Goal: Task Accomplishment & Management: Complete application form

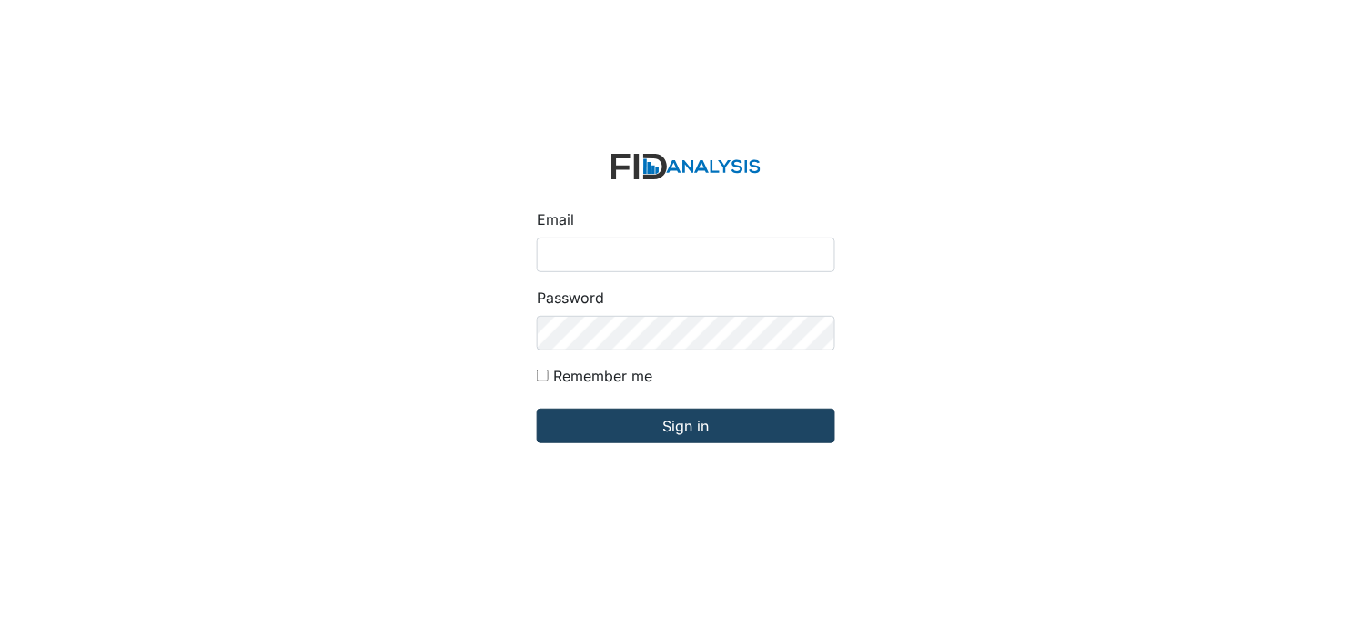
type input "[PERSON_NAME][EMAIL_ADDRESS][DOMAIN_NAME]"
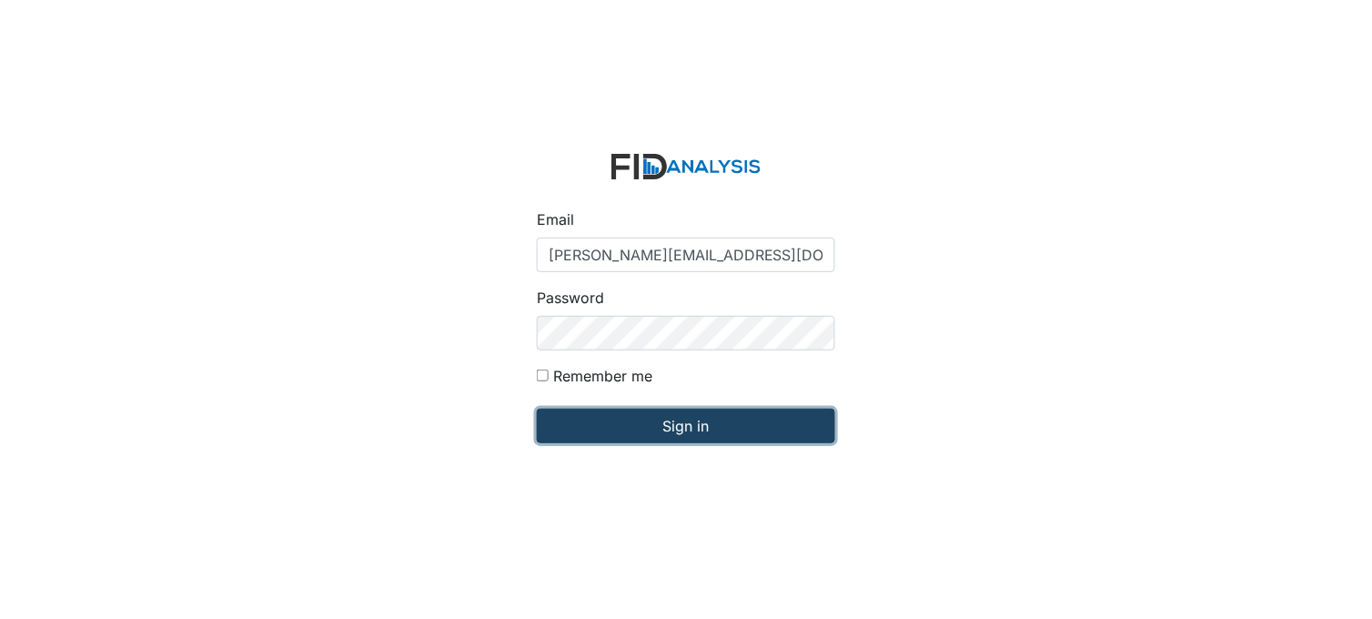
click at [682, 423] on input "Sign in" at bounding box center [686, 425] width 298 height 35
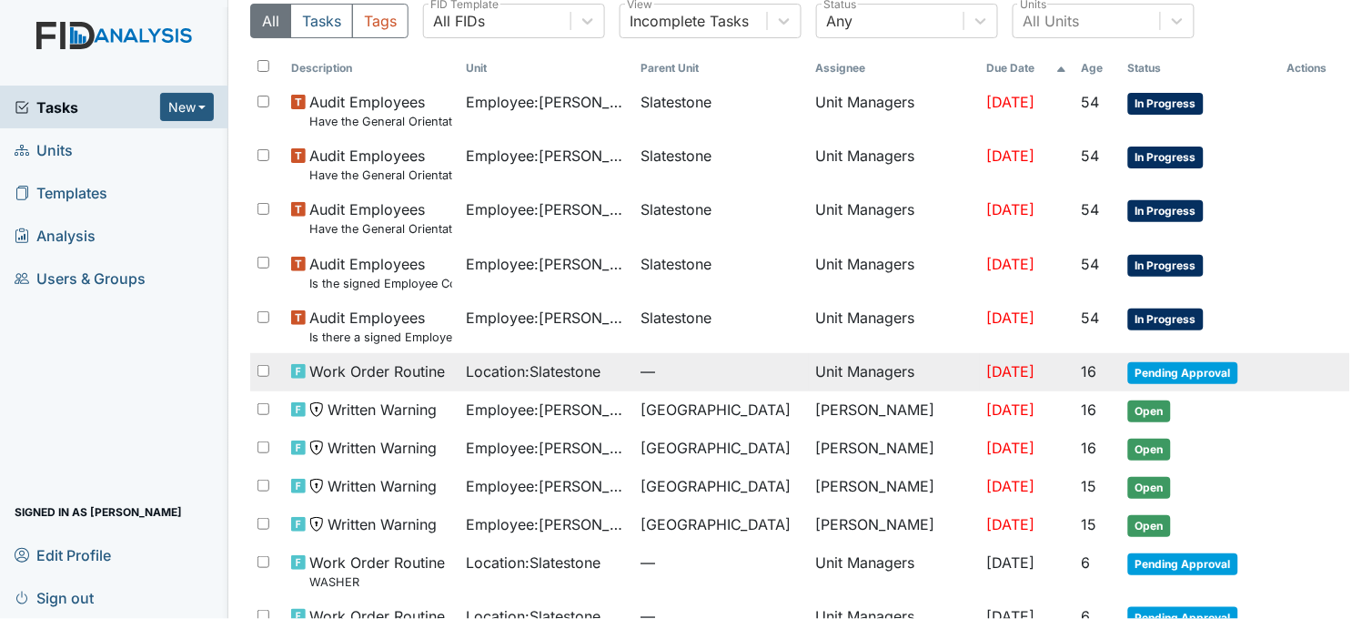
scroll to position [183, 0]
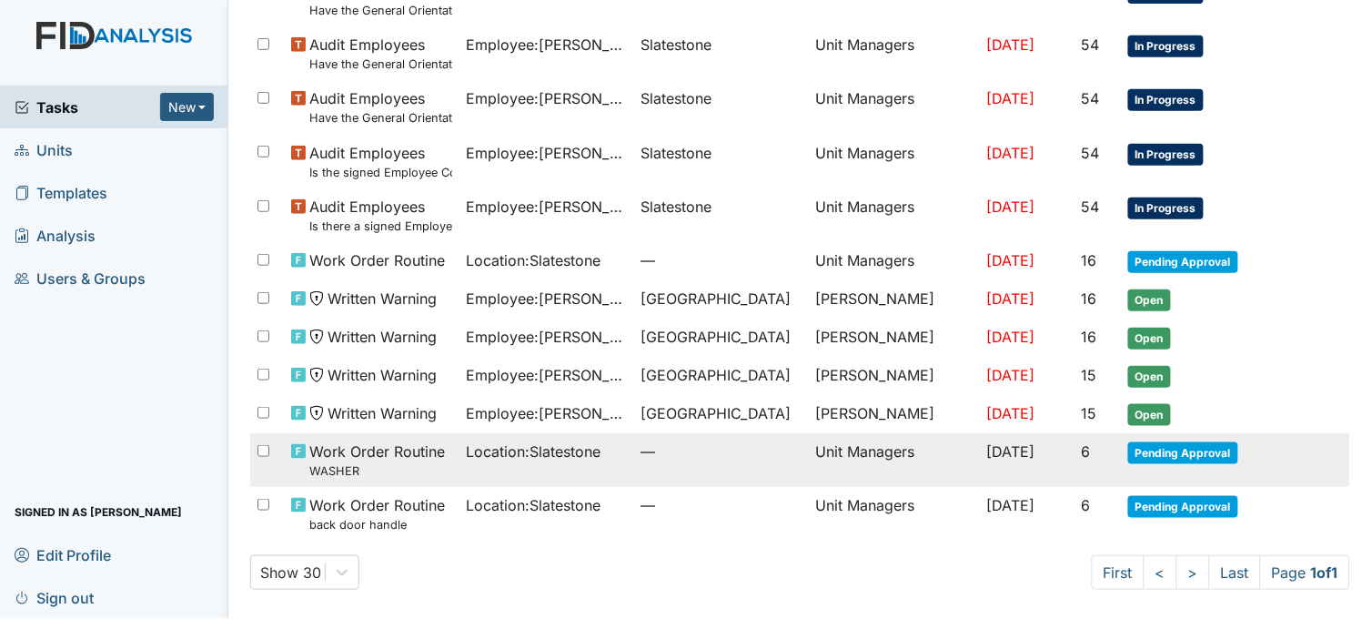
click at [593, 450] on span "Location : Slatestone" at bounding box center [534, 451] width 135 height 22
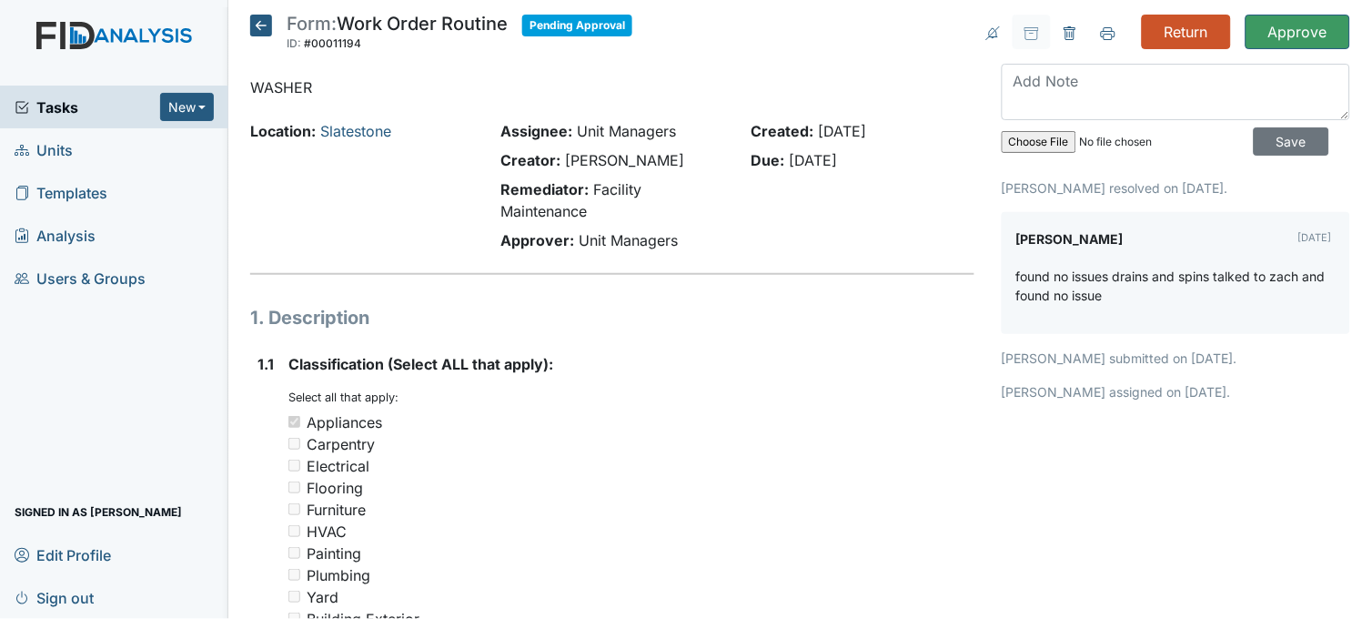
click at [266, 19] on icon at bounding box center [261, 26] width 22 height 22
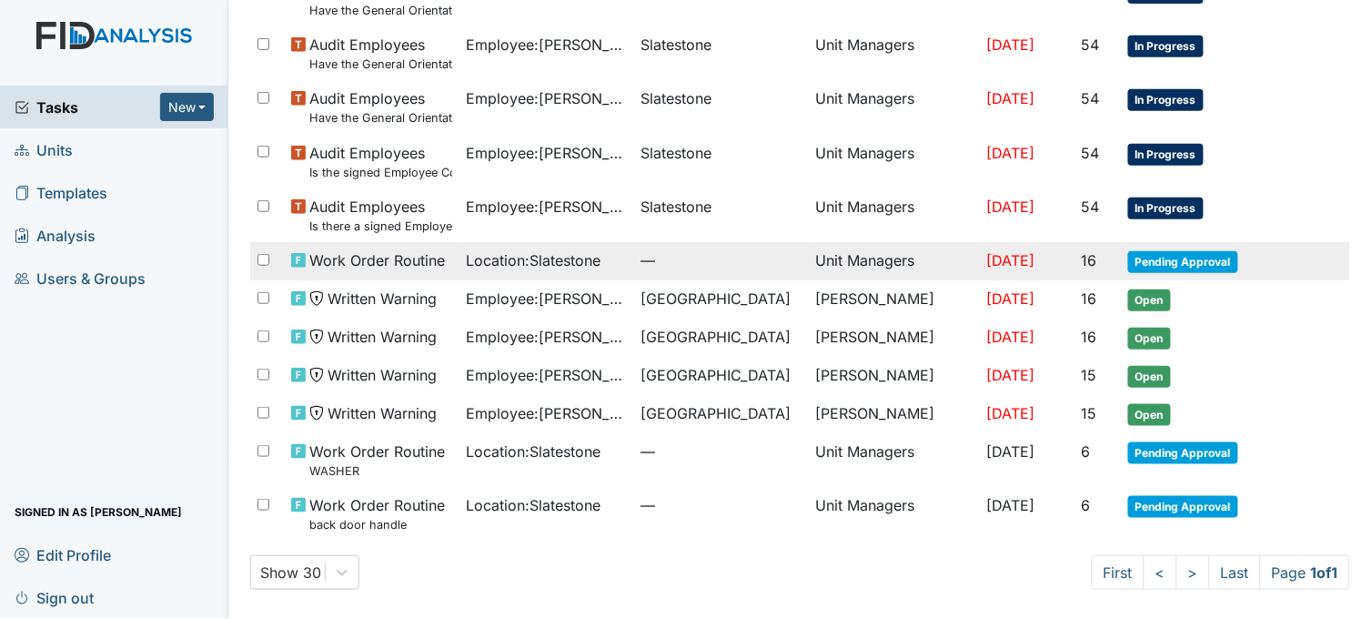
scroll to position [183, 0]
click at [598, 265] on div "Location : Slatestone" at bounding box center [547, 260] width 160 height 22
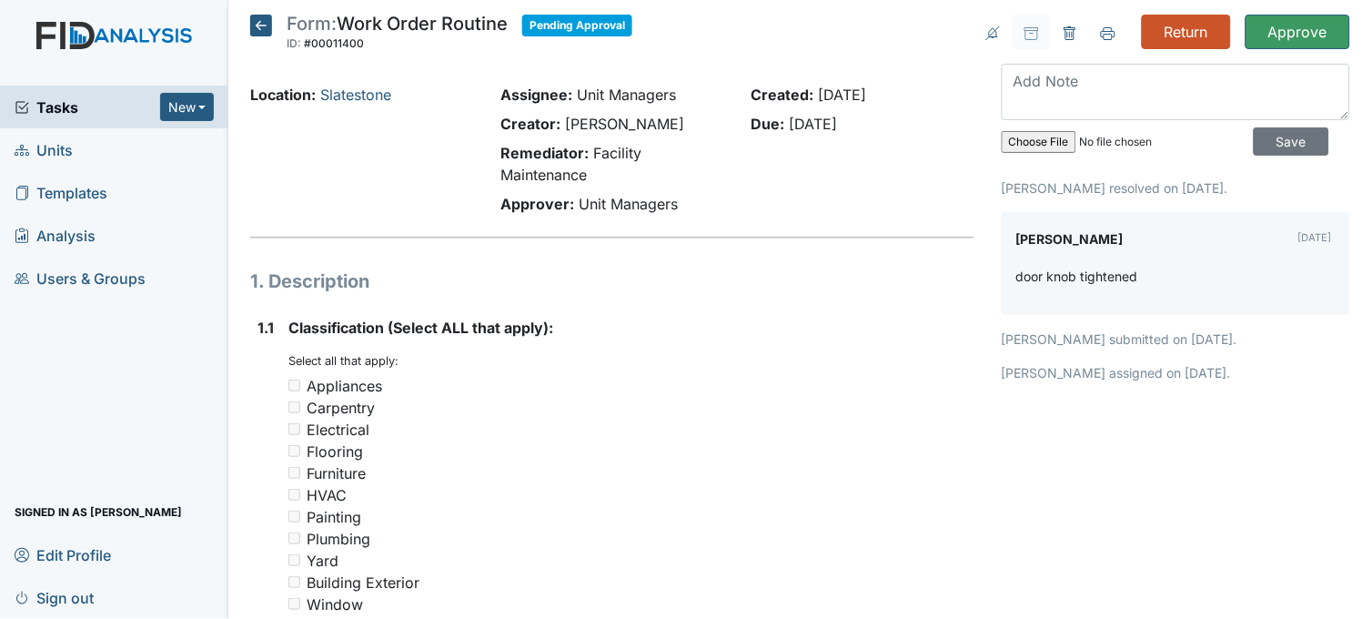
click at [255, 24] on icon at bounding box center [261, 26] width 22 height 22
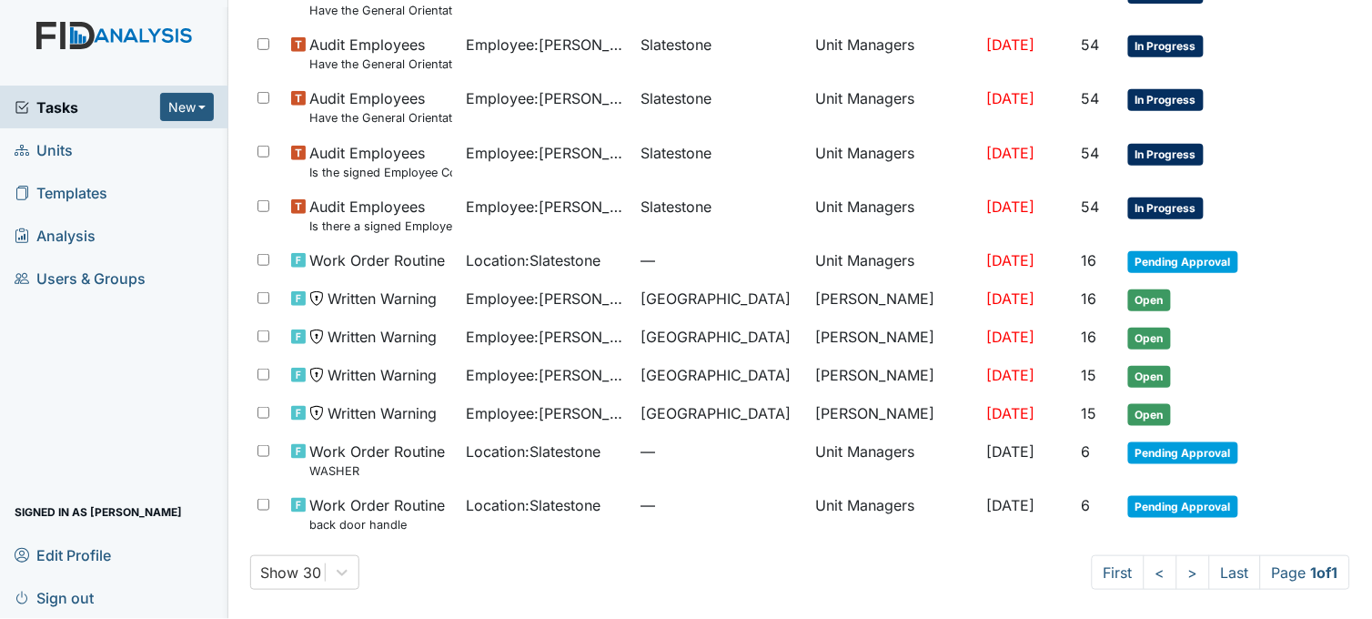
scroll to position [183, 0]
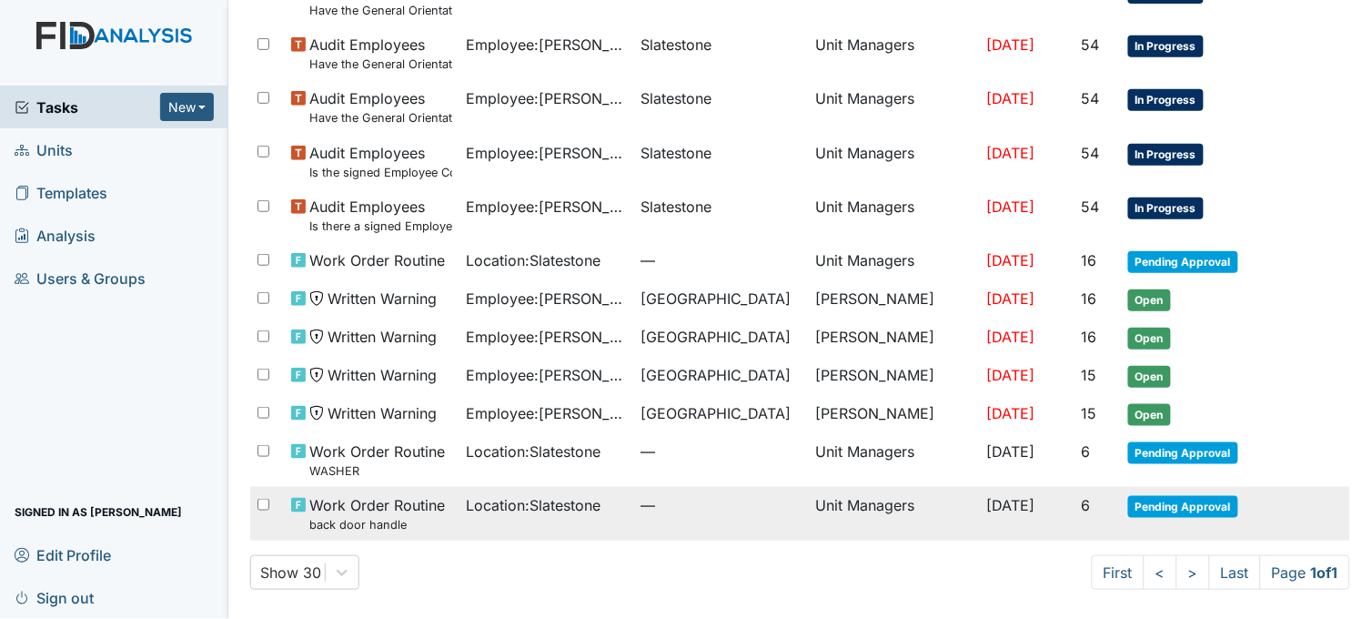
click at [682, 520] on td "—" at bounding box center [721, 514] width 175 height 54
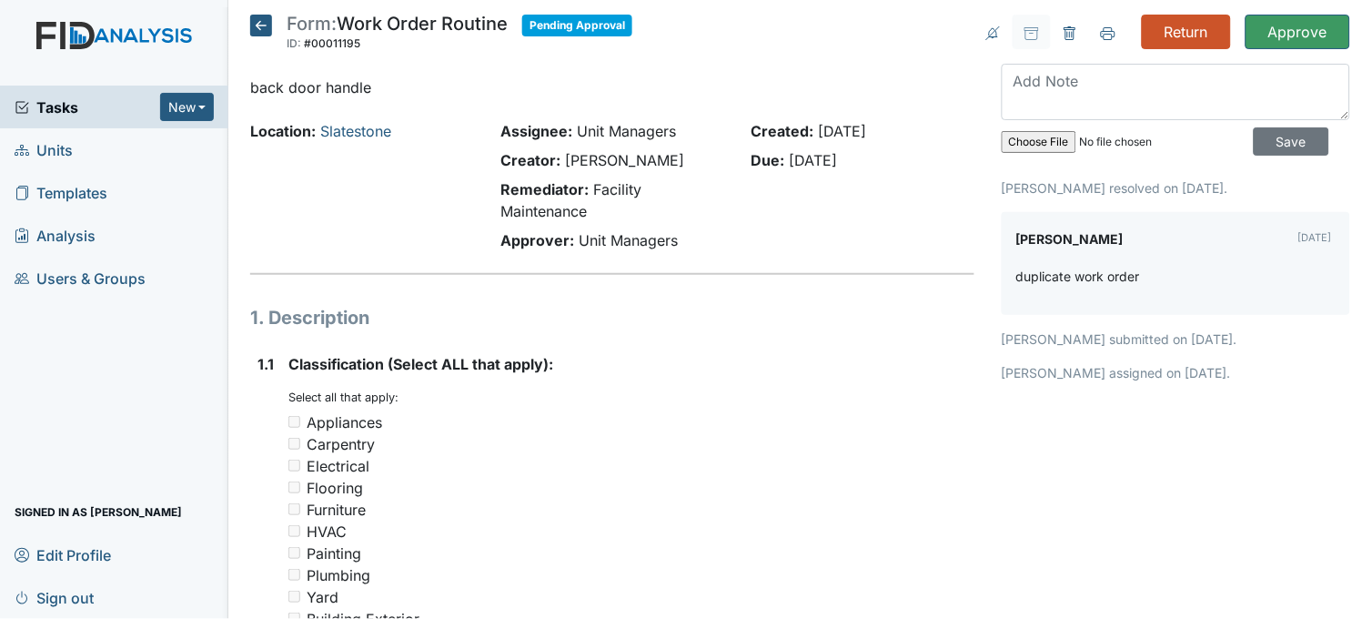
click at [256, 23] on icon at bounding box center [261, 26] width 22 height 22
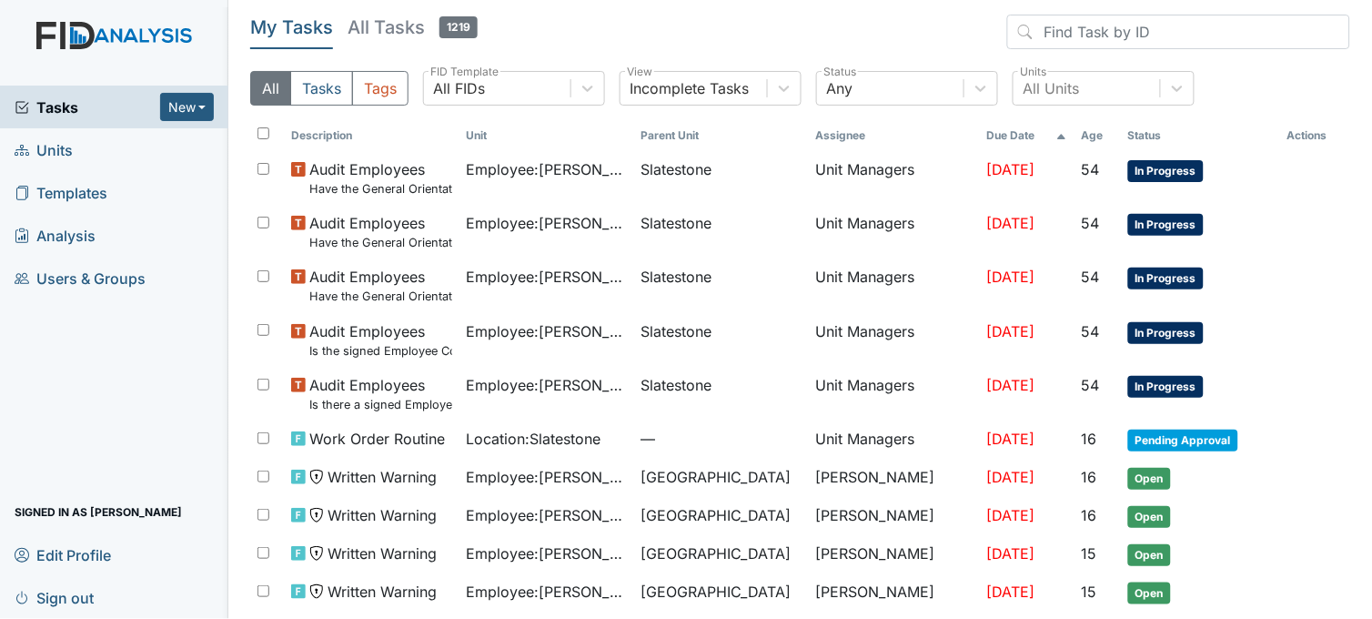
click at [65, 146] on span "Units" at bounding box center [44, 150] width 58 height 28
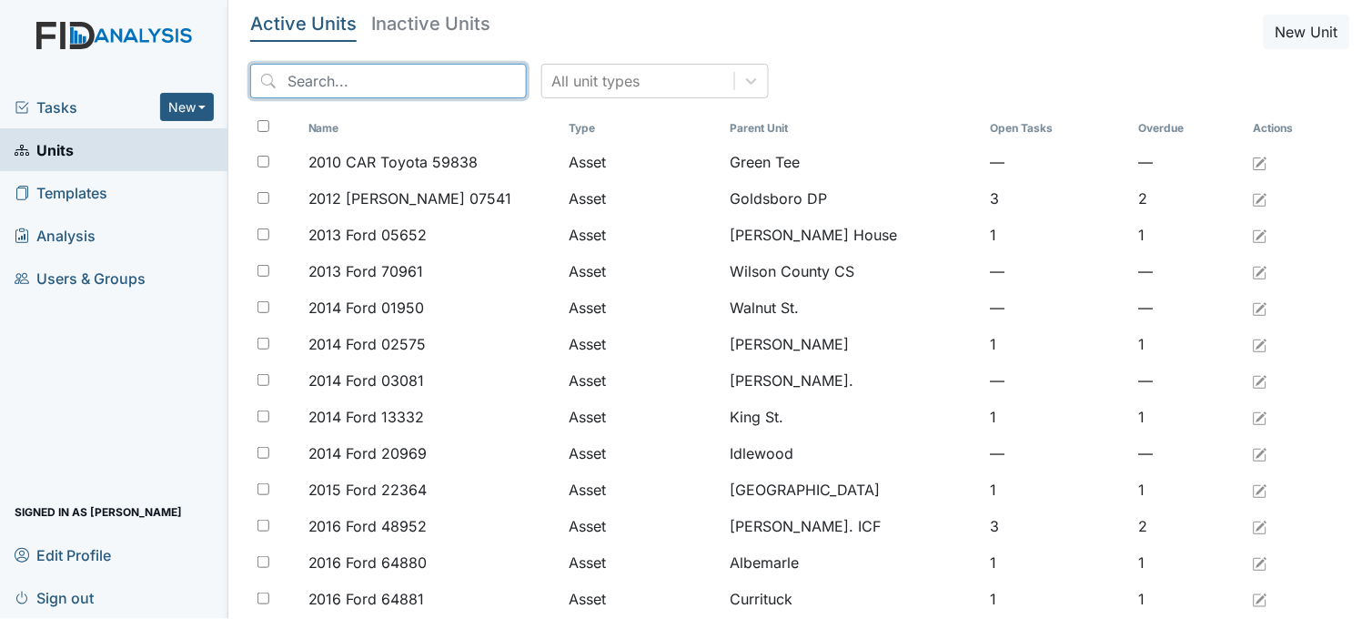
click at [396, 76] on input "search" at bounding box center [388, 81] width 277 height 35
click at [46, 115] on span "Tasks" at bounding box center [88, 107] width 146 height 22
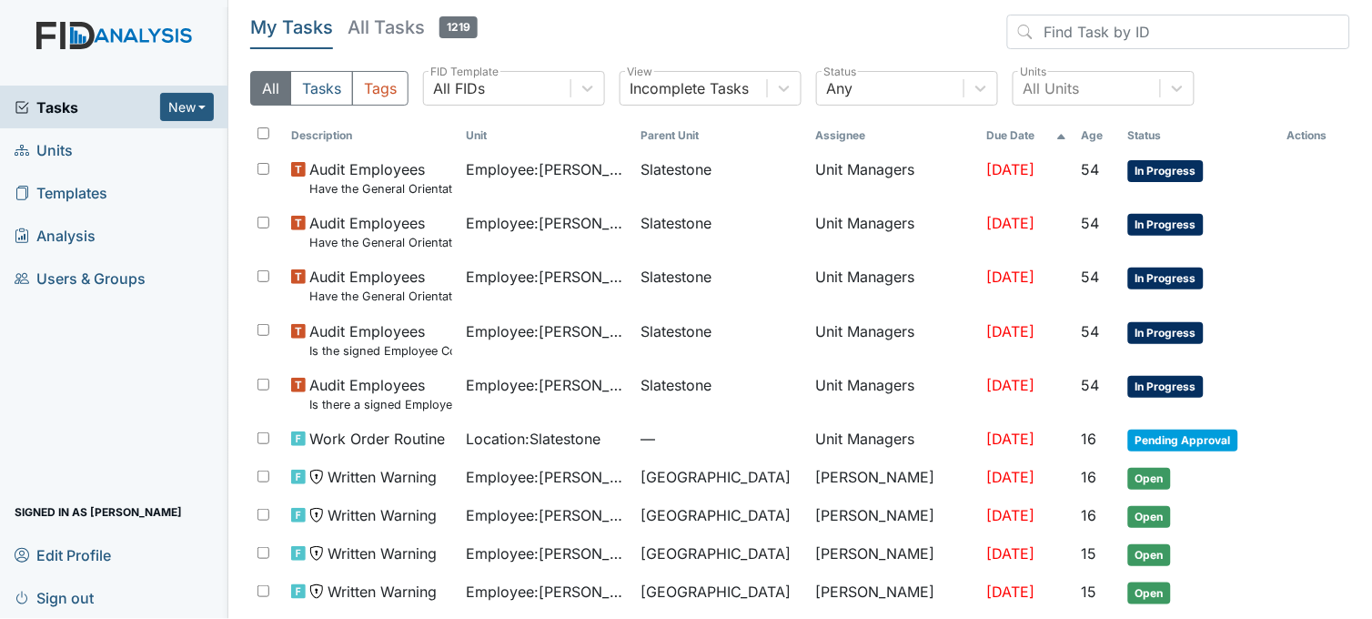
click at [104, 144] on link "Units" at bounding box center [114, 149] width 228 height 43
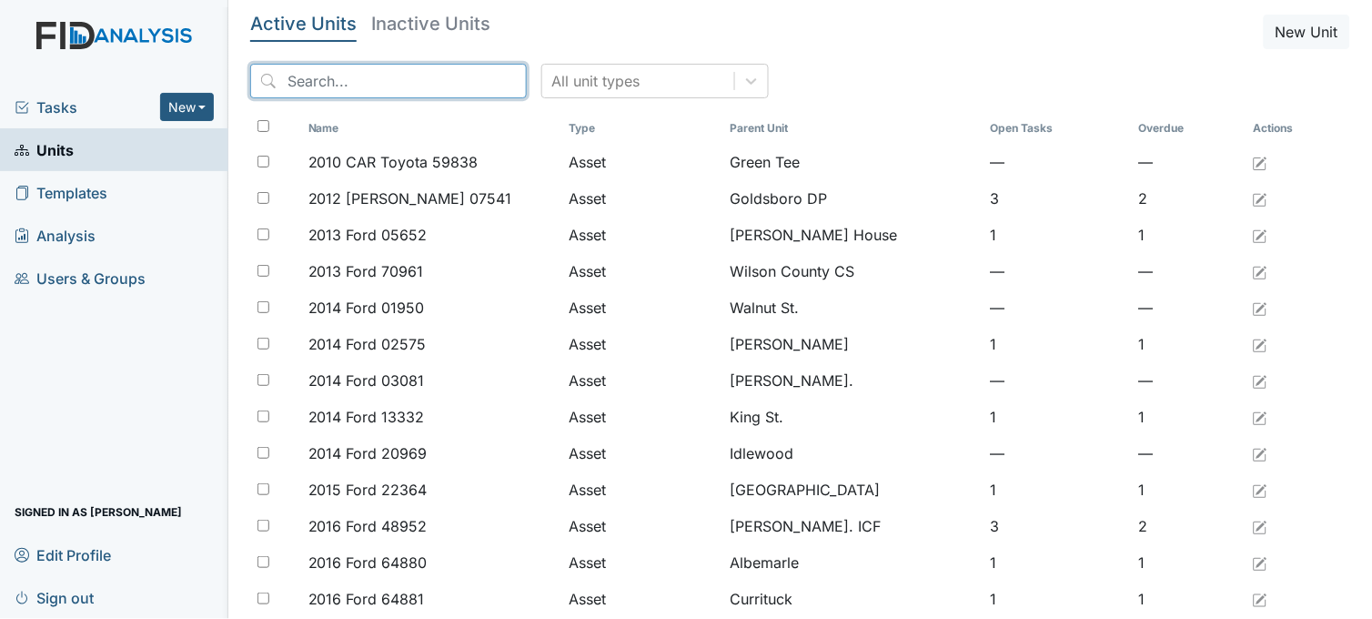
click at [366, 82] on input "search" at bounding box center [388, 81] width 277 height 35
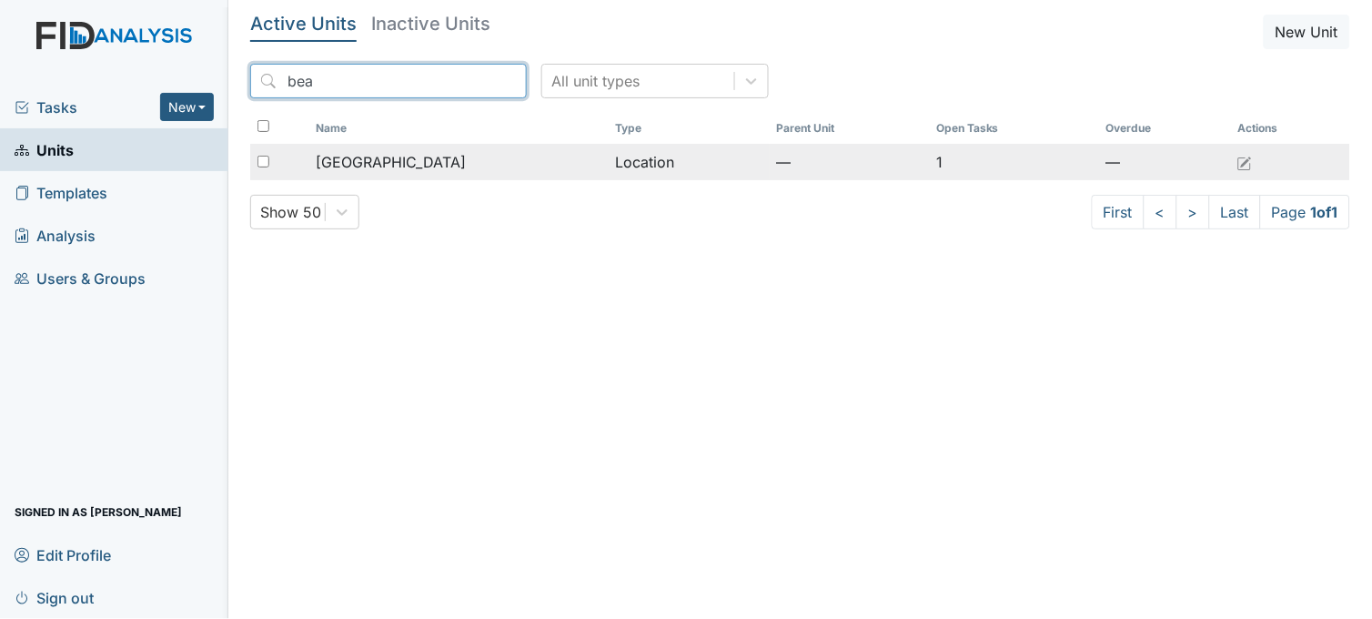
type input "bea"
click at [384, 150] on td "[GEOGRAPHIC_DATA]" at bounding box center [457, 162] width 299 height 36
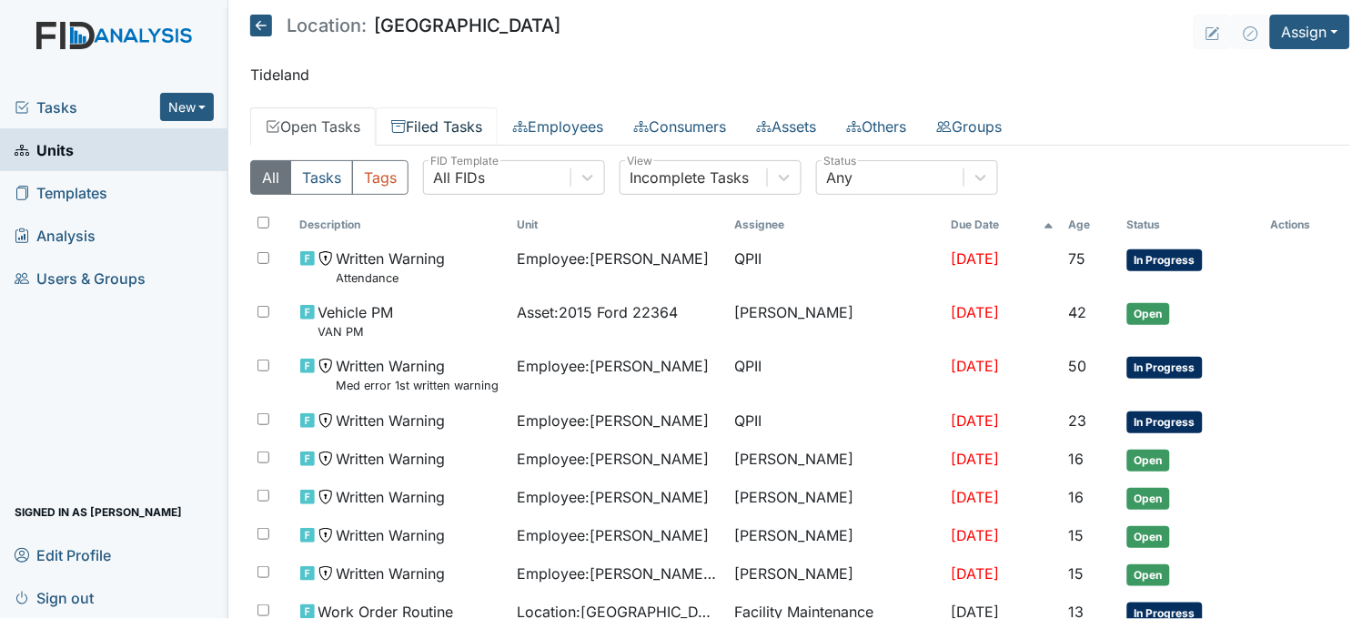
click at [442, 126] on link "Filed Tasks" at bounding box center [437, 126] width 122 height 38
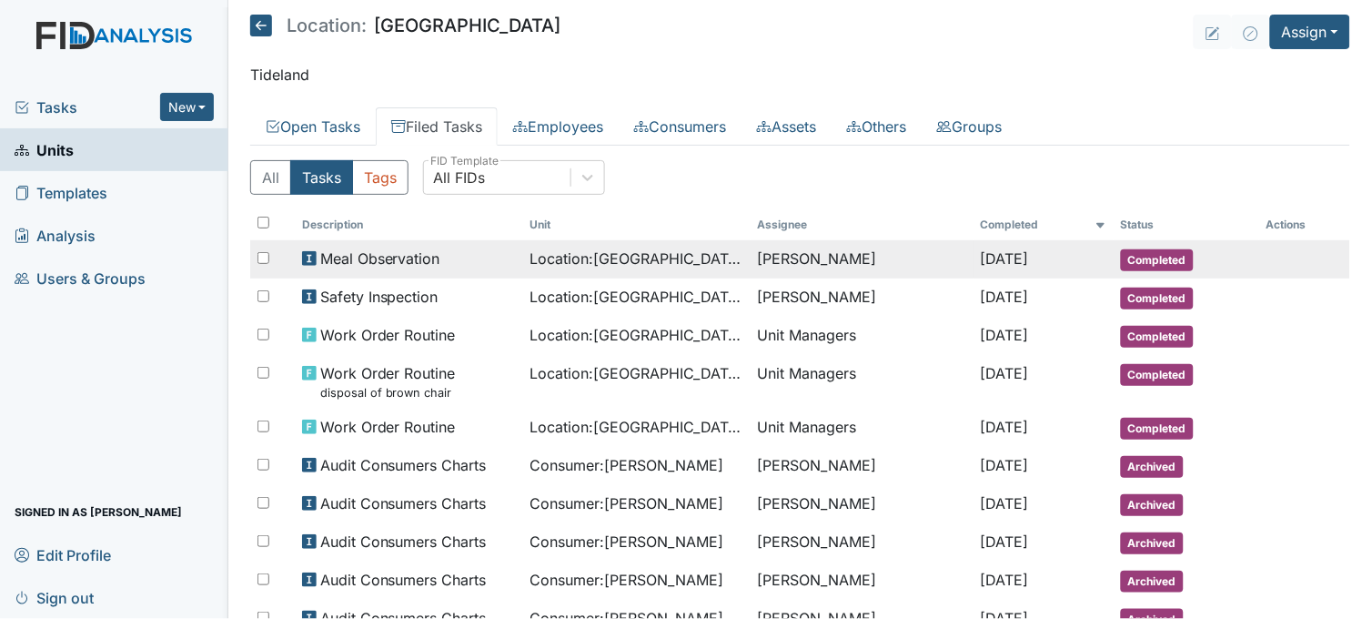
scroll to position [101, 0]
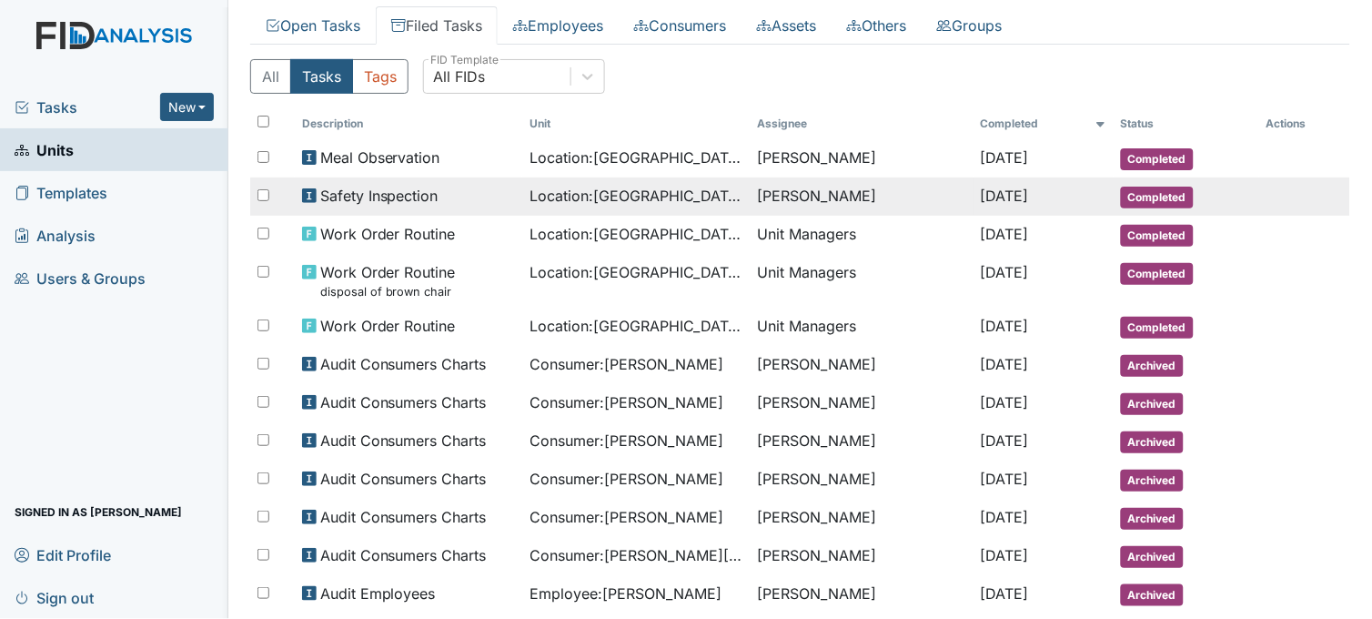
click at [532, 206] on span "Location : Beaufort Heights" at bounding box center [635, 196] width 213 height 22
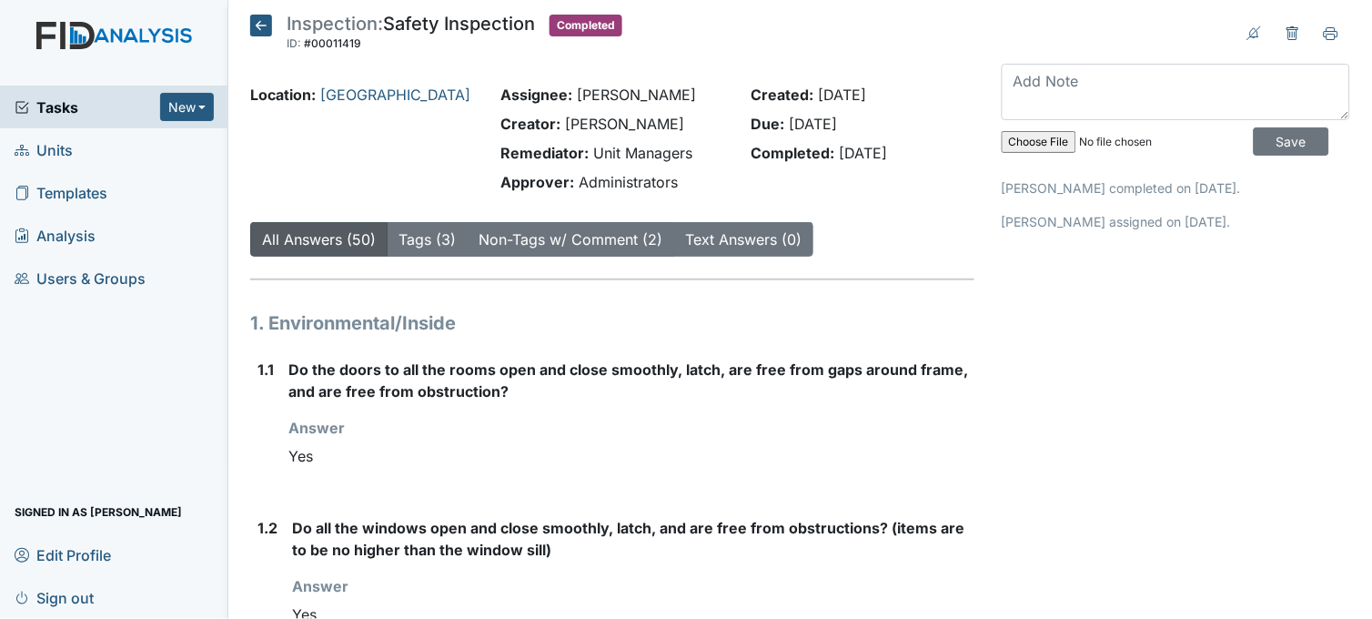
click at [266, 29] on icon at bounding box center [261, 26] width 22 height 22
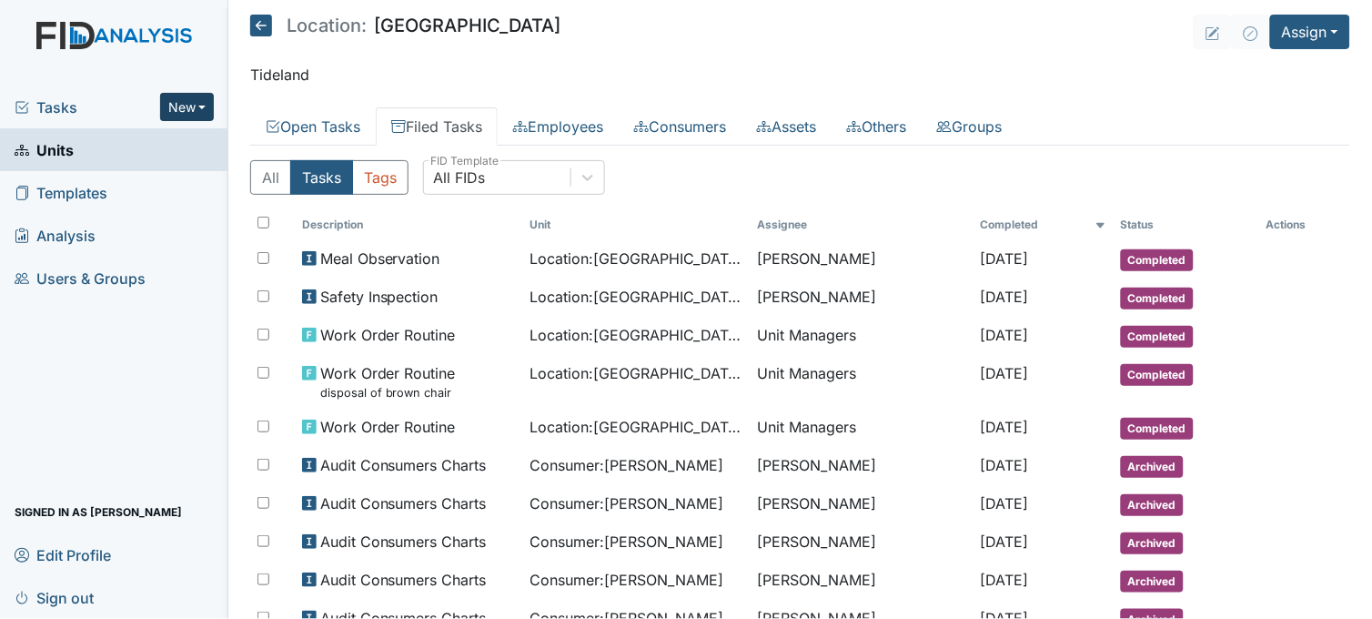
click at [191, 107] on button "New" at bounding box center [187, 107] width 55 height 28
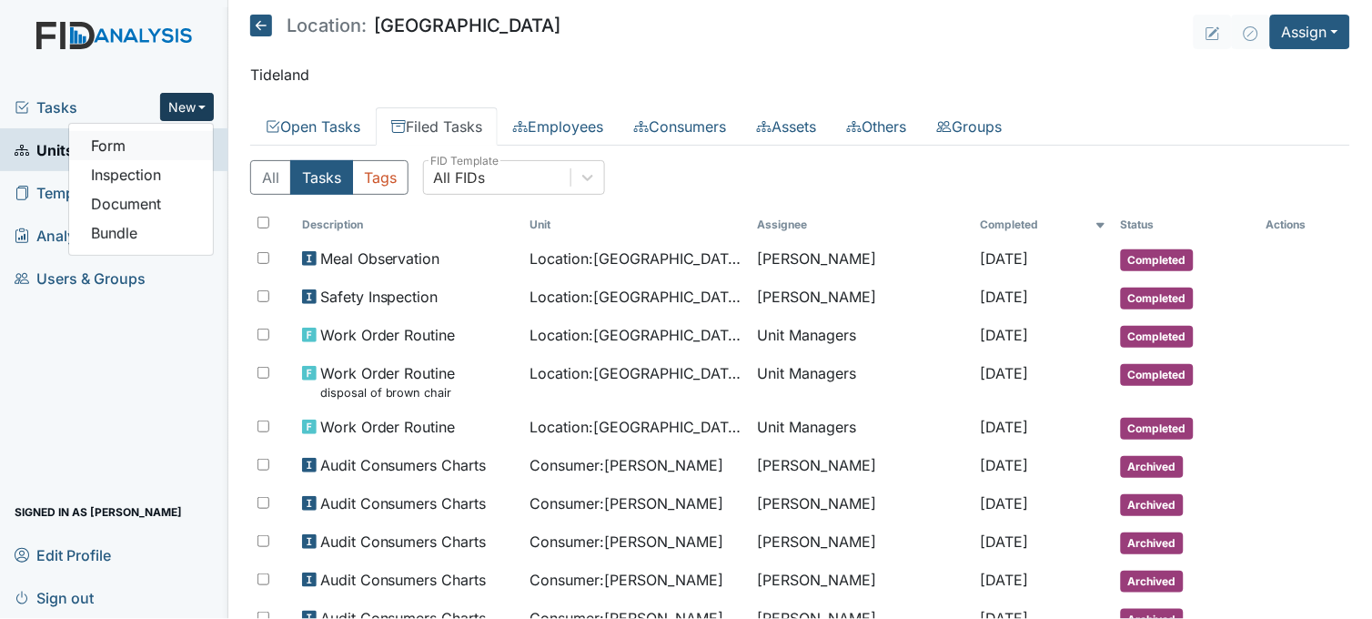
click at [191, 150] on link "Form" at bounding box center [141, 145] width 144 height 29
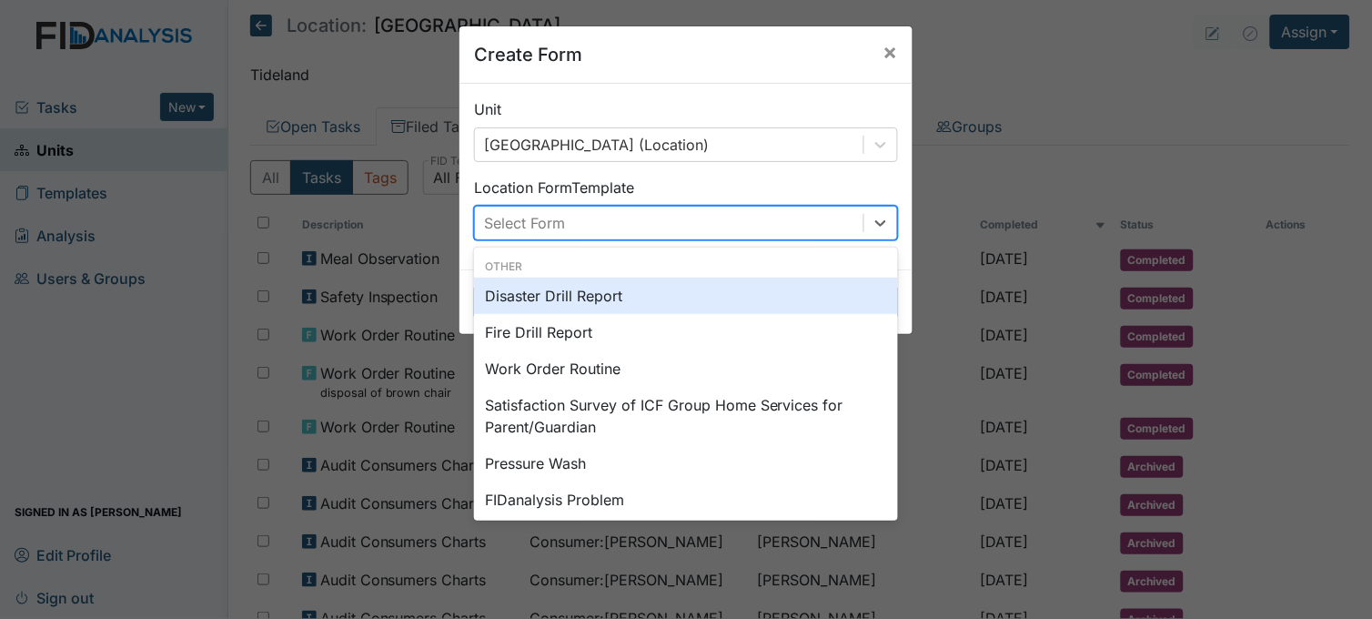
click at [719, 213] on div "Select Form" at bounding box center [669, 222] width 388 height 33
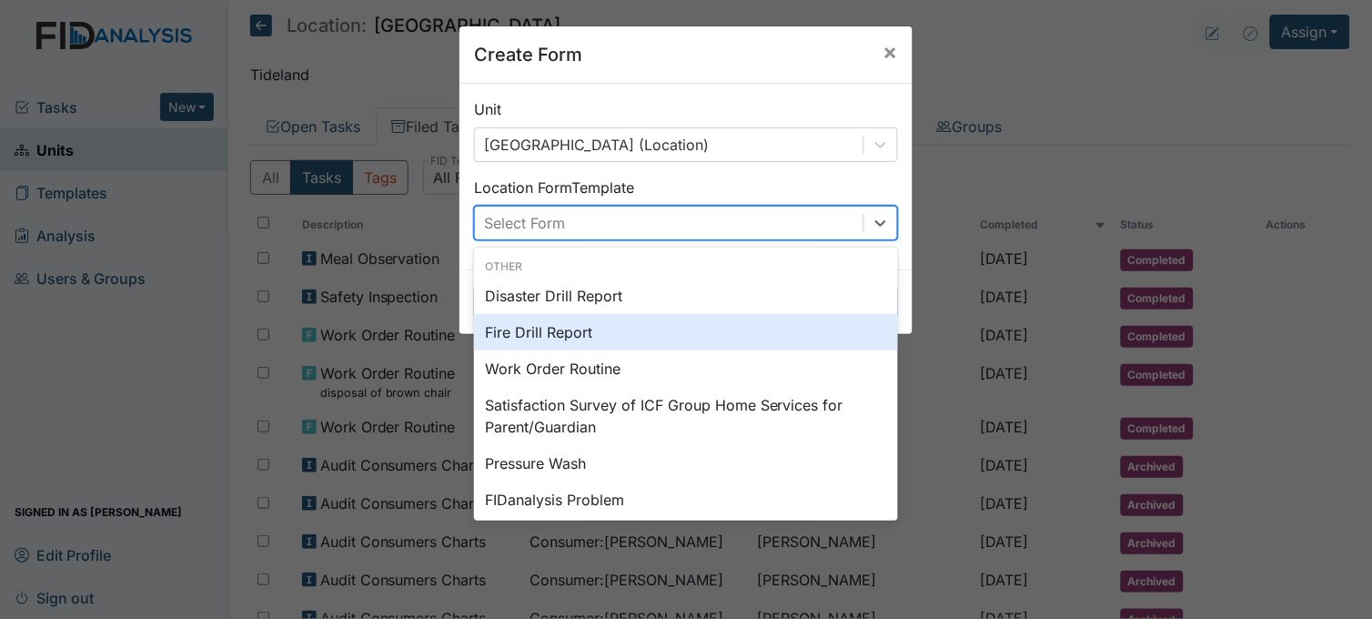
click at [549, 329] on div "Fire Drill Report" at bounding box center [686, 332] width 424 height 36
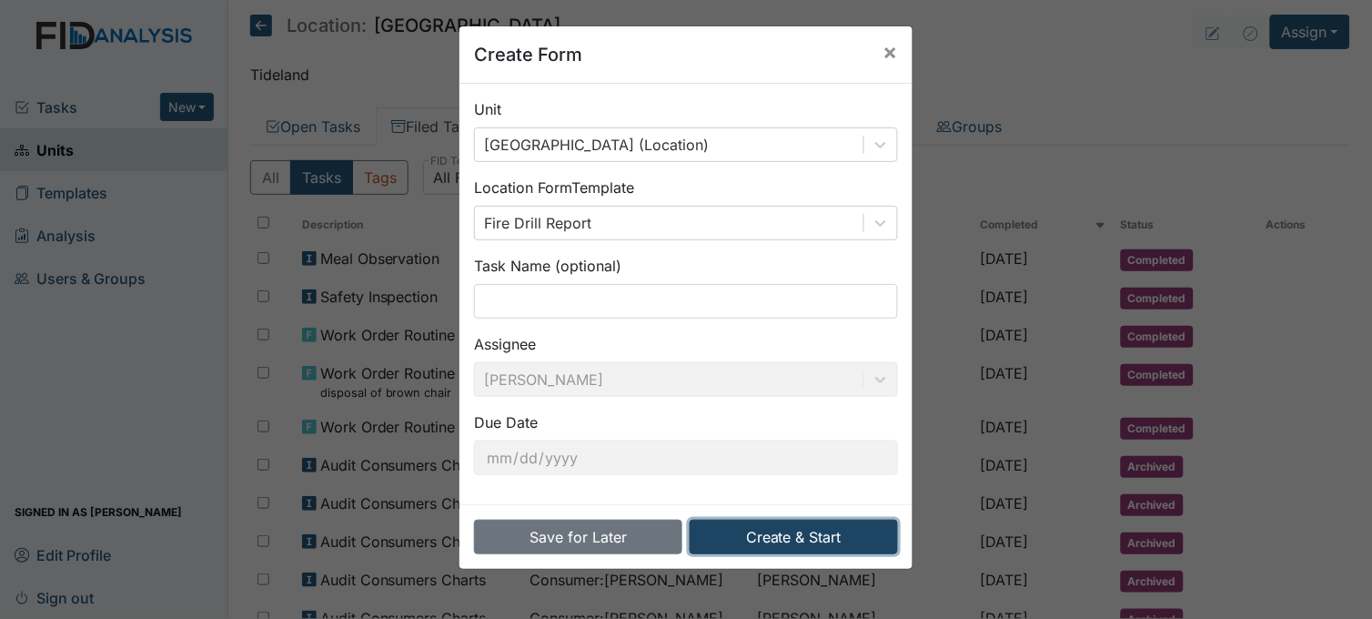
click at [805, 535] on button "Create & Start" at bounding box center [793, 536] width 208 height 35
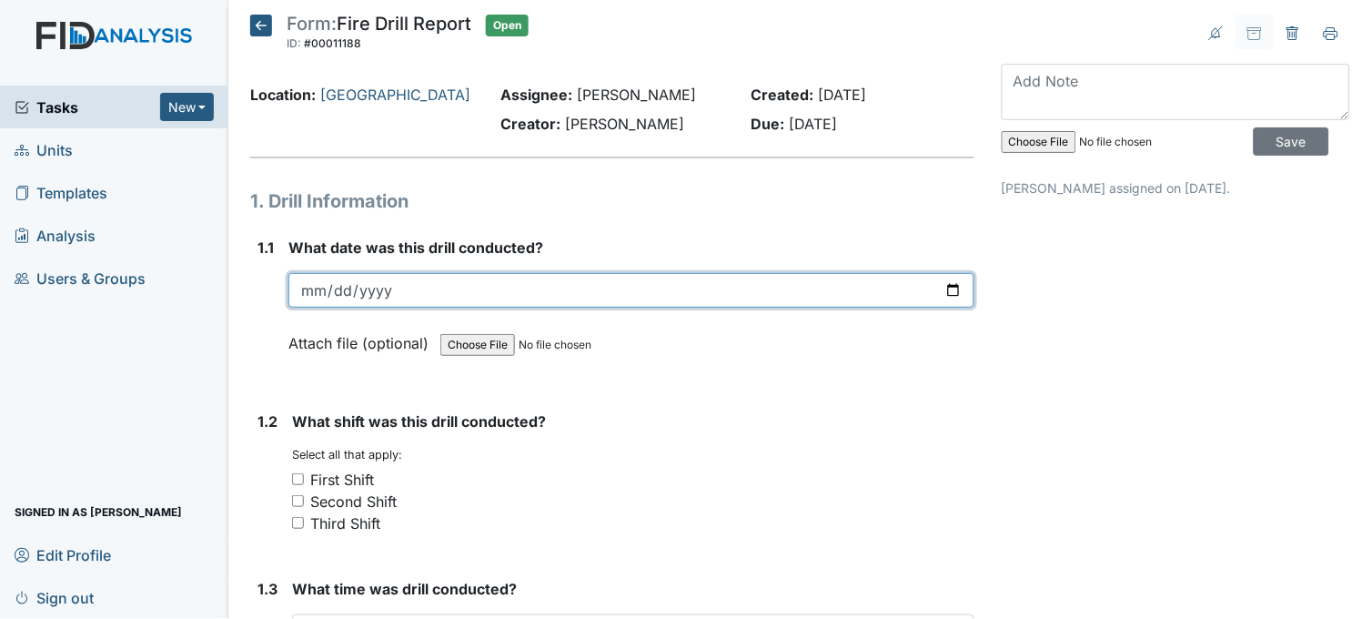
click at [940, 287] on input "date" at bounding box center [631, 290] width 686 height 35
type input "[DATE]"
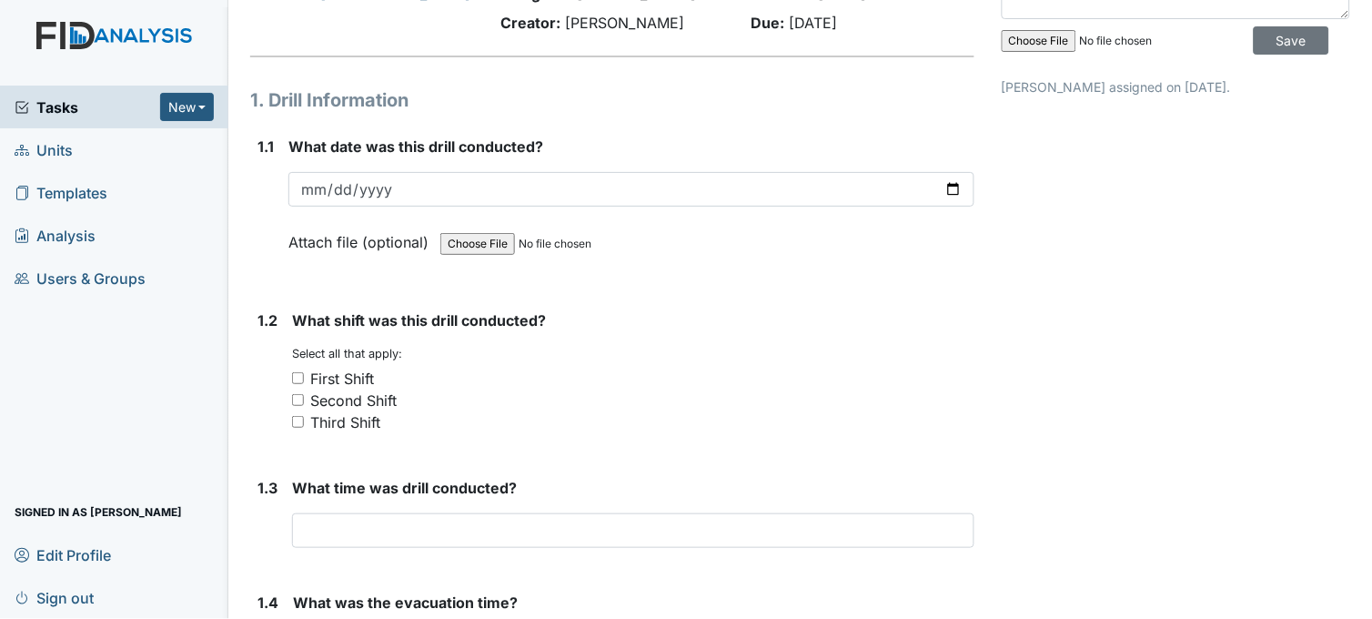
click at [289, 417] on div "1.2 What shift was this drill conducted? You must select one or more of the bel…" at bounding box center [612, 378] width 724 height 138
click at [293, 417] on input "Third Shift" at bounding box center [298, 422] width 12 height 12
checkbox input "true"
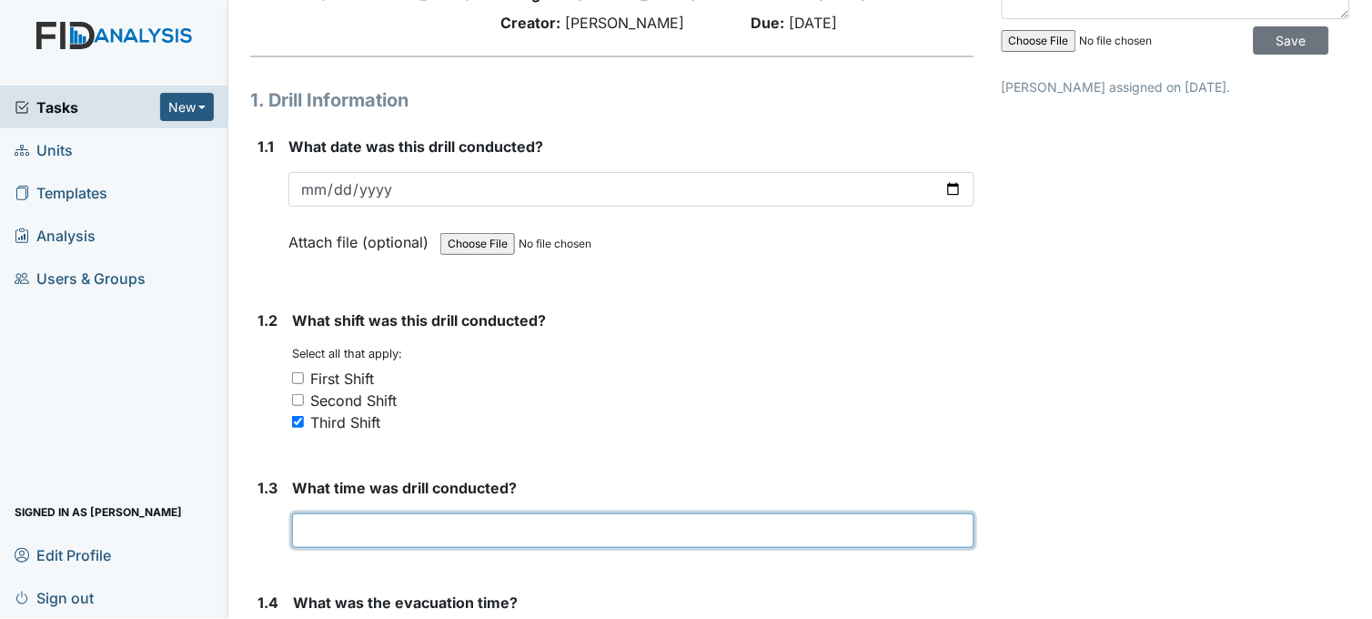
click at [416, 544] on input "text" at bounding box center [633, 530] width 682 height 35
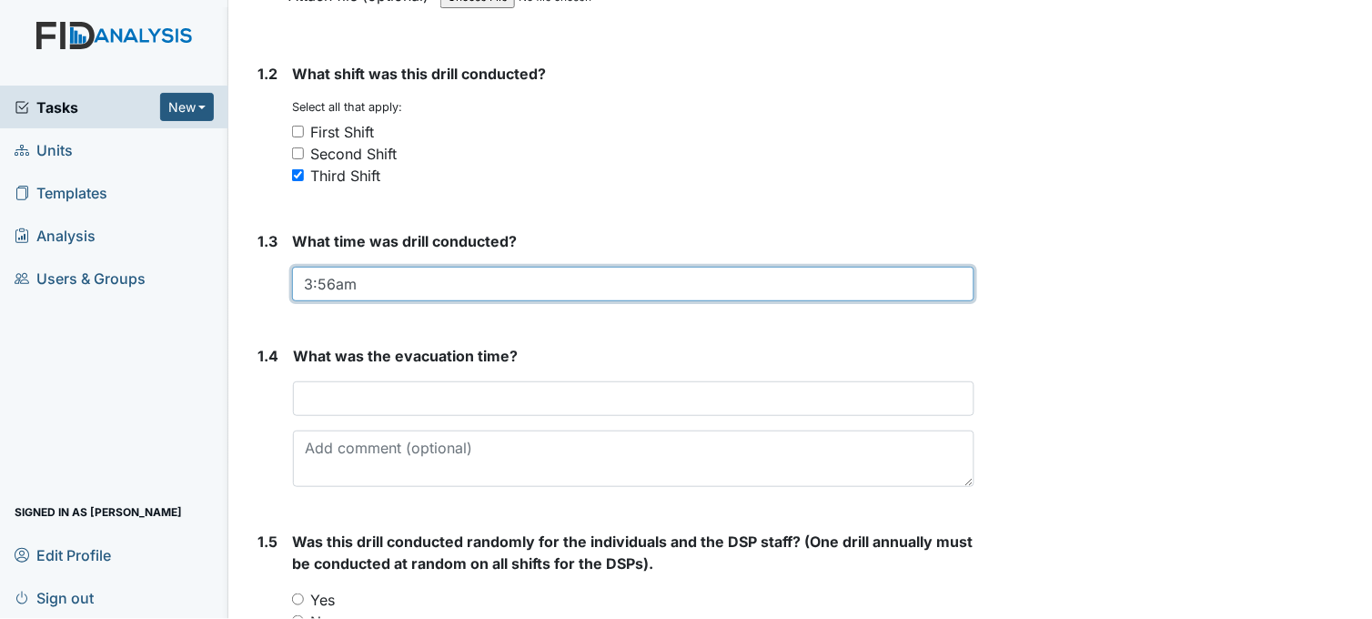
scroll to position [404, 0]
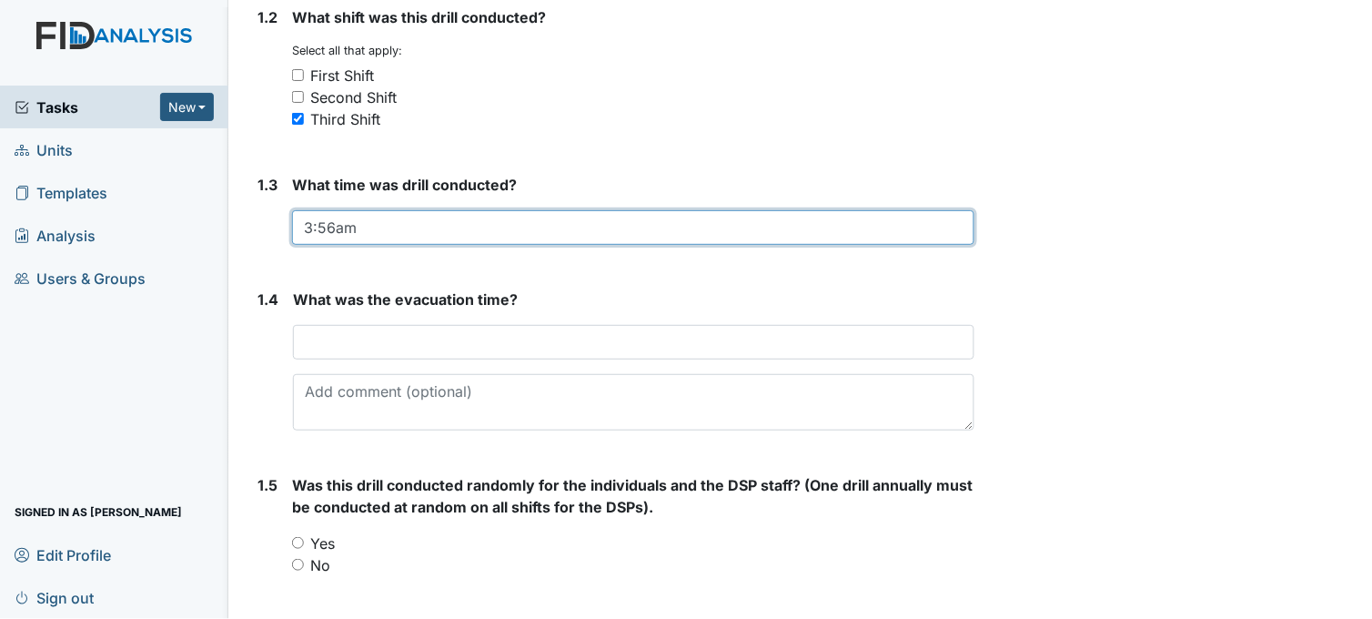
type input "3:56am"
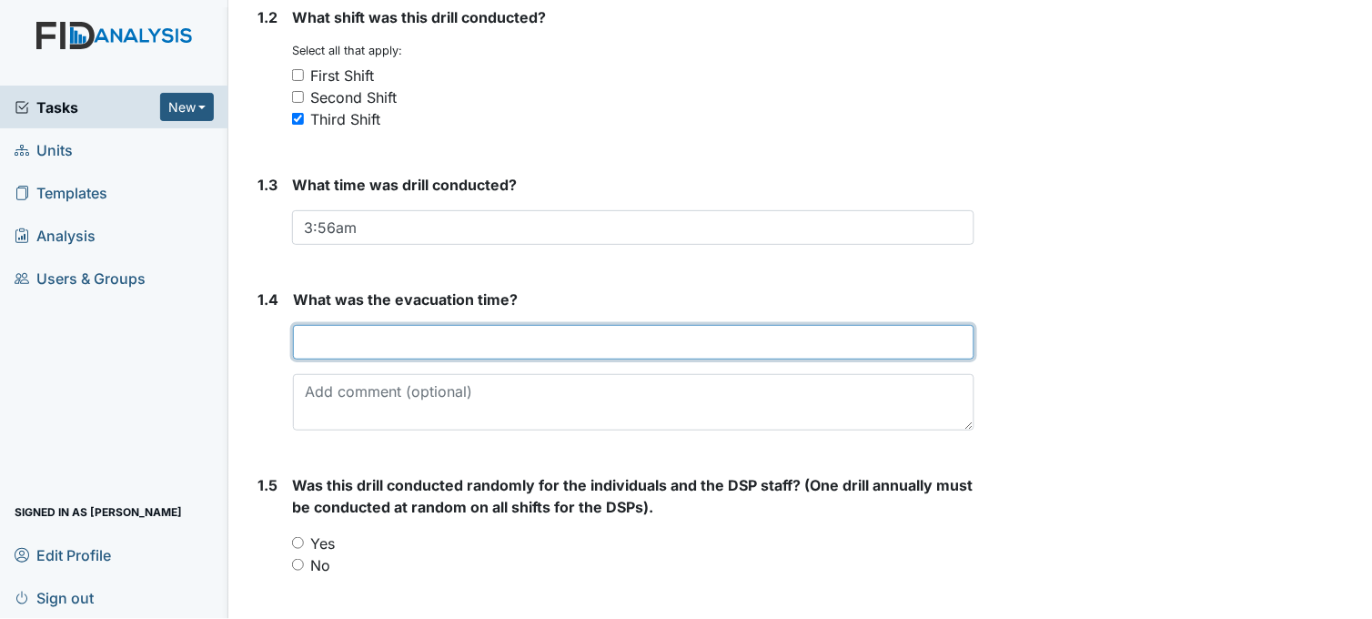
click at [458, 329] on input "text" at bounding box center [633, 342] width 681 height 35
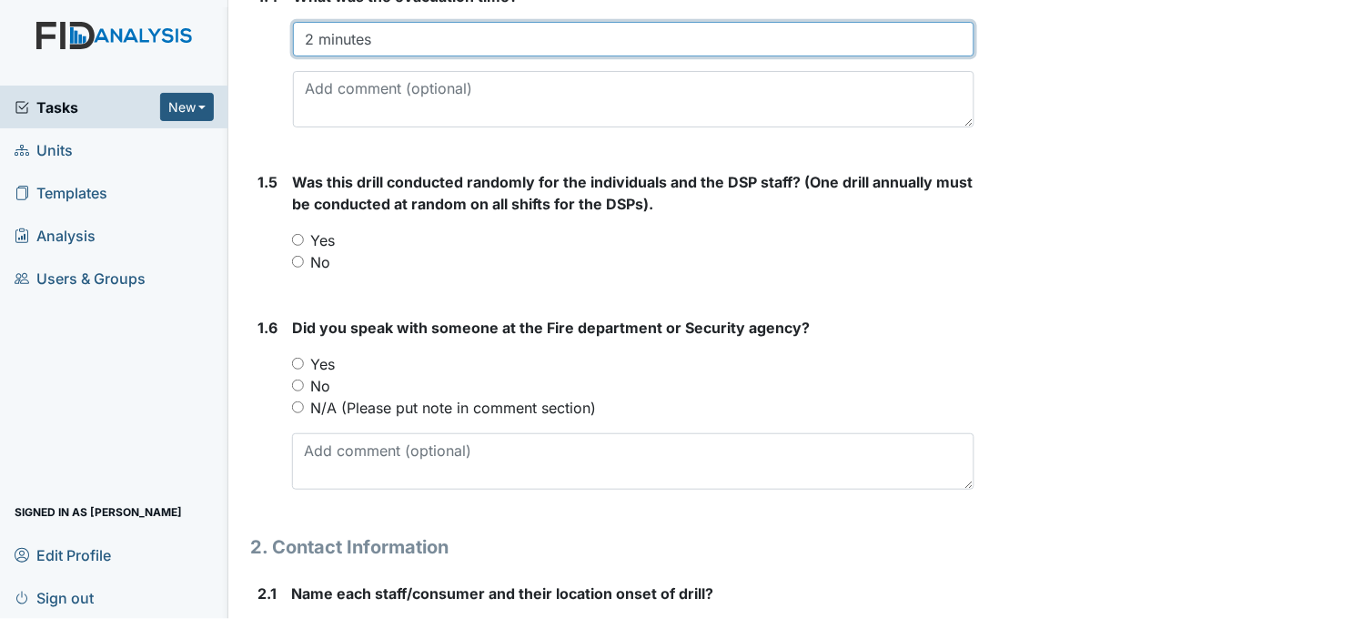
type input "2 minutes"
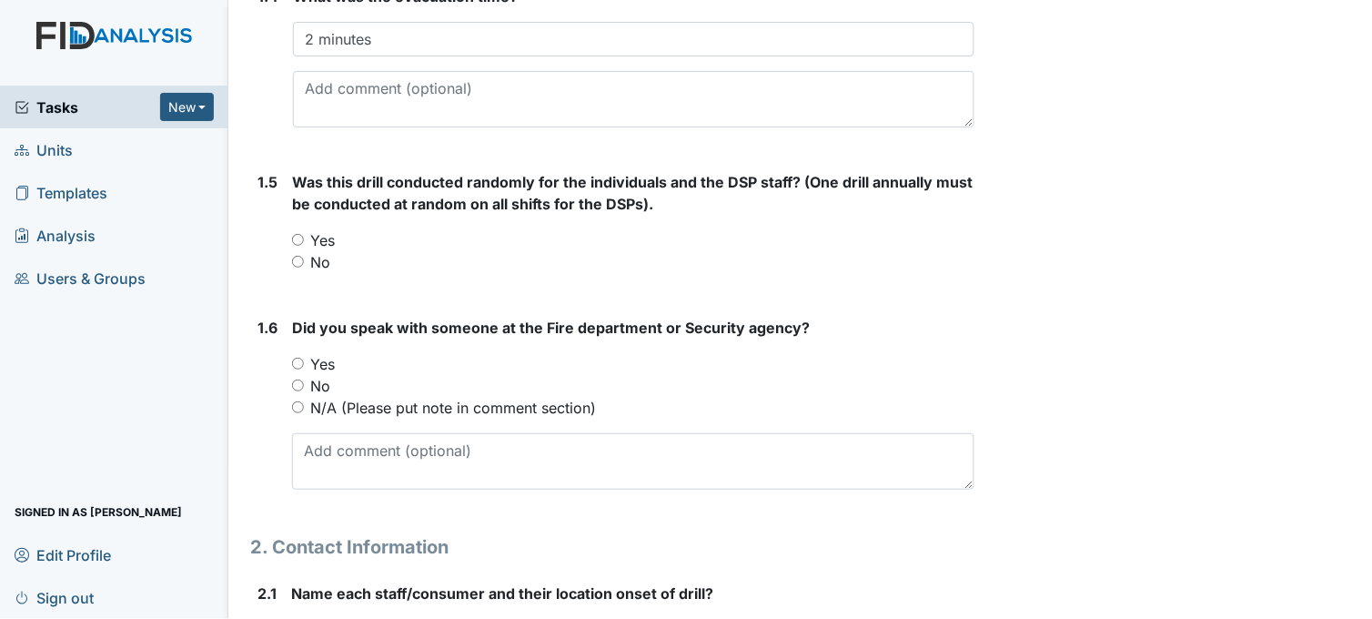
click at [300, 234] on input "Yes" at bounding box center [298, 240] width 12 height 12
radio input "true"
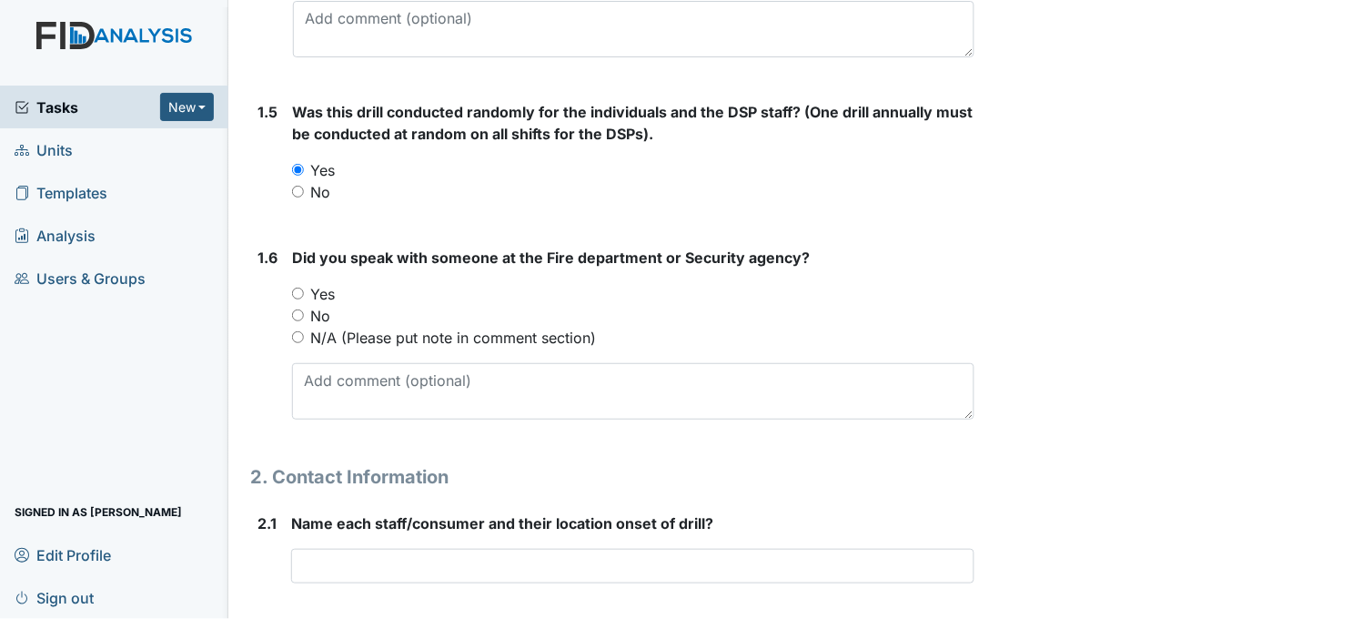
scroll to position [808, 0]
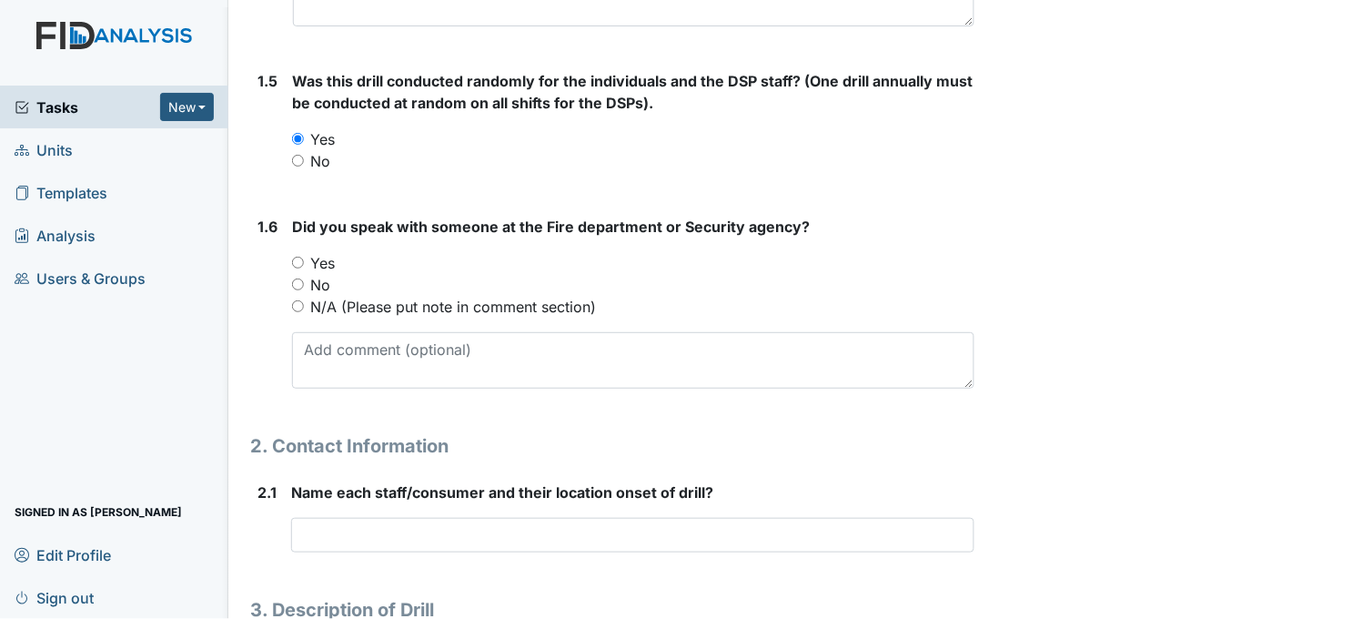
click at [300, 258] on input "Yes" at bounding box center [298, 263] width 12 height 12
radio input "true"
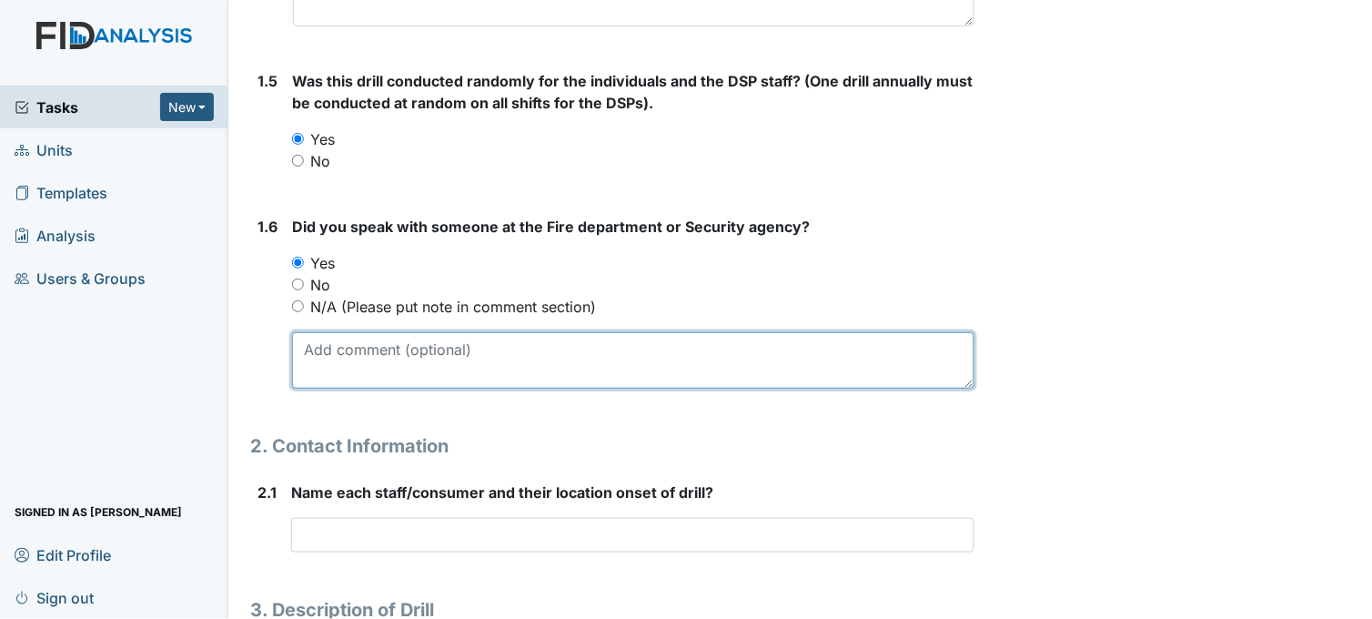
click at [397, 362] on textarea at bounding box center [633, 360] width 682 height 56
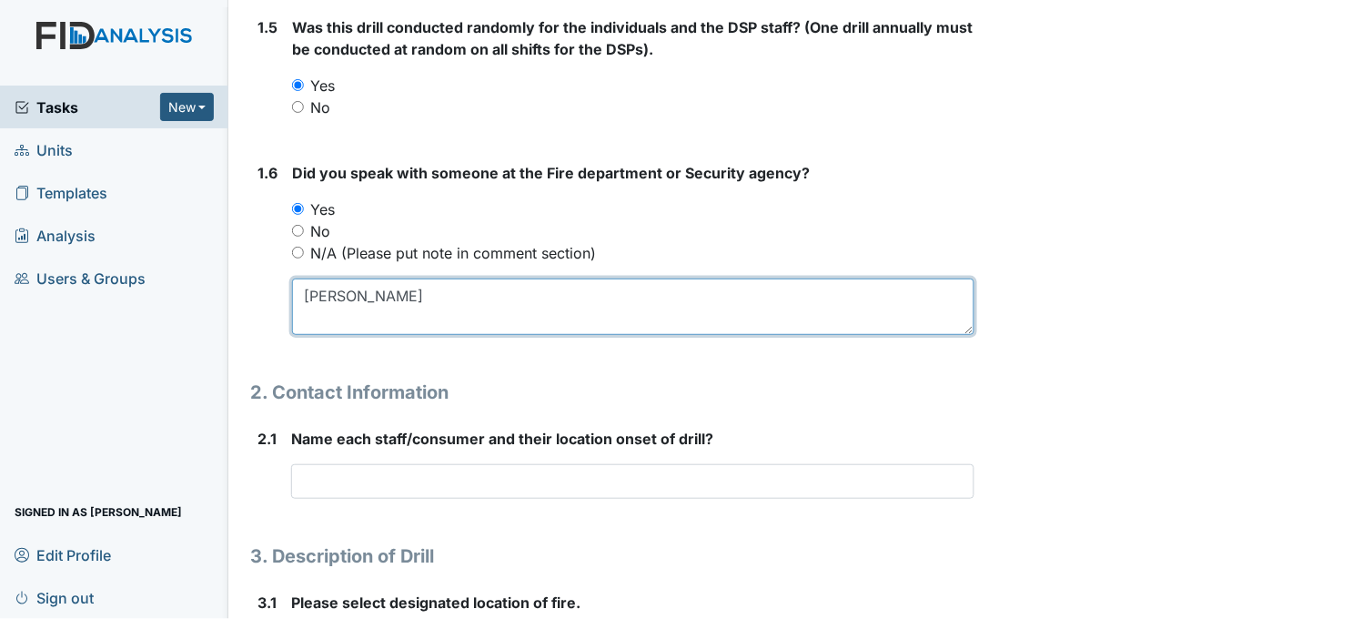
scroll to position [910, 0]
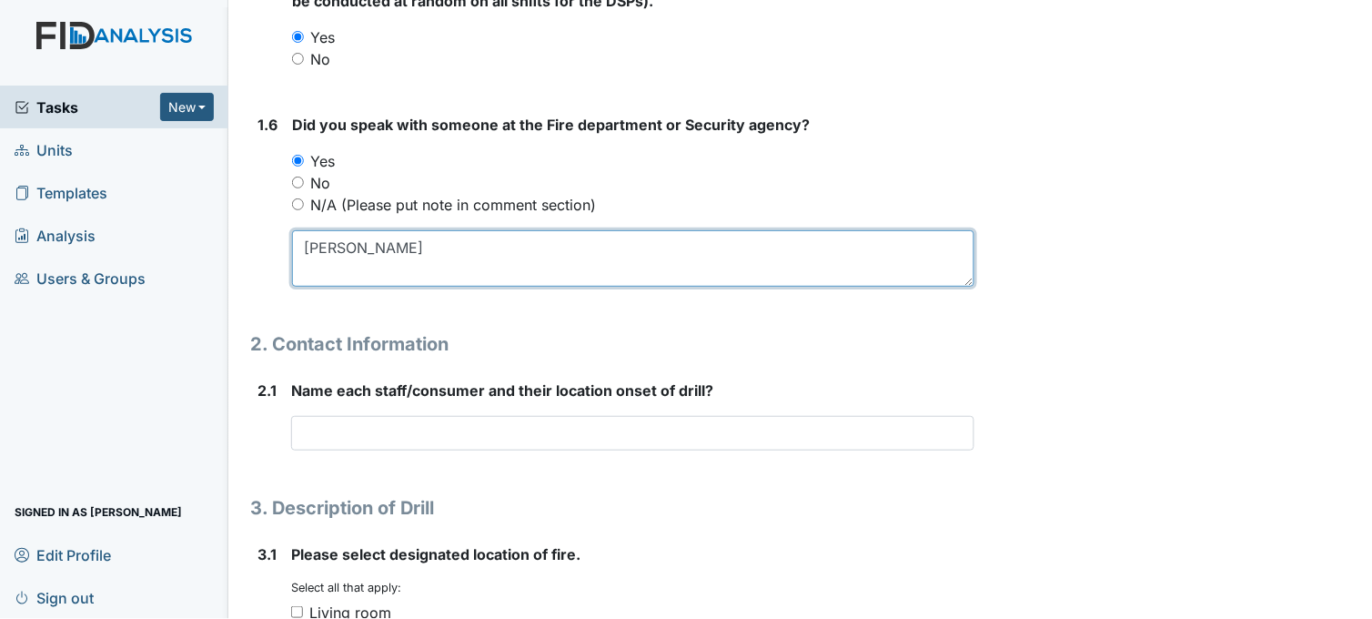
type textarea "Yesenia"
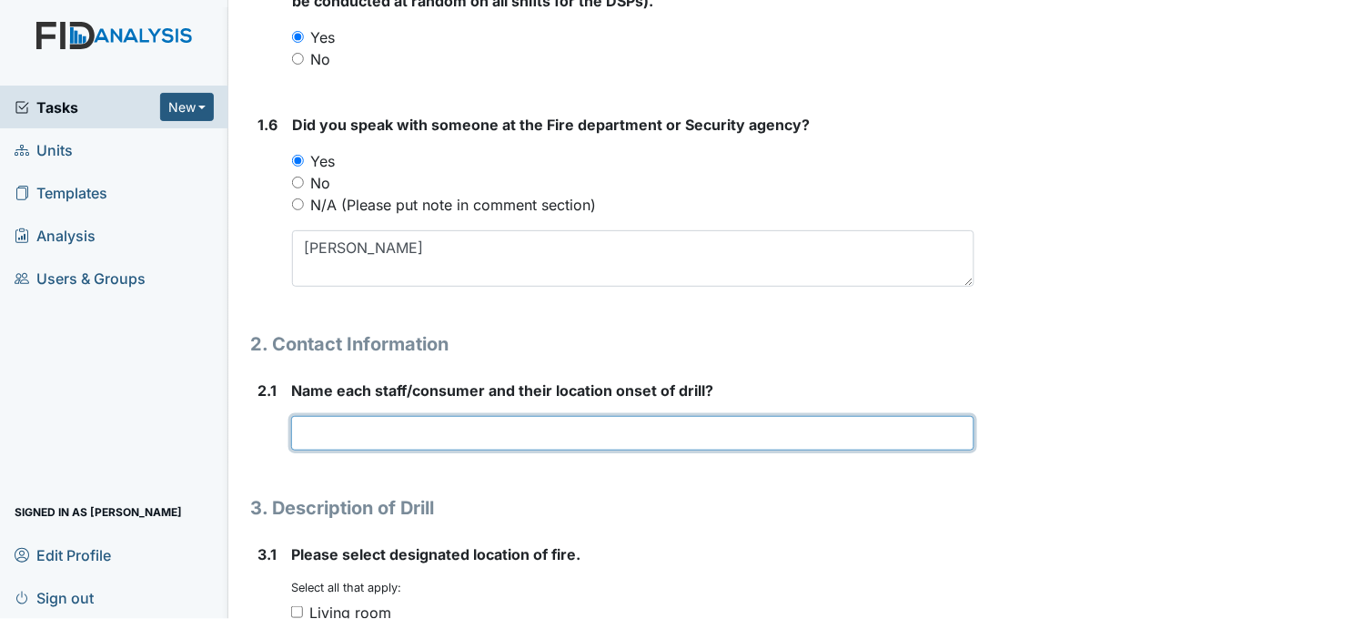
click at [387, 432] on input "text" at bounding box center [632, 433] width 683 height 35
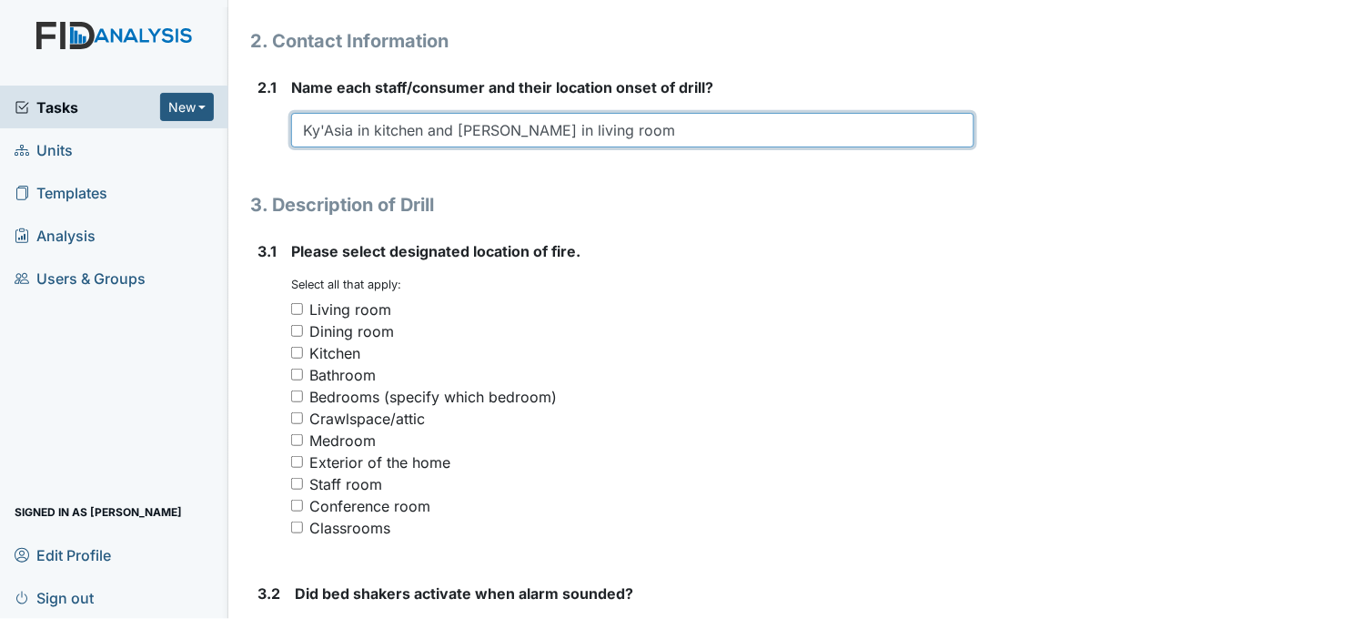
scroll to position [1313, 0]
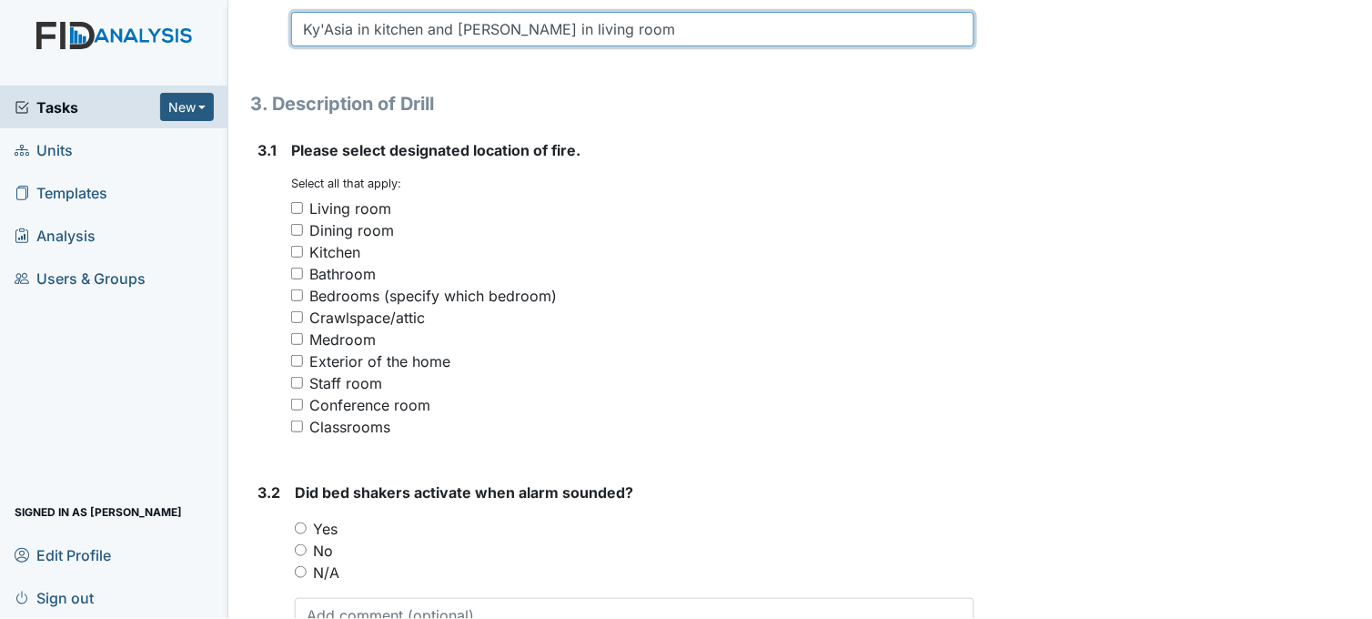
type input "Ky'Asia in kitchen and Sheniqua in living room"
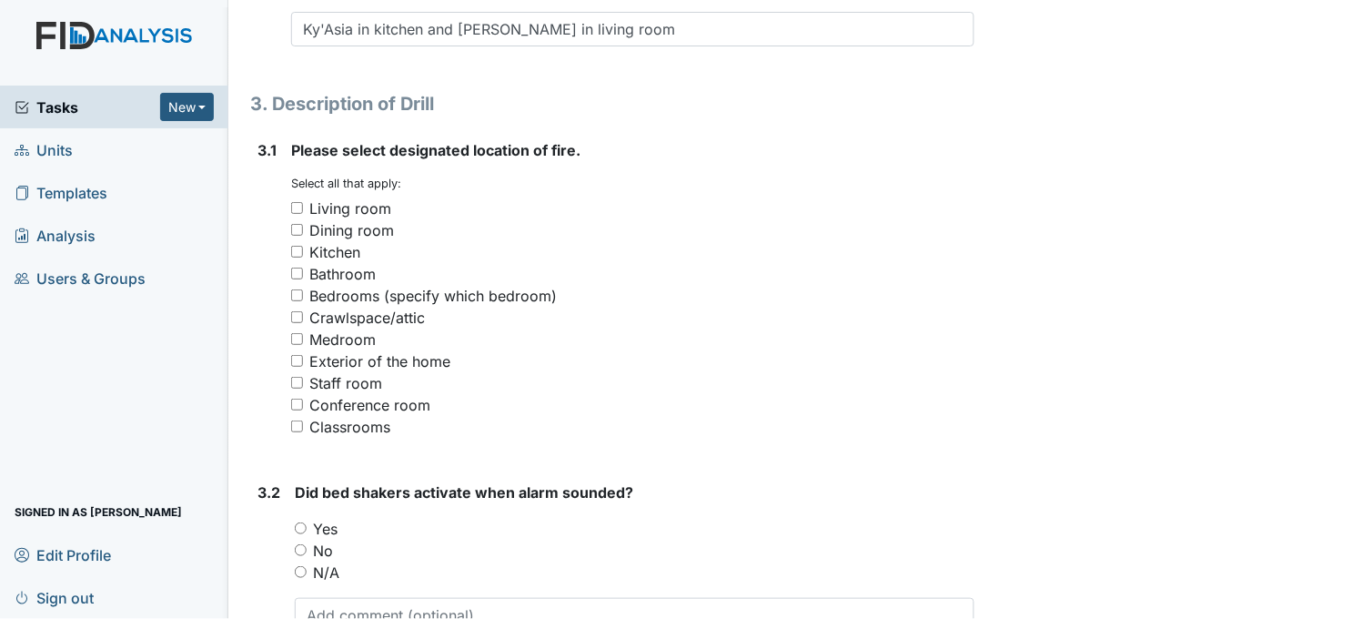
click at [296, 380] on input "Staff room" at bounding box center [297, 383] width 12 height 12
checkbox input "true"
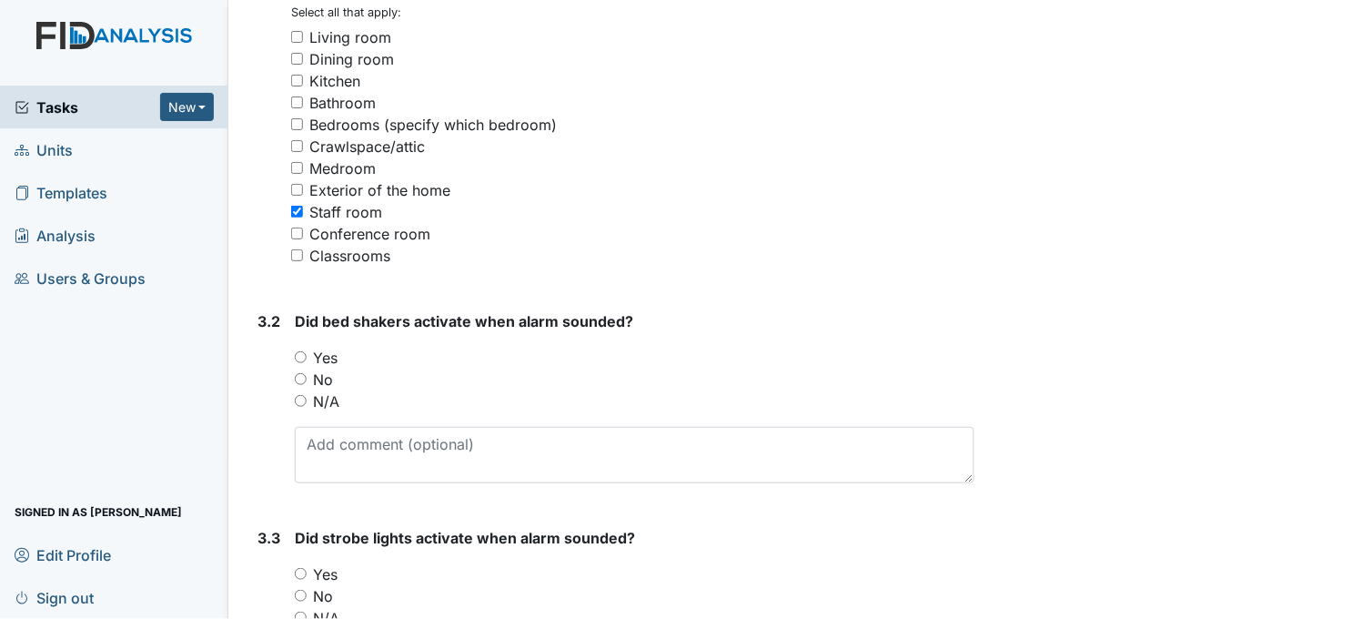
scroll to position [1515, 0]
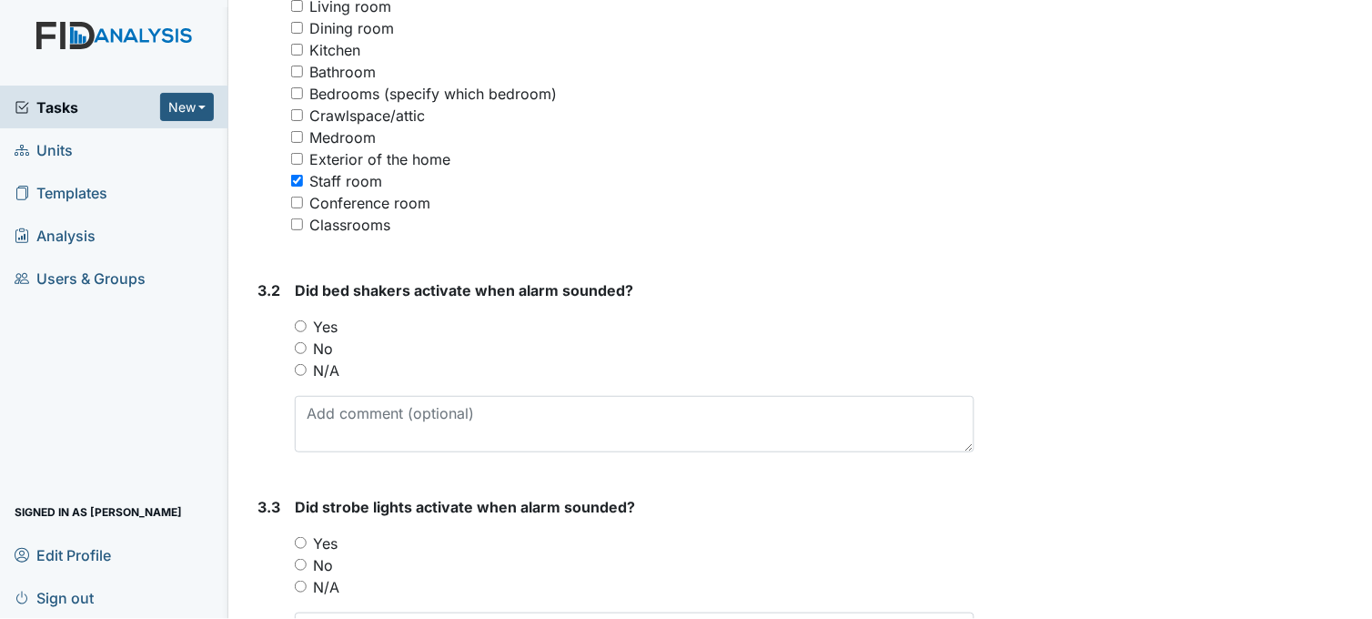
click at [302, 367] on input "N/A" at bounding box center [301, 370] width 12 height 12
radio input "true"
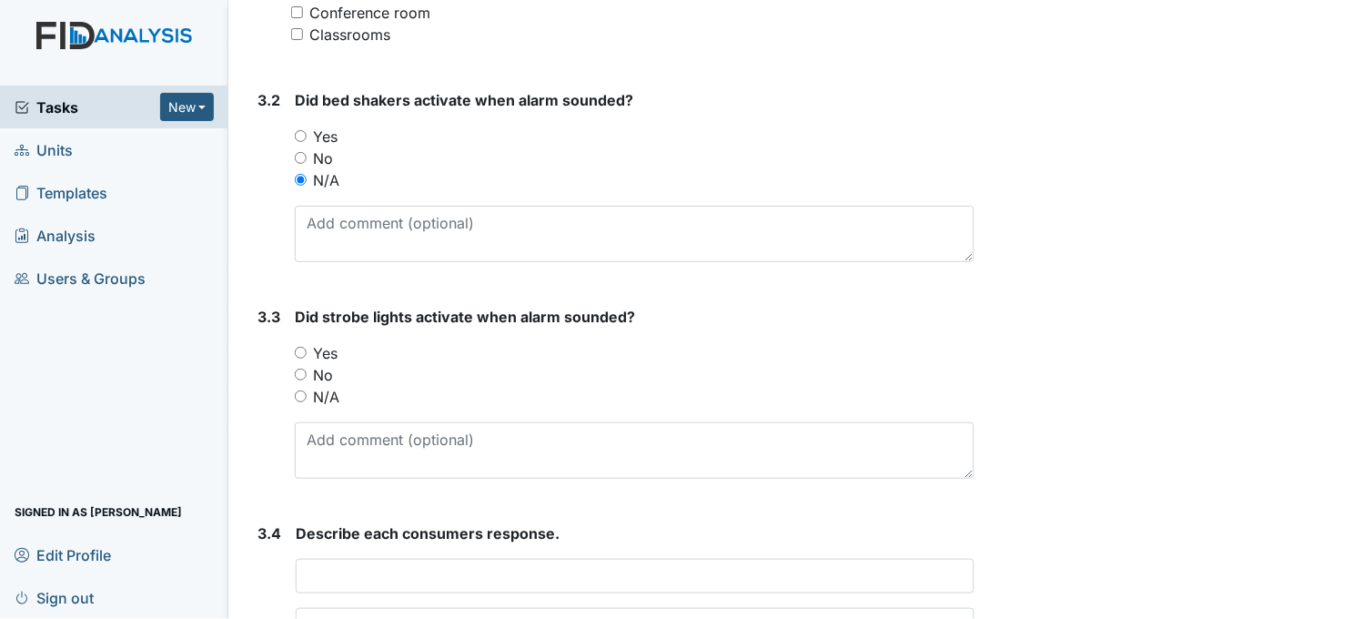
scroll to position [1717, 0]
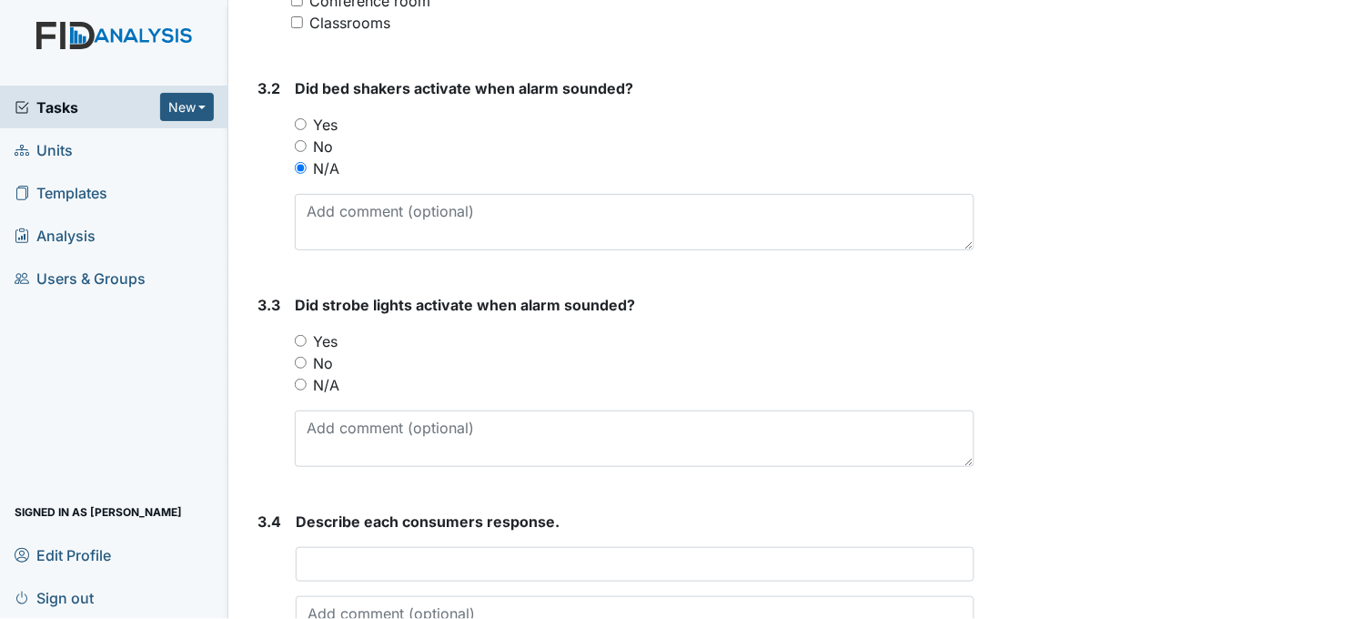
click at [300, 337] on input "Yes" at bounding box center [301, 341] width 12 height 12
radio input "true"
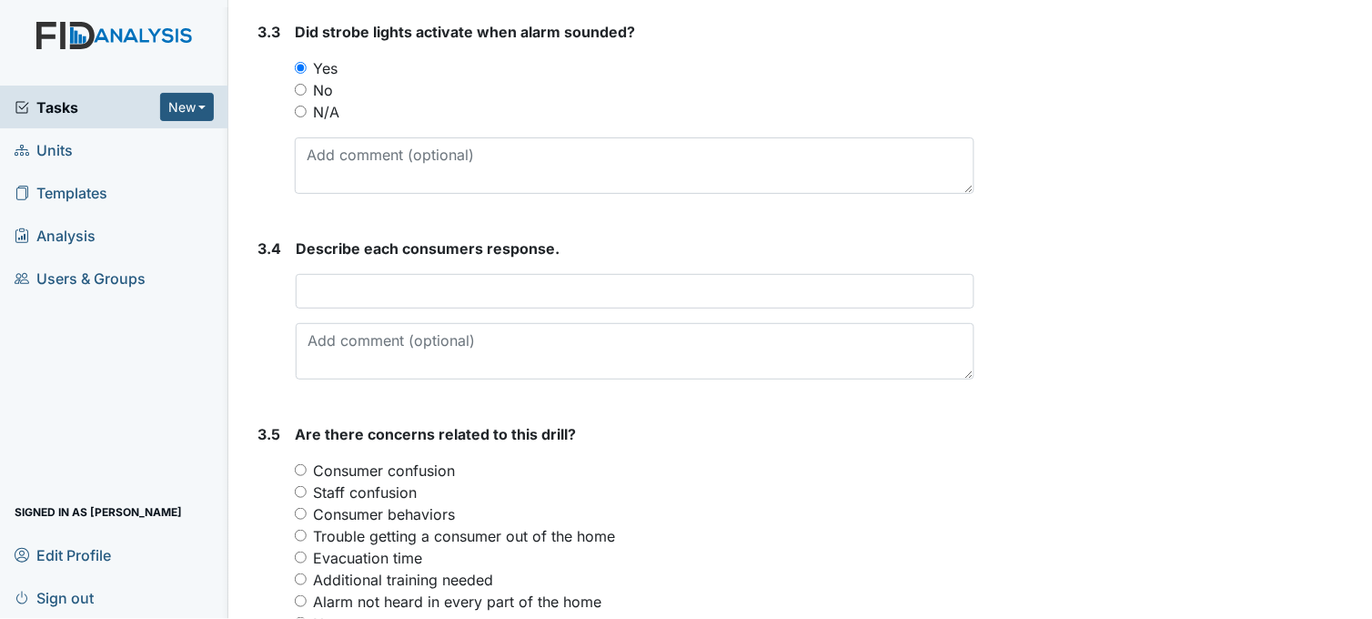
scroll to position [2021, 0]
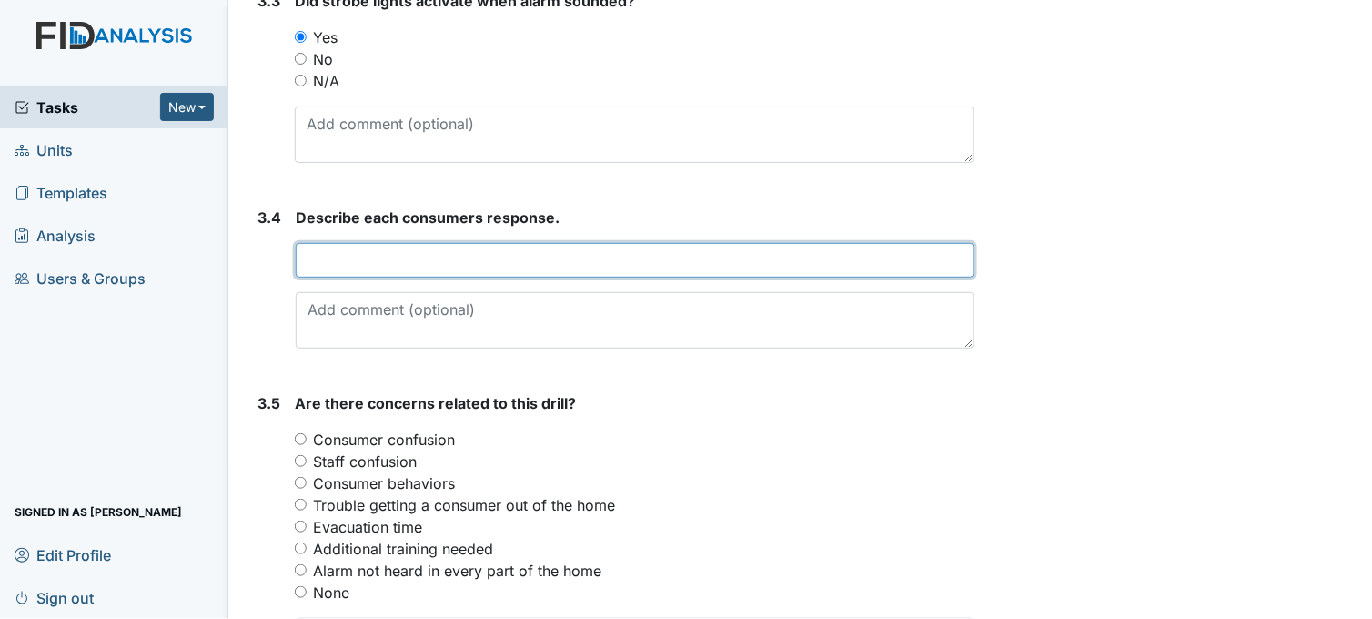
click at [355, 261] on input "text" at bounding box center [635, 260] width 679 height 35
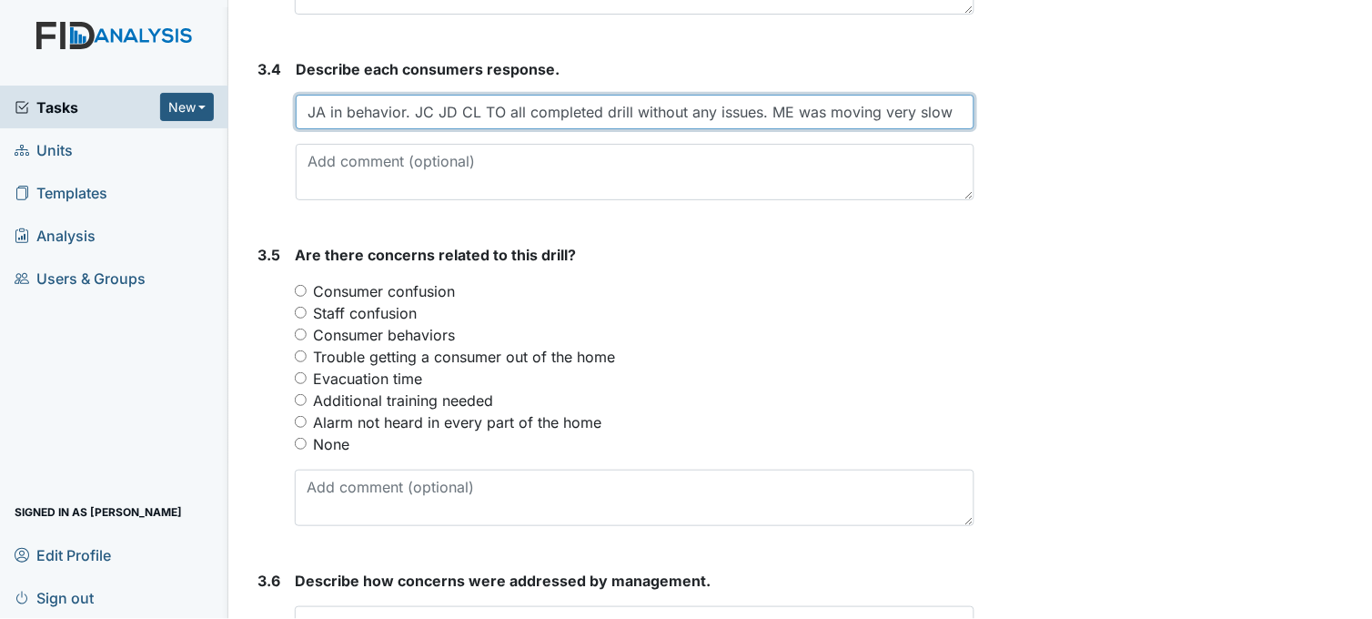
scroll to position [2223, 0]
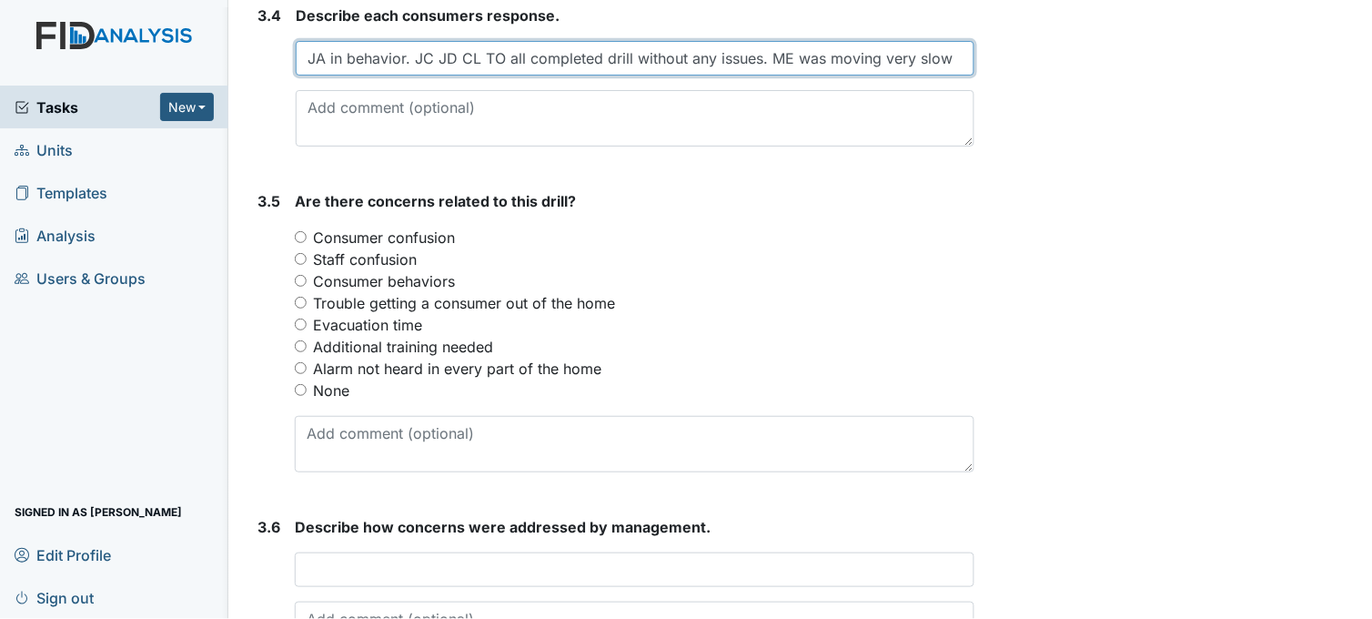
type input "JA in behavior. JC JD CL TO all completed drill without any issues. ME was movi…"
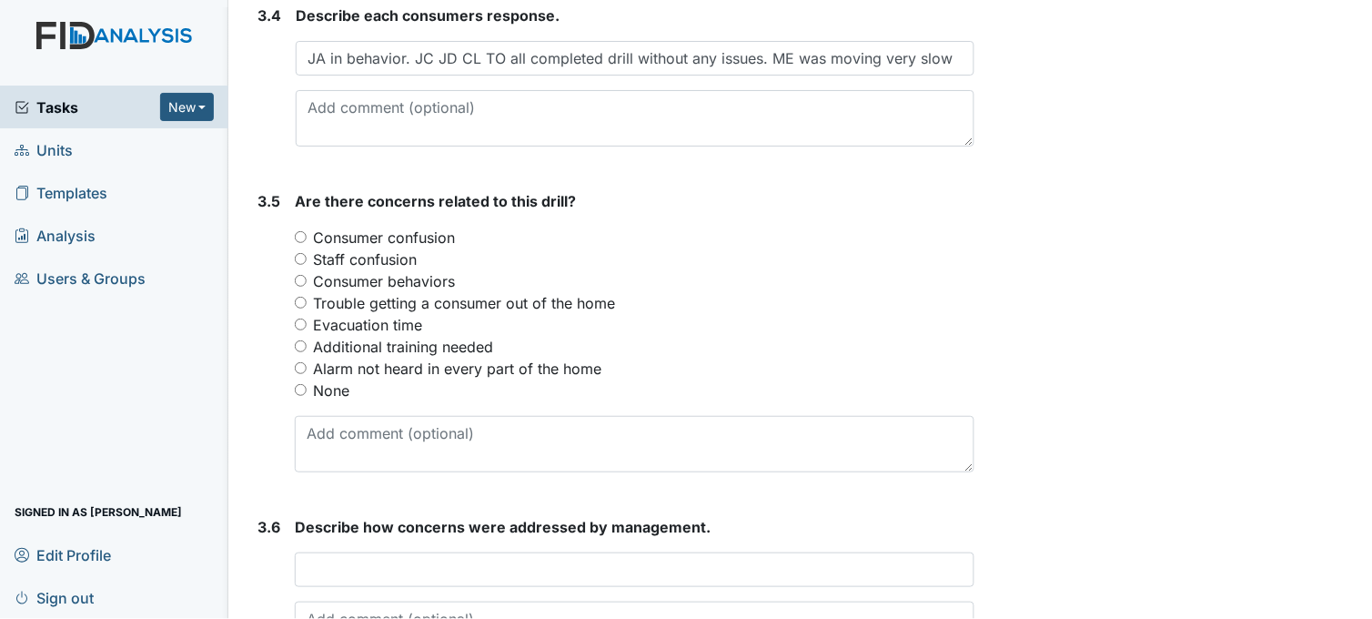
click at [303, 277] on input "Consumer behaviors" at bounding box center [301, 281] width 12 height 12
radio input "true"
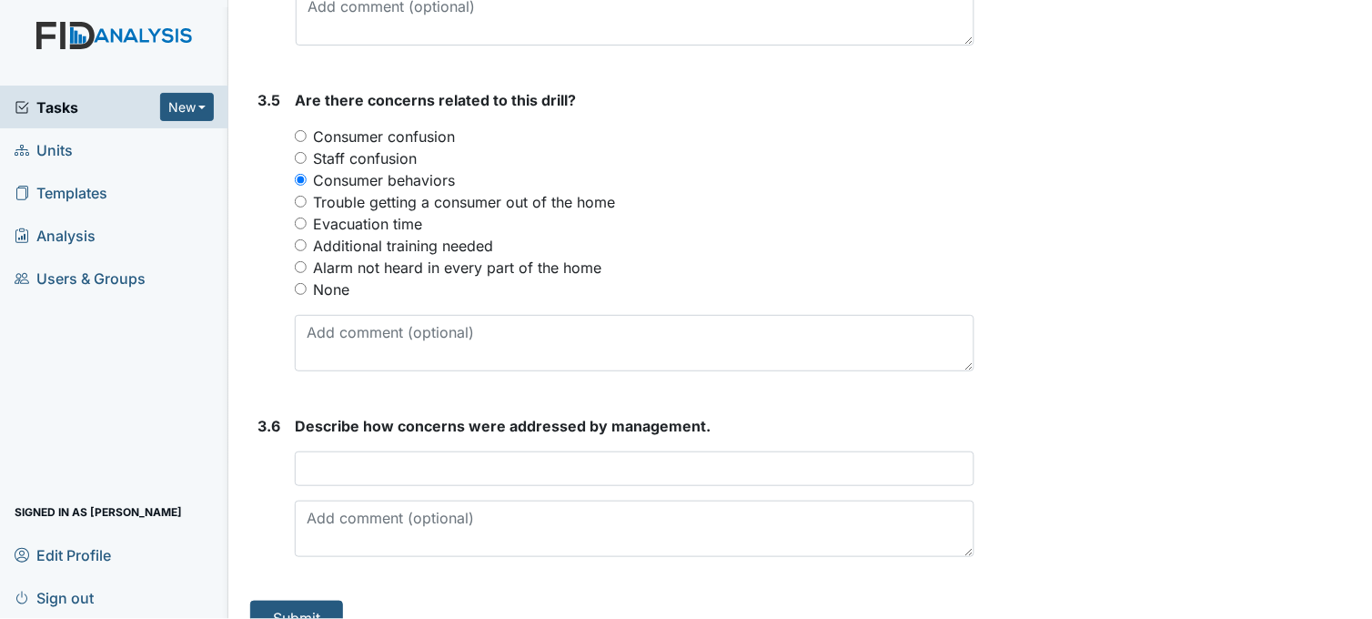
scroll to position [2354, 0]
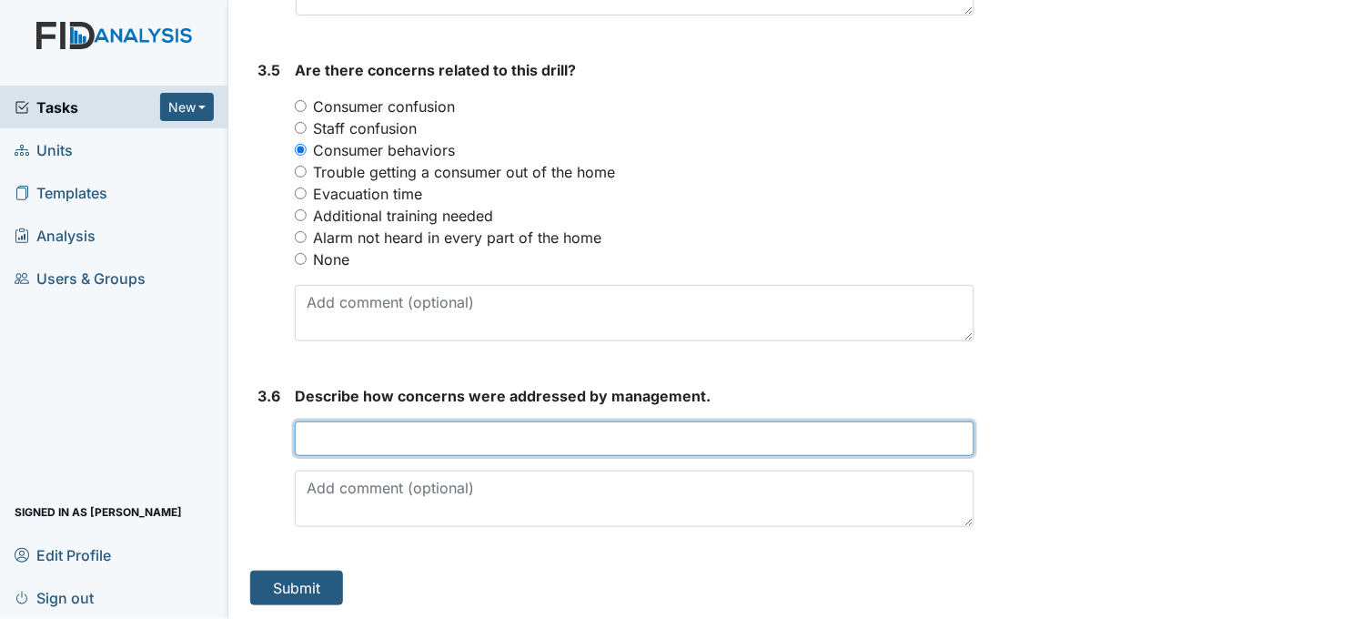
click at [373, 443] on input "text" at bounding box center [634, 438] width 679 height 35
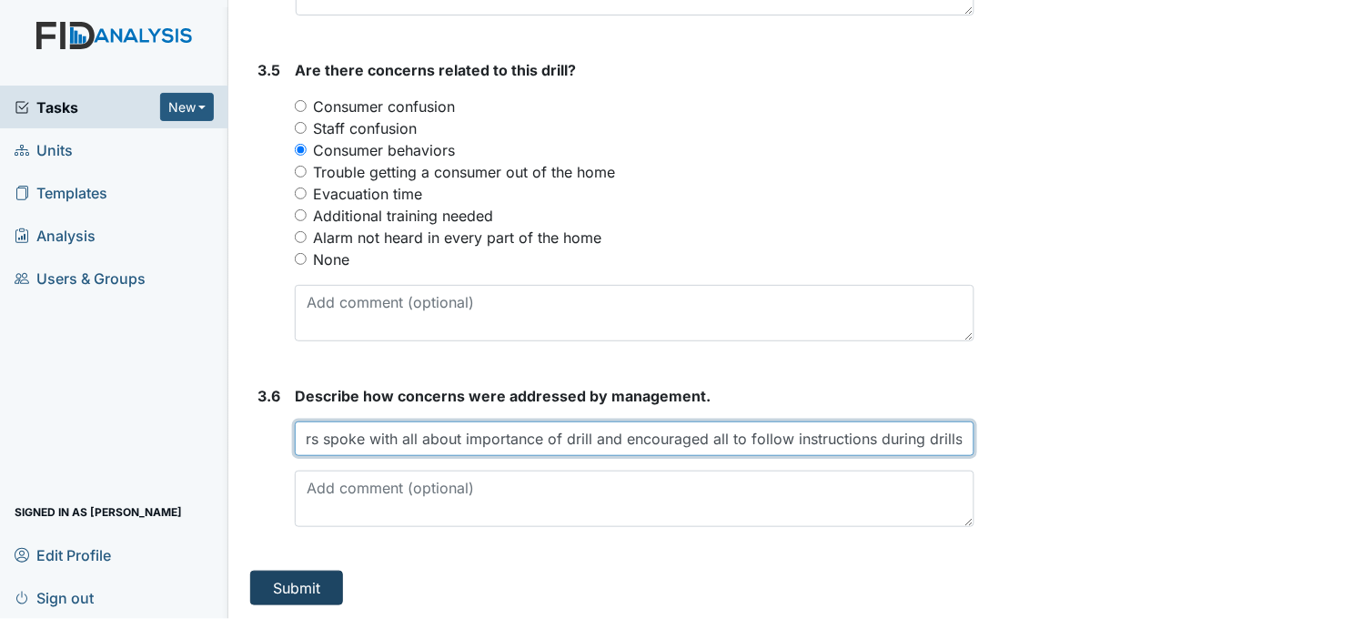
type input "Managers spoke with all about importance of drill and encouraged all to follow …"
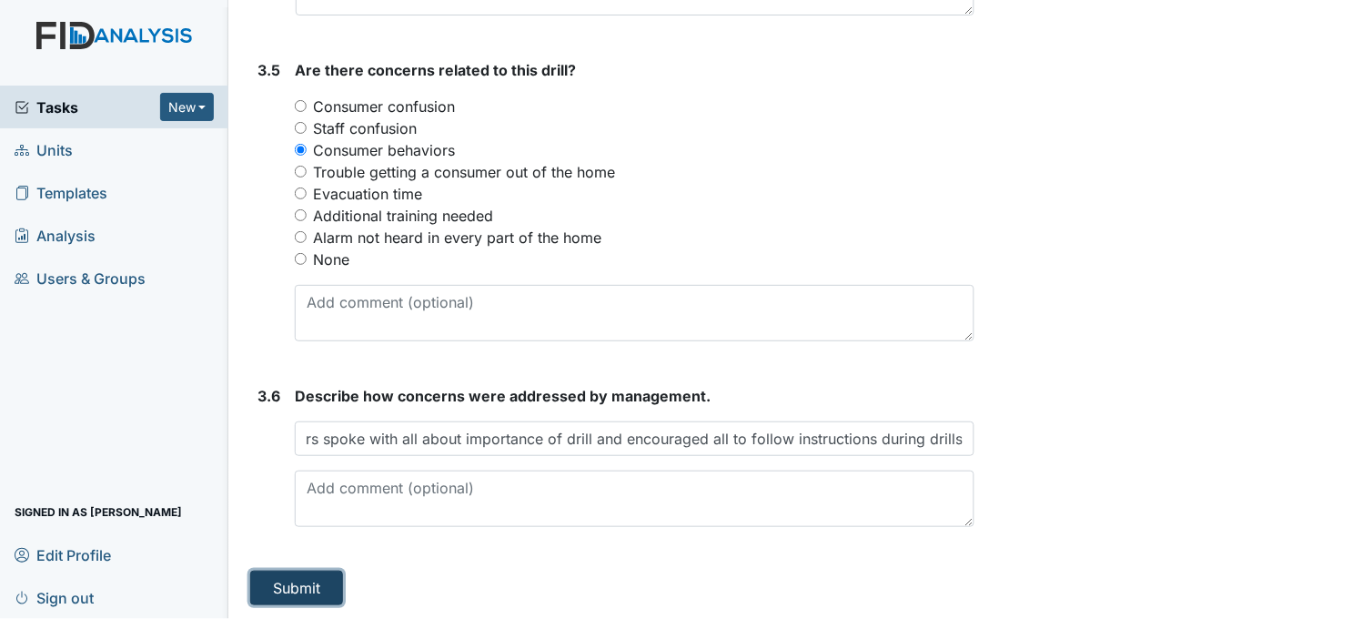
scroll to position [0, 0]
click at [301, 582] on button "Submit" at bounding box center [296, 587] width 93 height 35
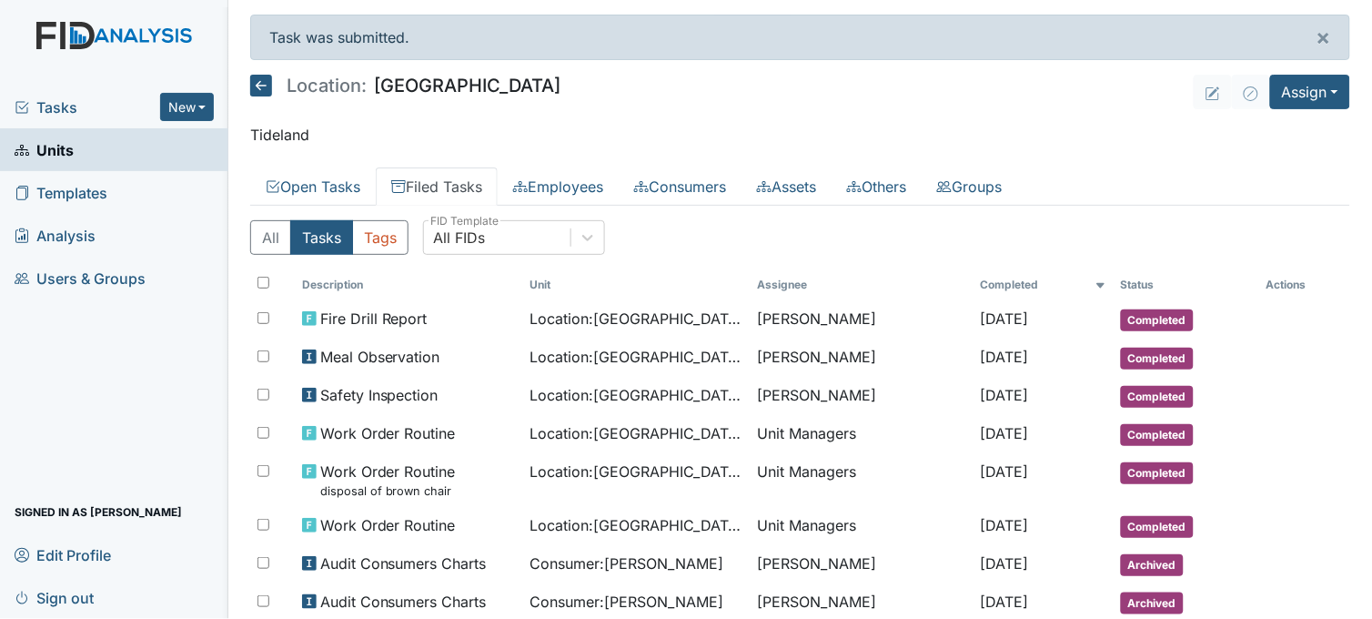
click at [75, 110] on span "Tasks" at bounding box center [88, 107] width 146 height 22
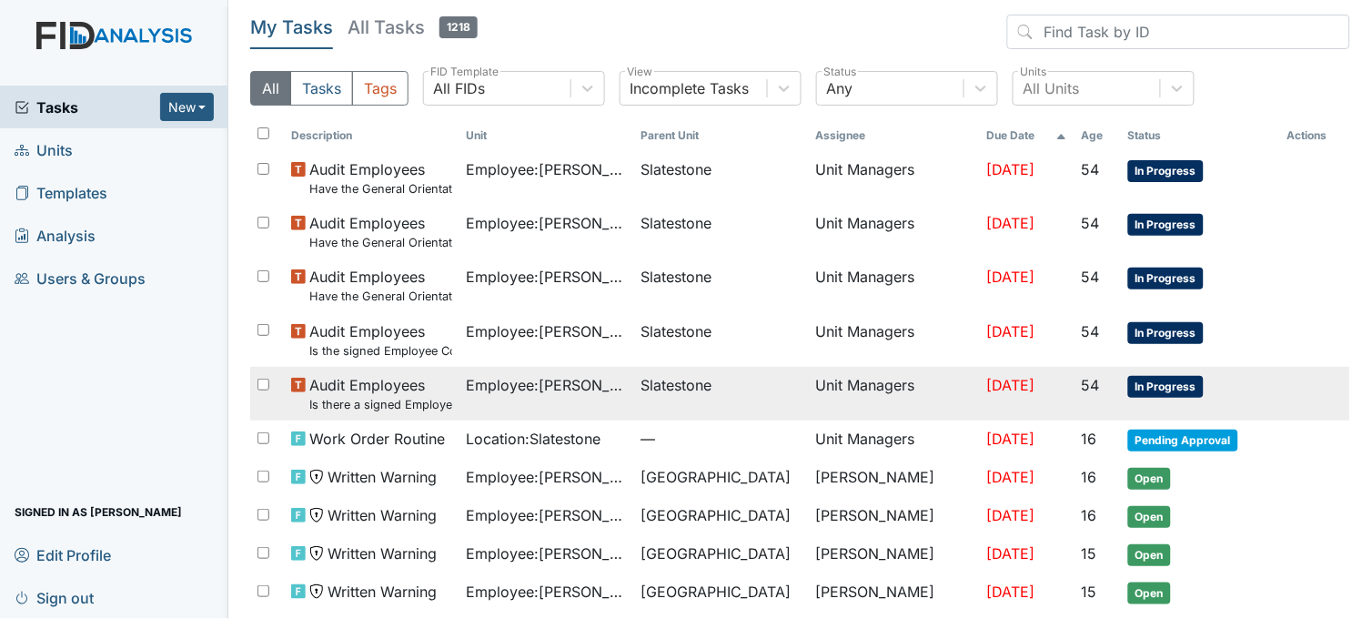
click at [535, 388] on span "Employee : [PERSON_NAME]" at bounding box center [547, 385] width 160 height 22
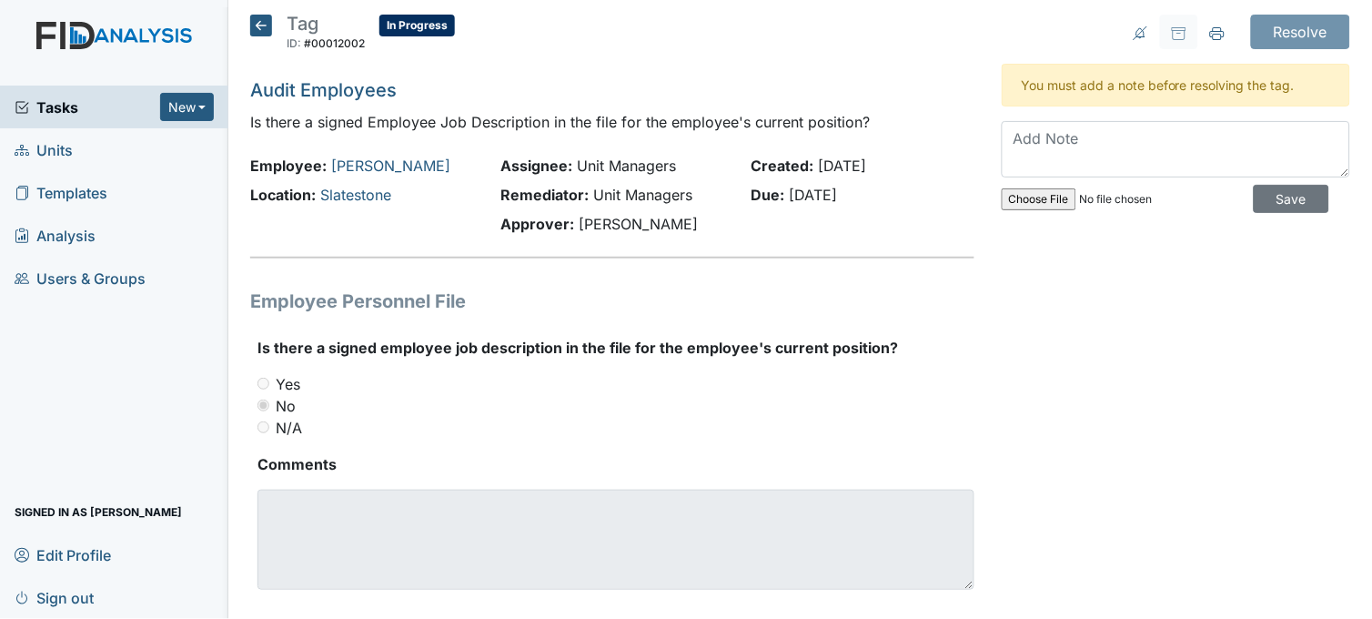
click at [258, 25] on icon at bounding box center [261, 26] width 22 height 22
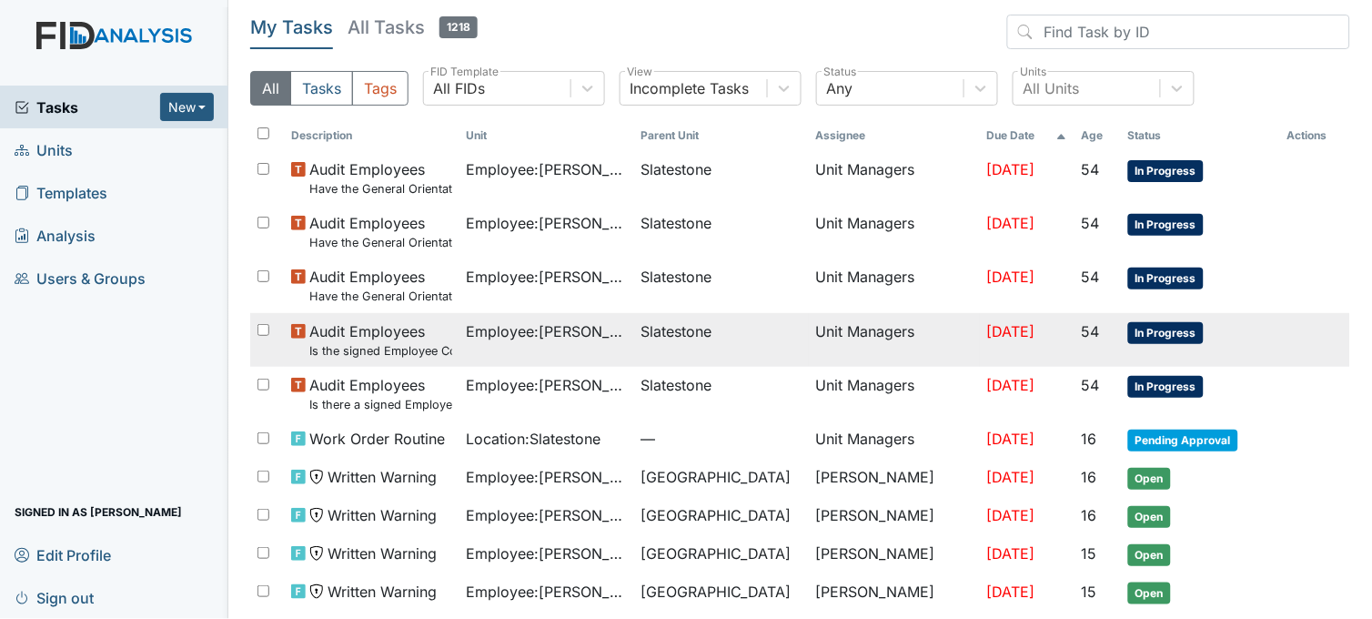
click at [541, 349] on td "Employee : [PERSON_NAME]" at bounding box center [546, 340] width 175 height 54
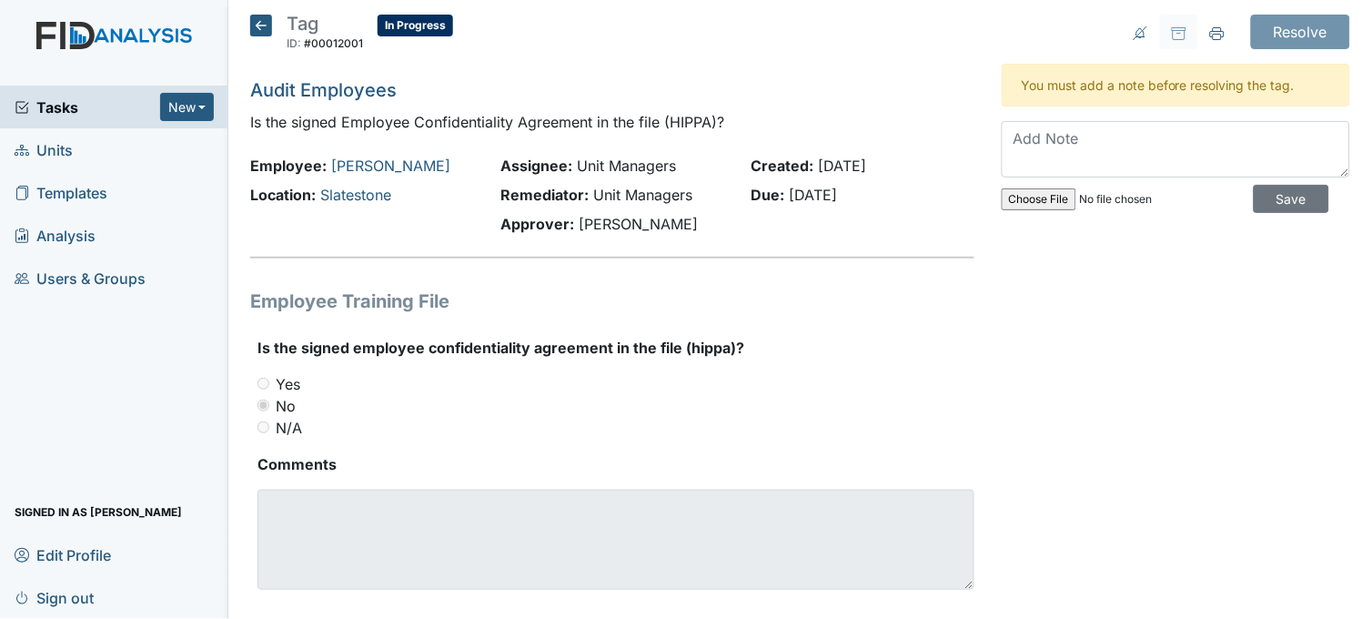
click at [256, 28] on icon at bounding box center [261, 26] width 22 height 22
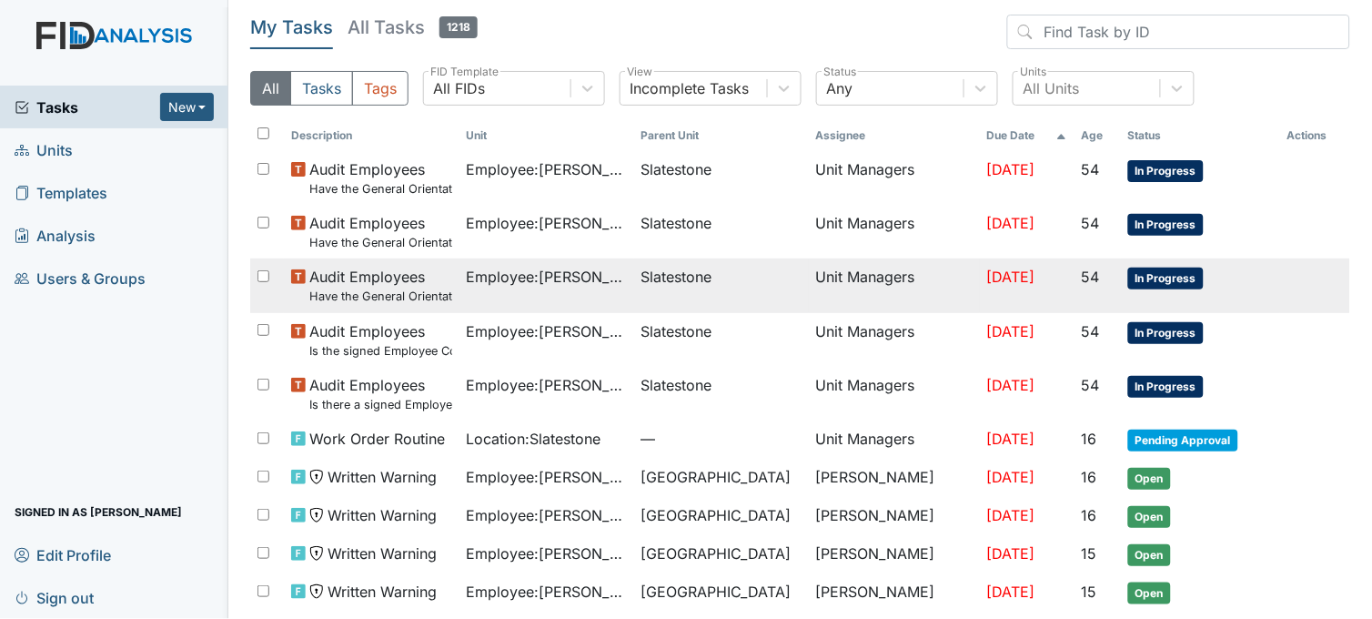
click at [579, 287] on span "Employee : [PERSON_NAME]" at bounding box center [547, 277] width 160 height 22
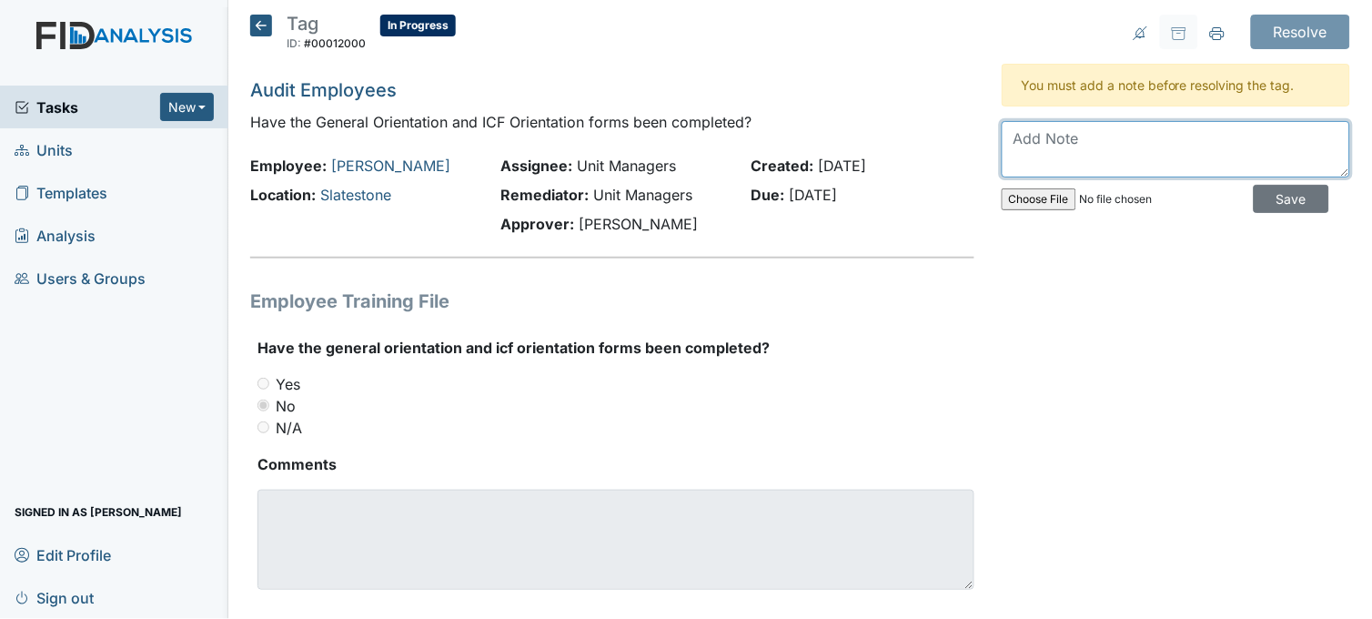
click at [1024, 147] on textarea at bounding box center [1175, 149] width 348 height 56
type textarea "completed"
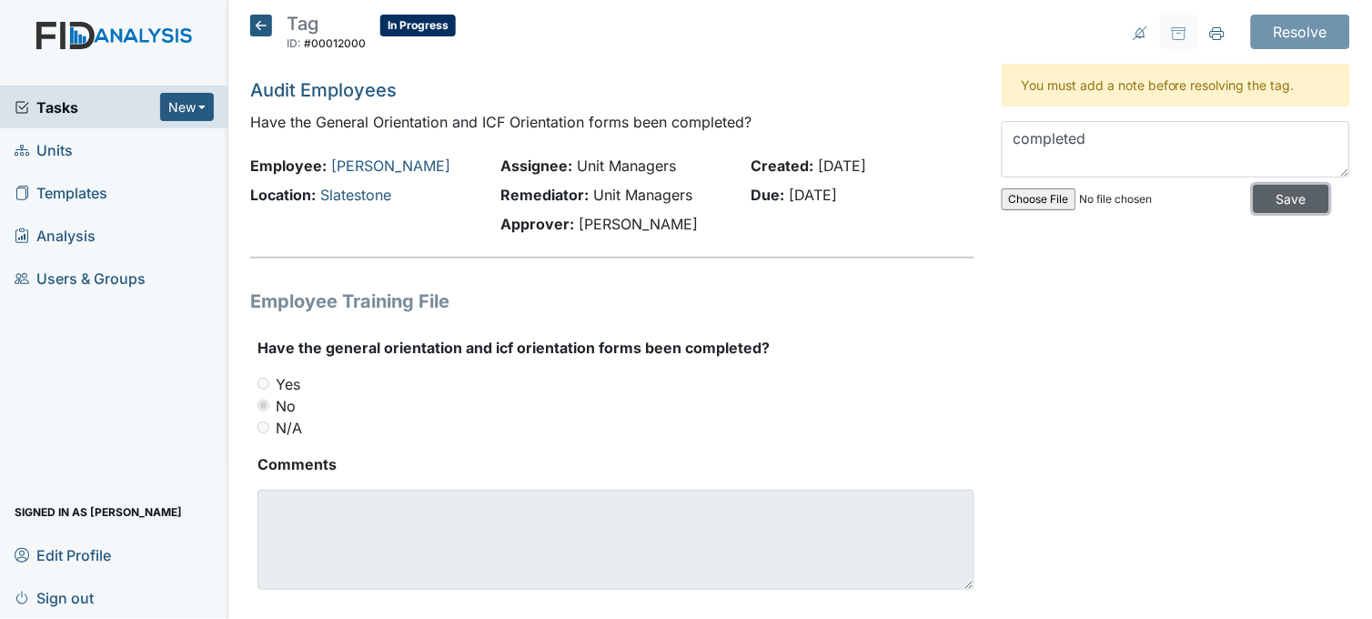
click at [1272, 204] on input "Save" at bounding box center [1290, 199] width 75 height 28
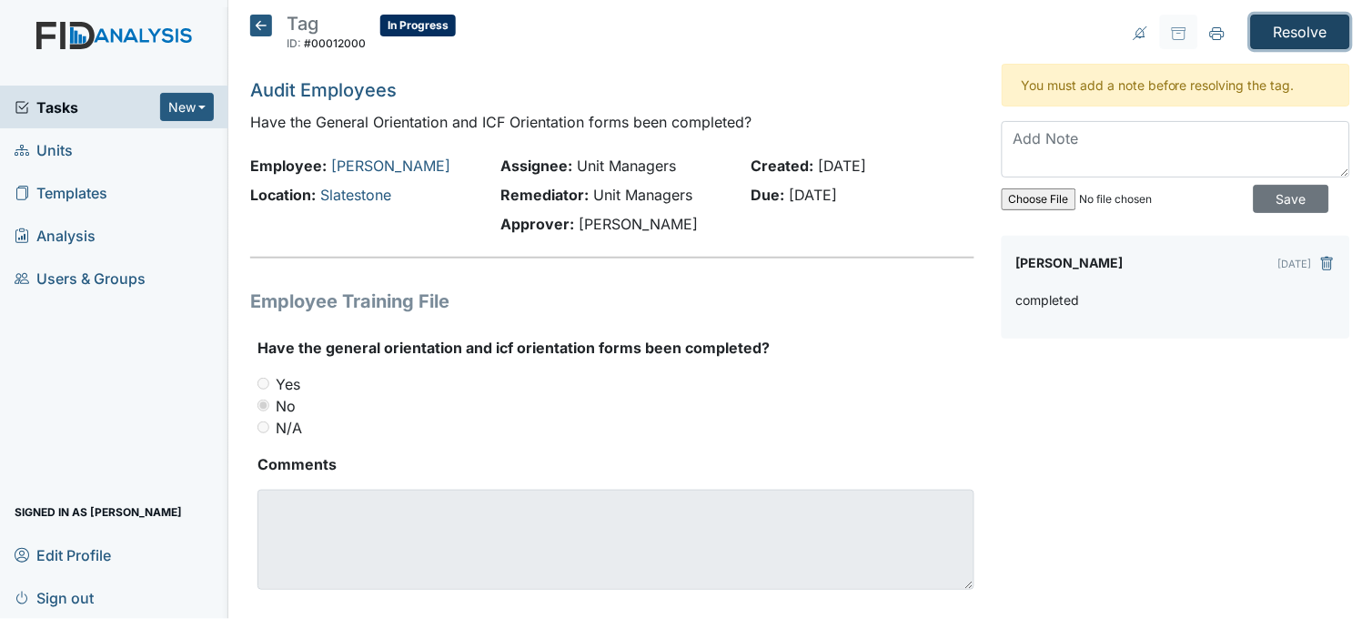
click at [1280, 24] on input "Resolve" at bounding box center [1300, 32] width 99 height 35
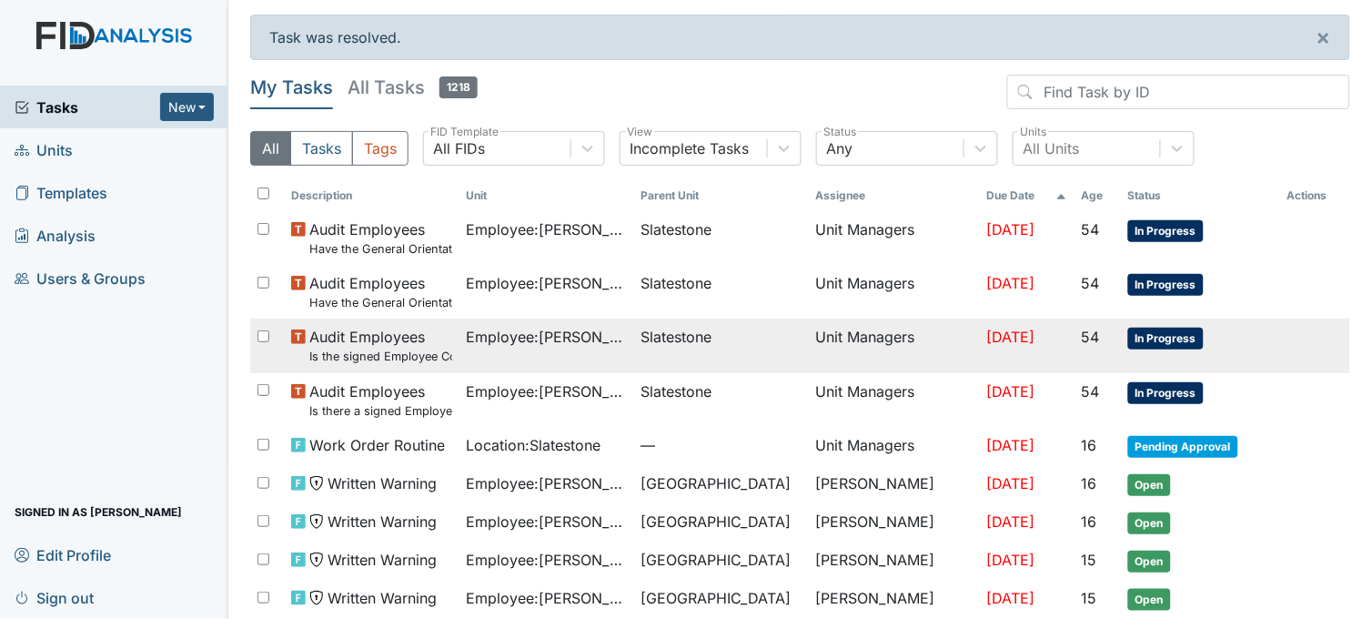
click at [548, 346] on span "Employee : Williams, Shanula" at bounding box center [547, 337] width 160 height 22
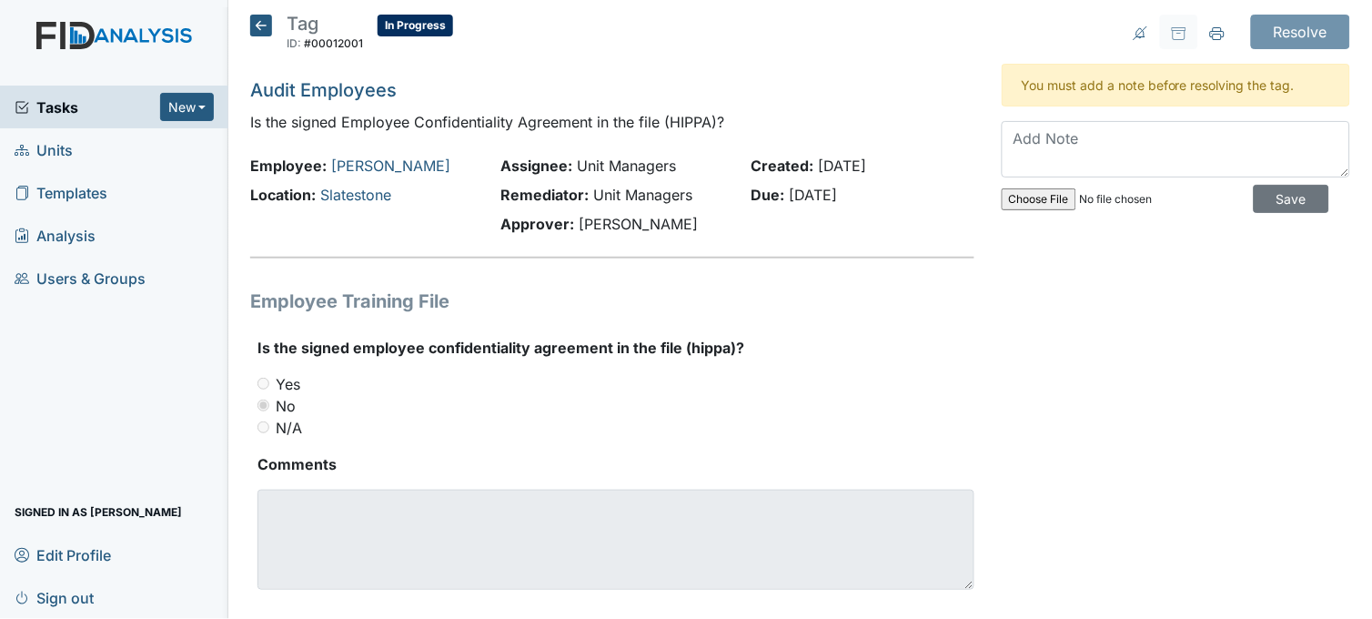
click at [255, 22] on icon at bounding box center [261, 26] width 22 height 22
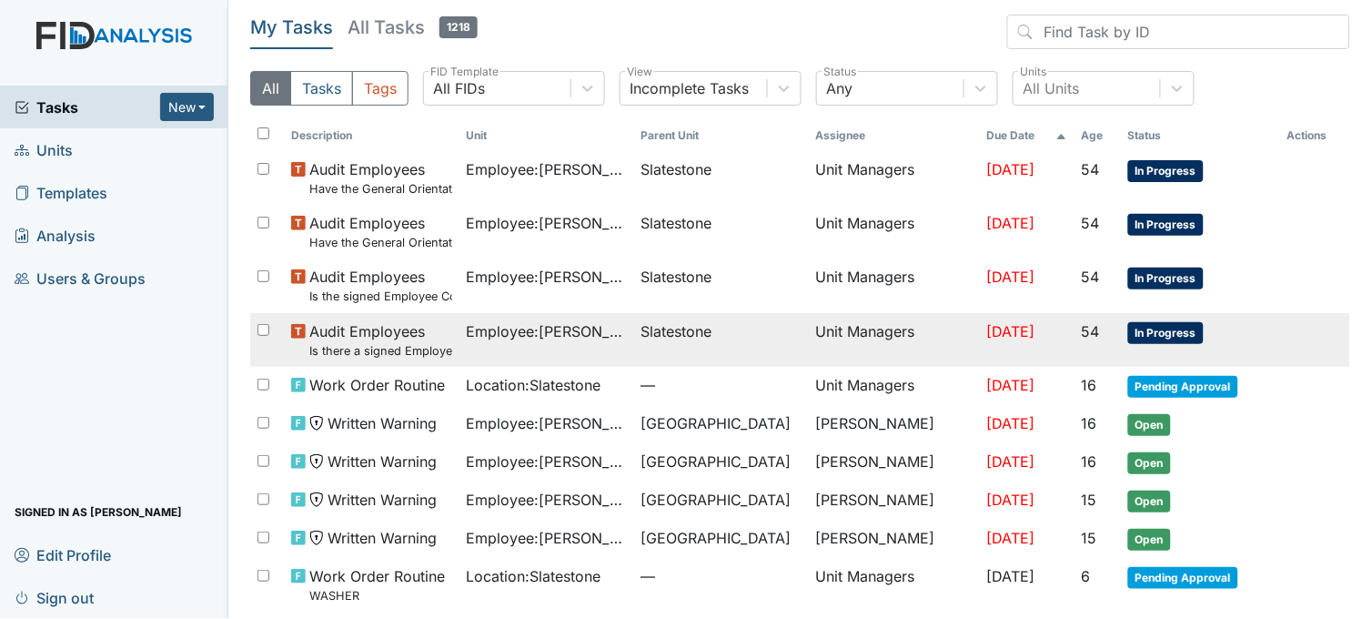
click at [617, 347] on td "Employee : [PERSON_NAME]" at bounding box center [546, 340] width 175 height 54
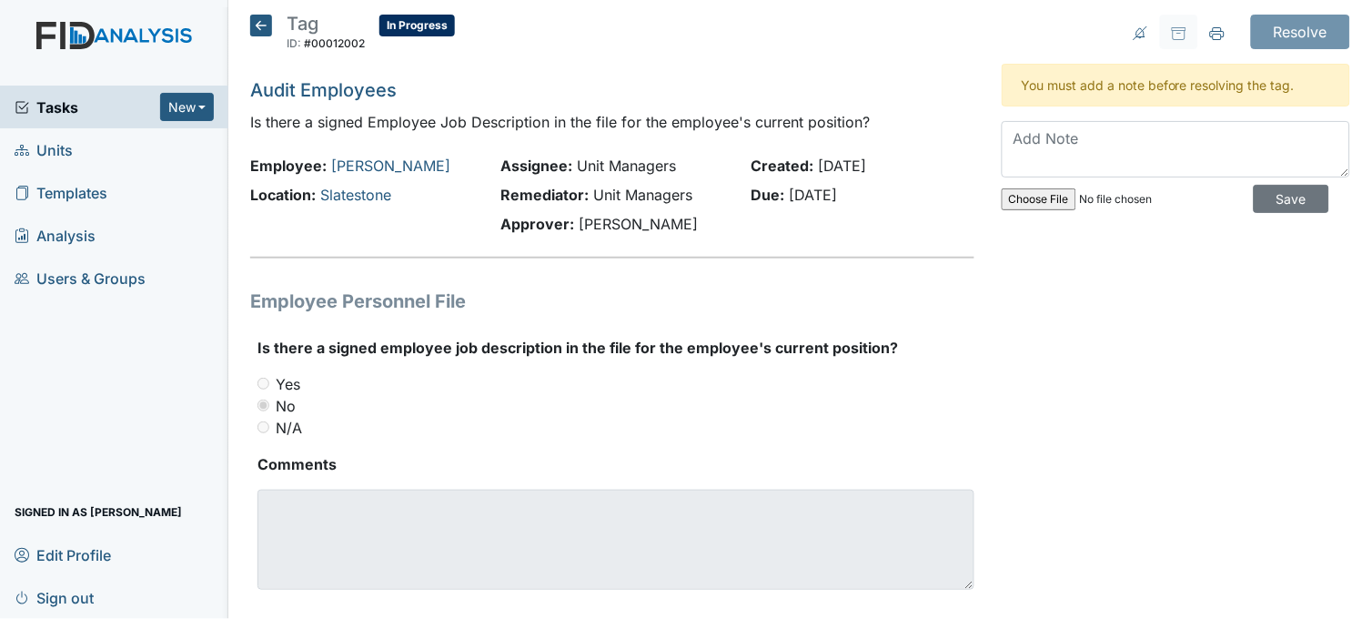
click at [255, 20] on icon at bounding box center [261, 26] width 22 height 22
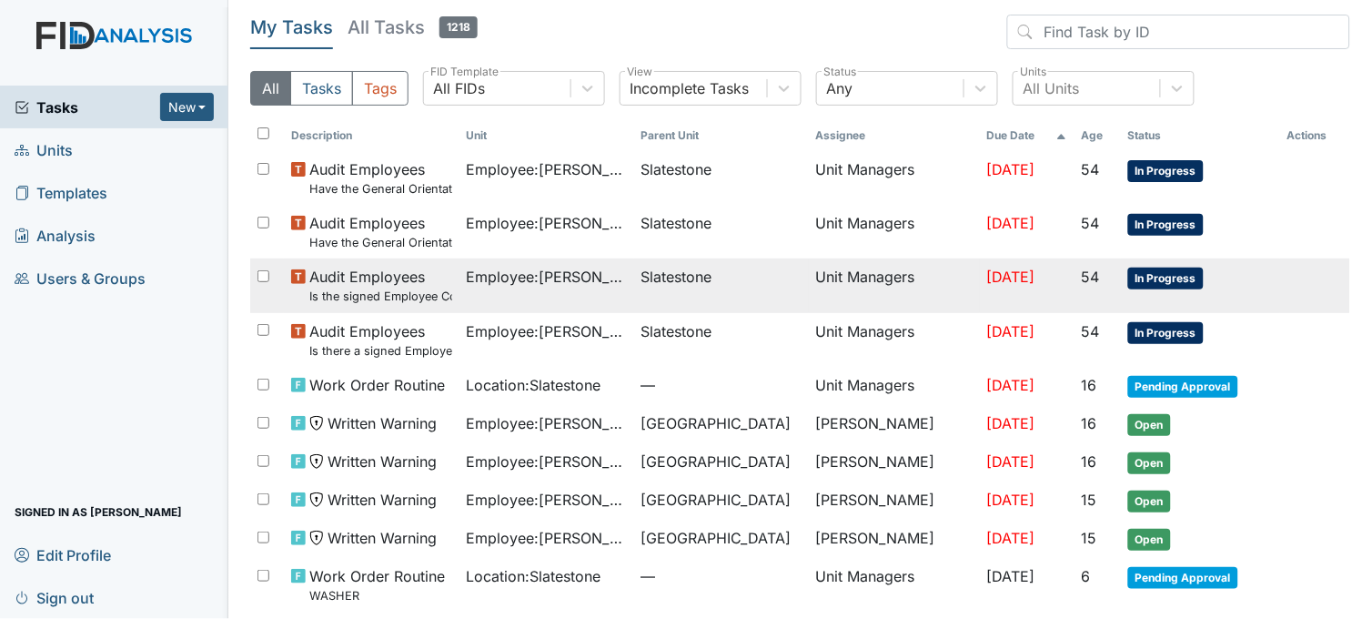
click at [570, 279] on span "Employee : [PERSON_NAME]" at bounding box center [547, 277] width 160 height 22
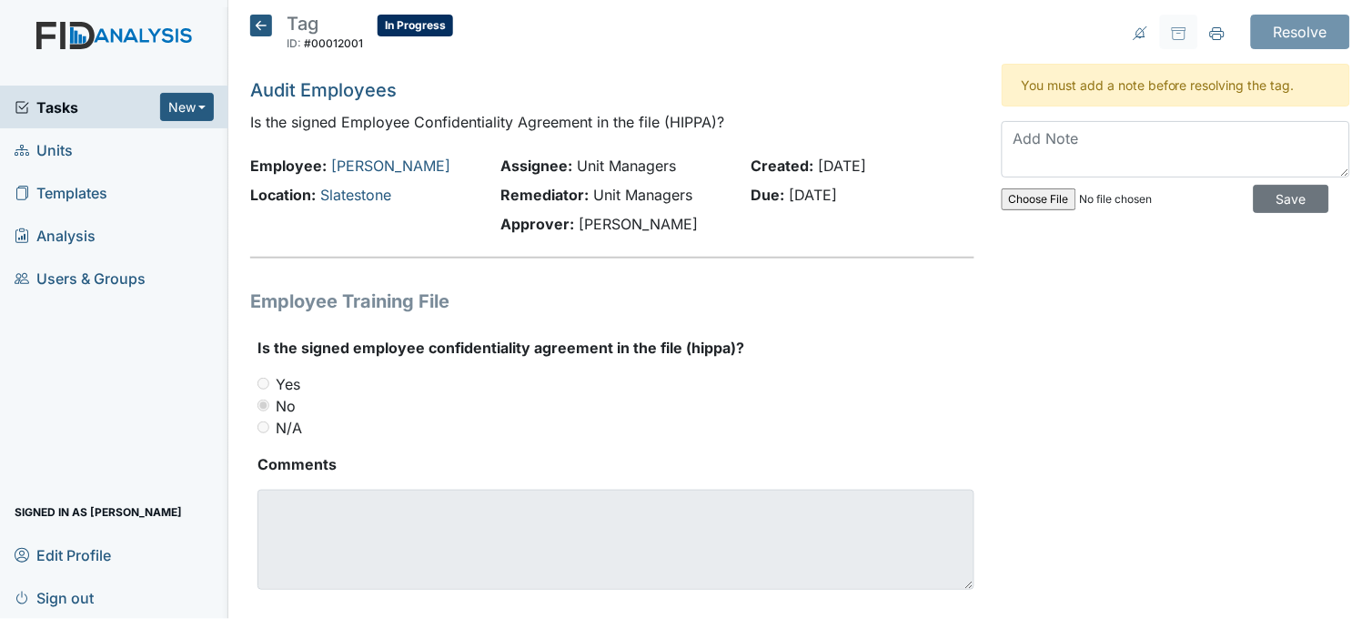
click at [265, 32] on icon at bounding box center [261, 26] width 22 height 22
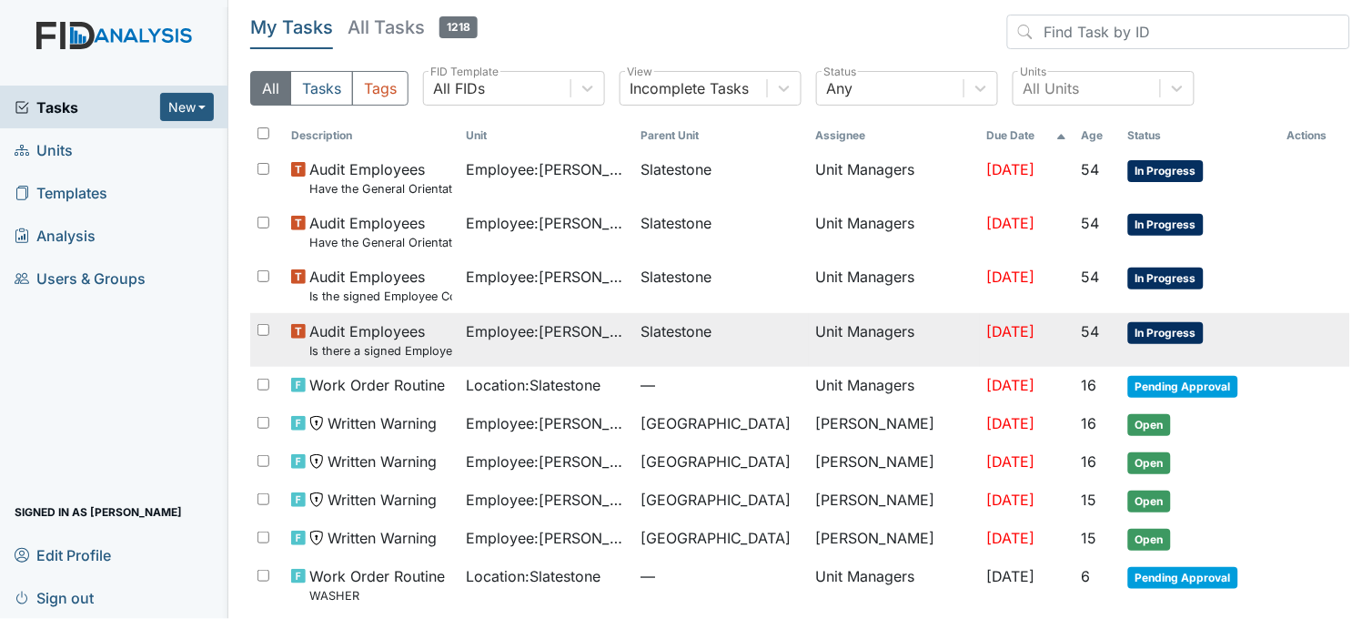
click at [609, 341] on span "Employee : Williams, Shanula" at bounding box center [547, 331] width 160 height 22
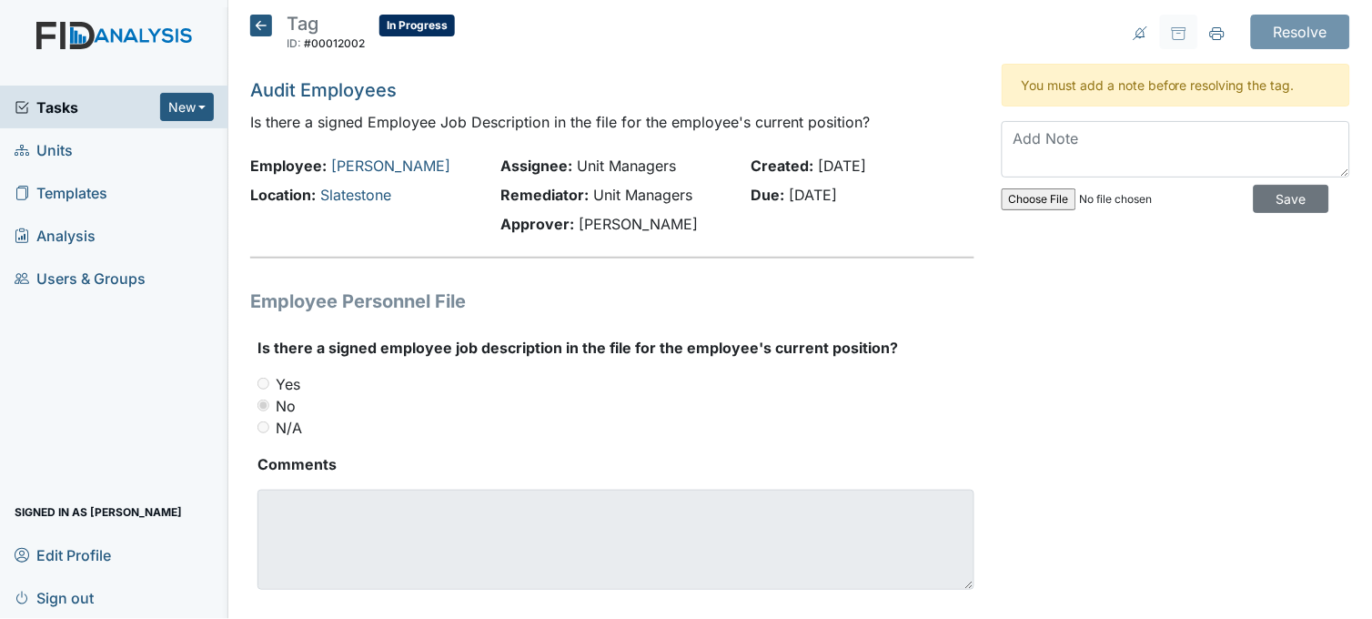
click at [260, 23] on icon at bounding box center [261, 26] width 22 height 22
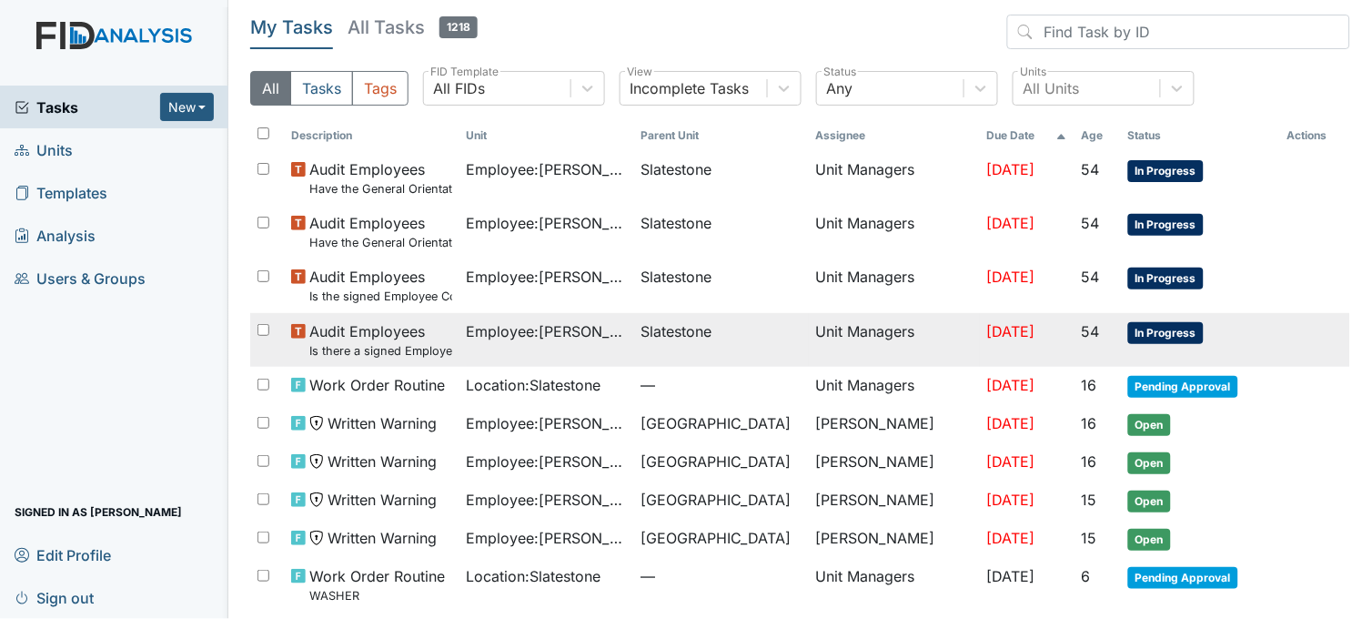
click at [615, 327] on td "Employee : Williams, Shanula" at bounding box center [546, 340] width 175 height 54
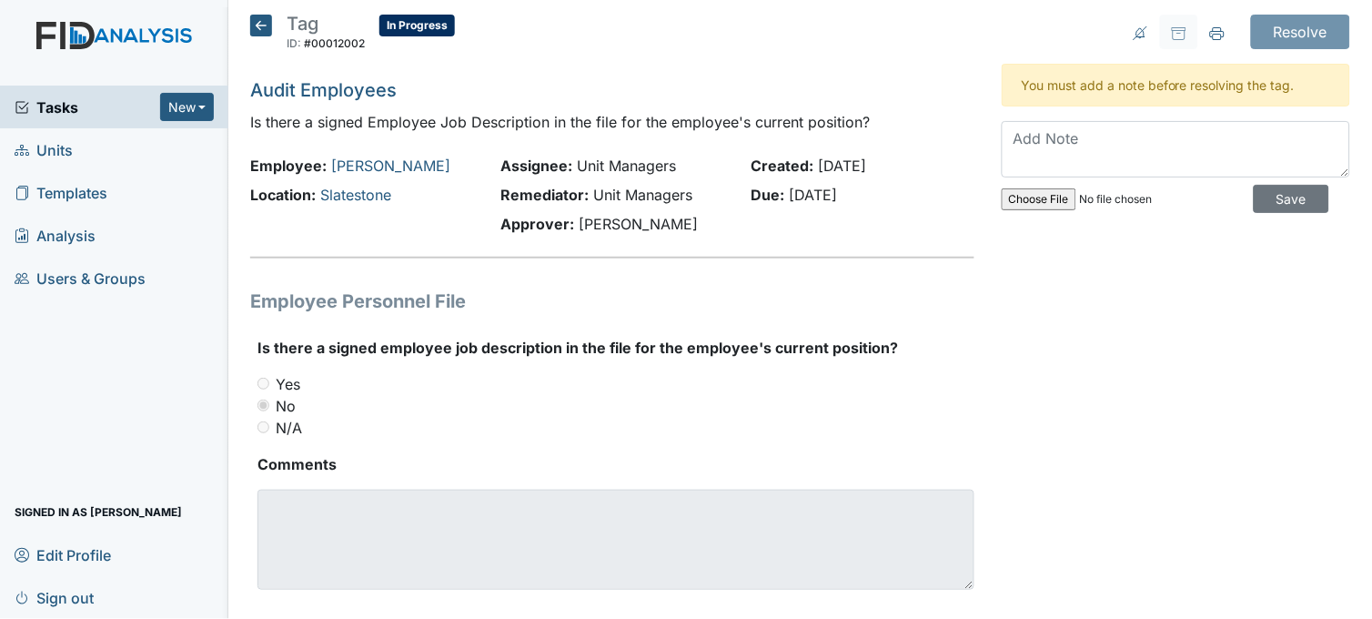
click at [264, 25] on icon at bounding box center [261, 26] width 22 height 22
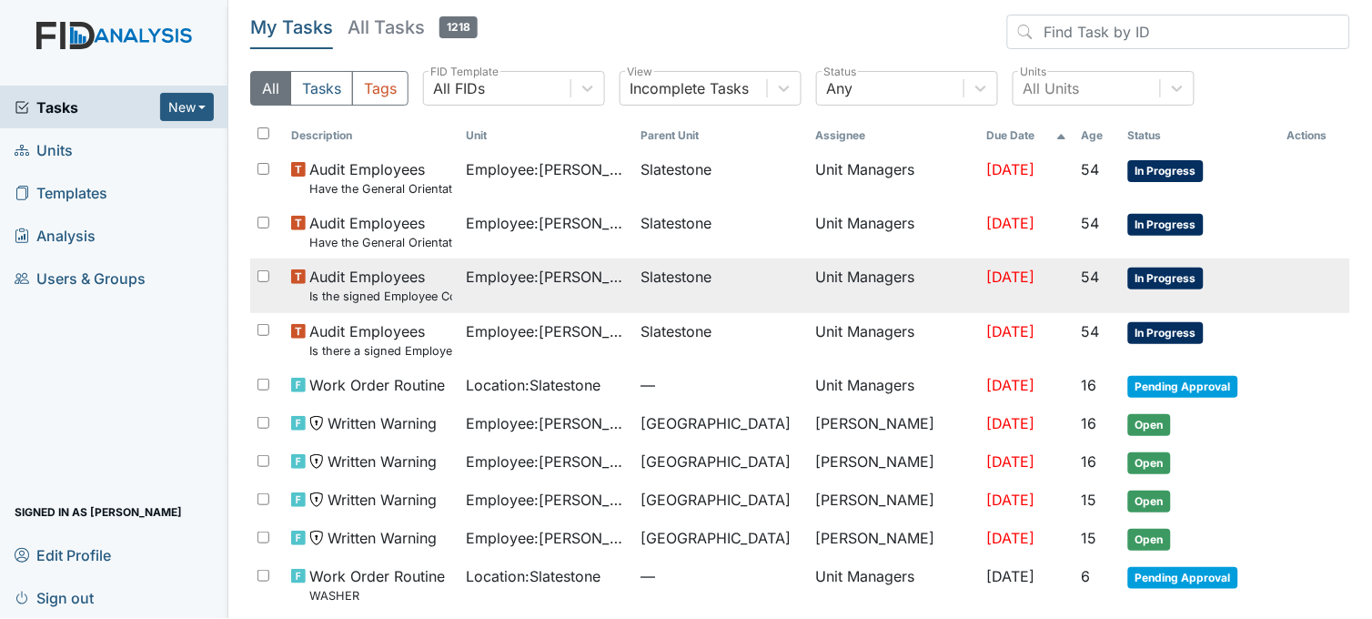
click at [594, 284] on span "Employee : Williams, Shanula" at bounding box center [547, 277] width 160 height 22
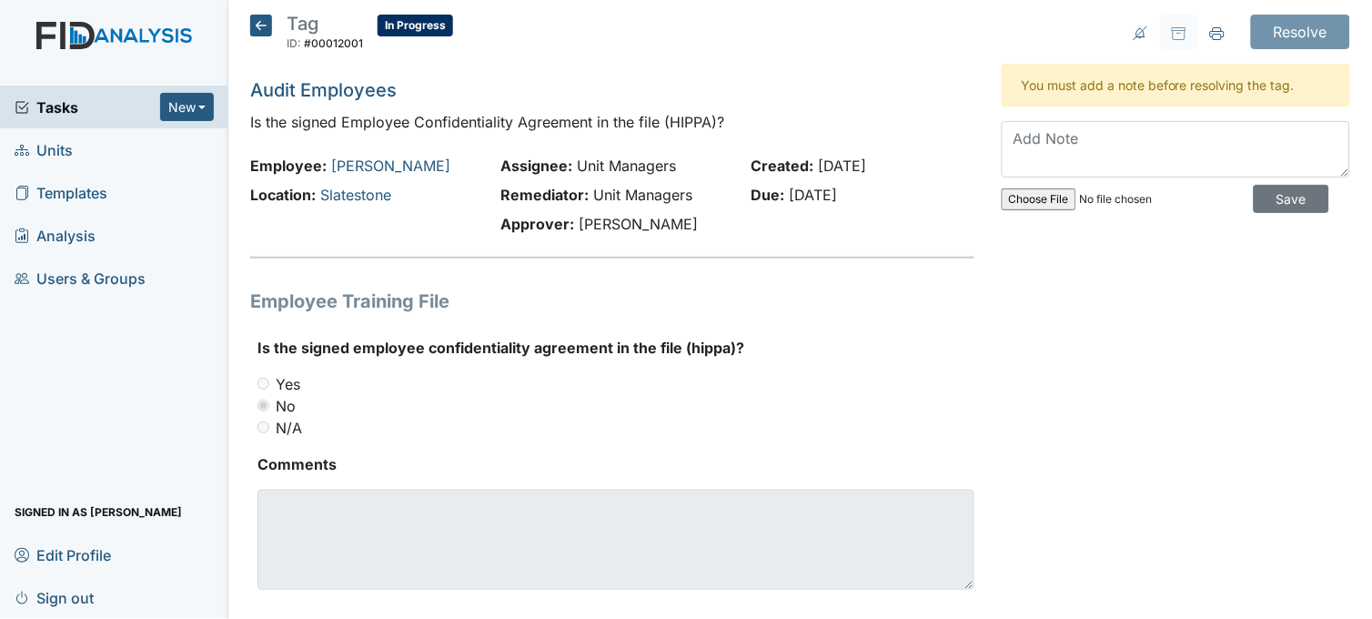
click at [261, 25] on icon at bounding box center [261, 26] width 22 height 22
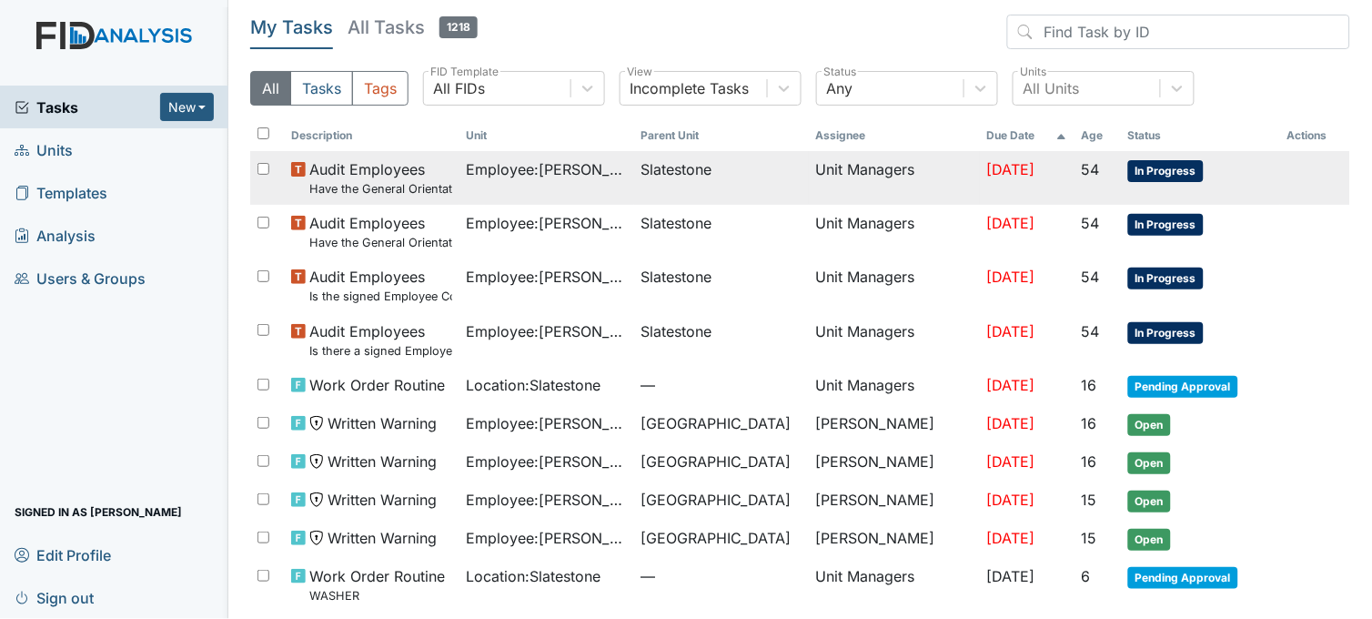
click at [615, 183] on td "Employee : Smith, Regina" at bounding box center [546, 178] width 175 height 54
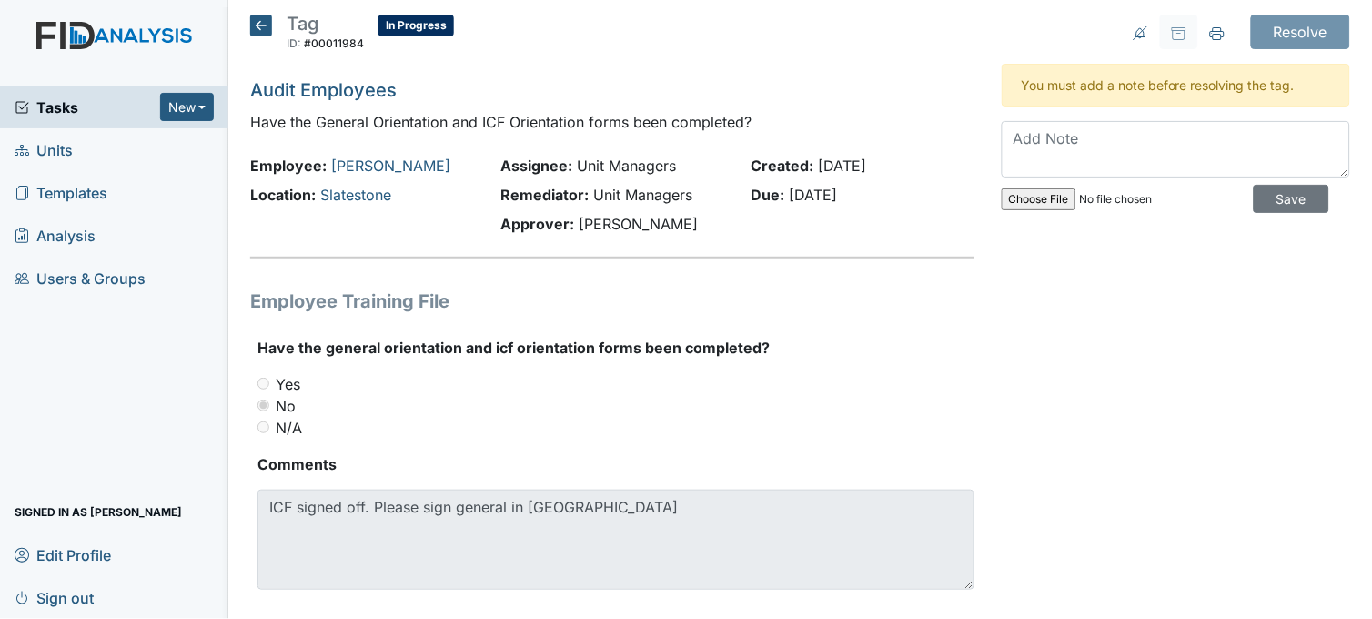
click at [260, 20] on icon at bounding box center [261, 26] width 22 height 22
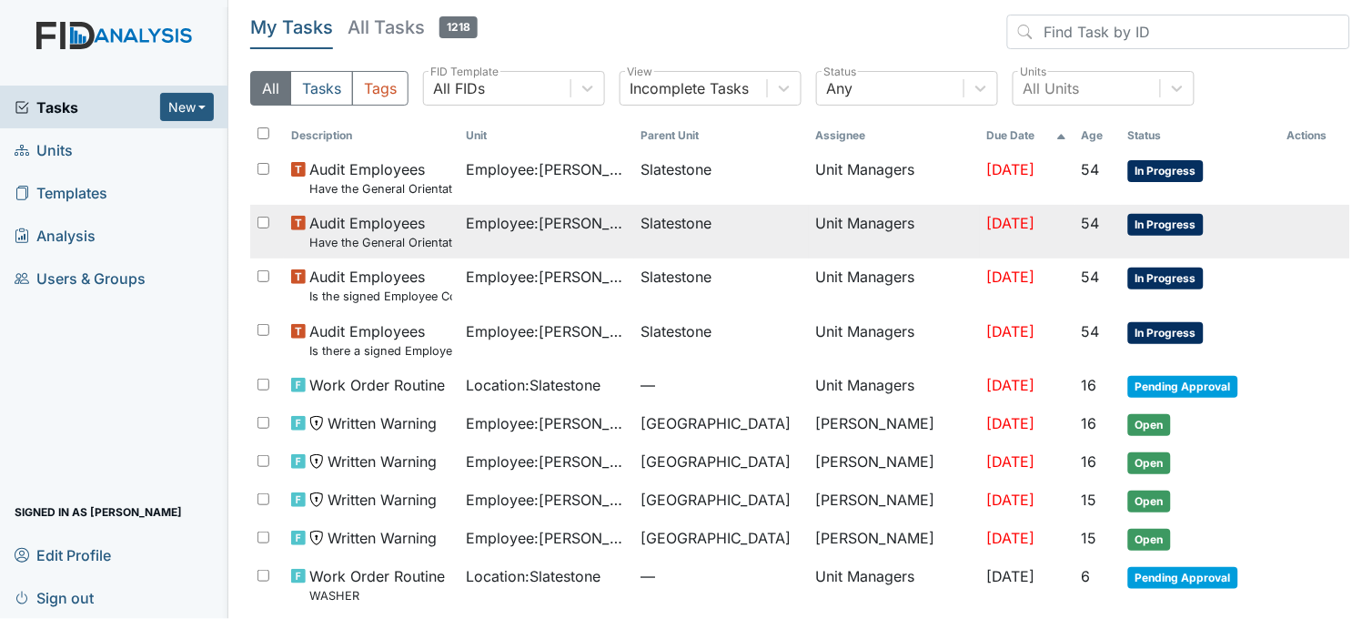
click at [594, 226] on span "Employee : [PERSON_NAME]" at bounding box center [547, 223] width 160 height 22
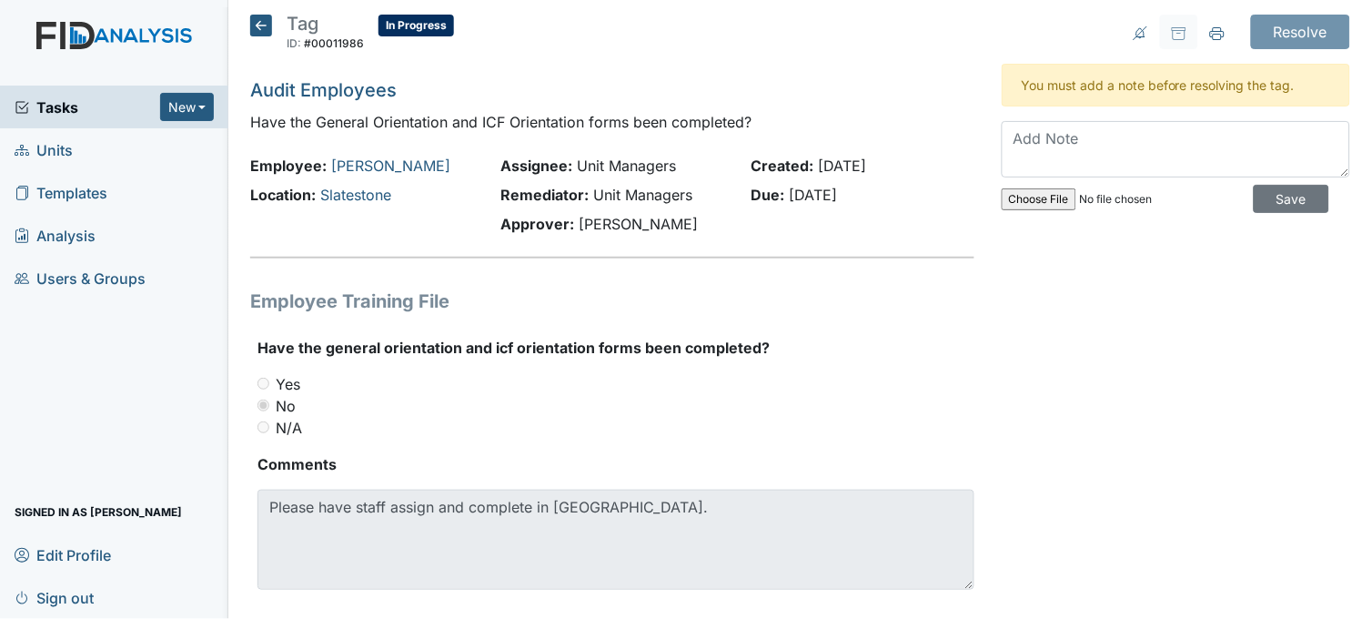
click at [257, 24] on icon at bounding box center [261, 26] width 22 height 22
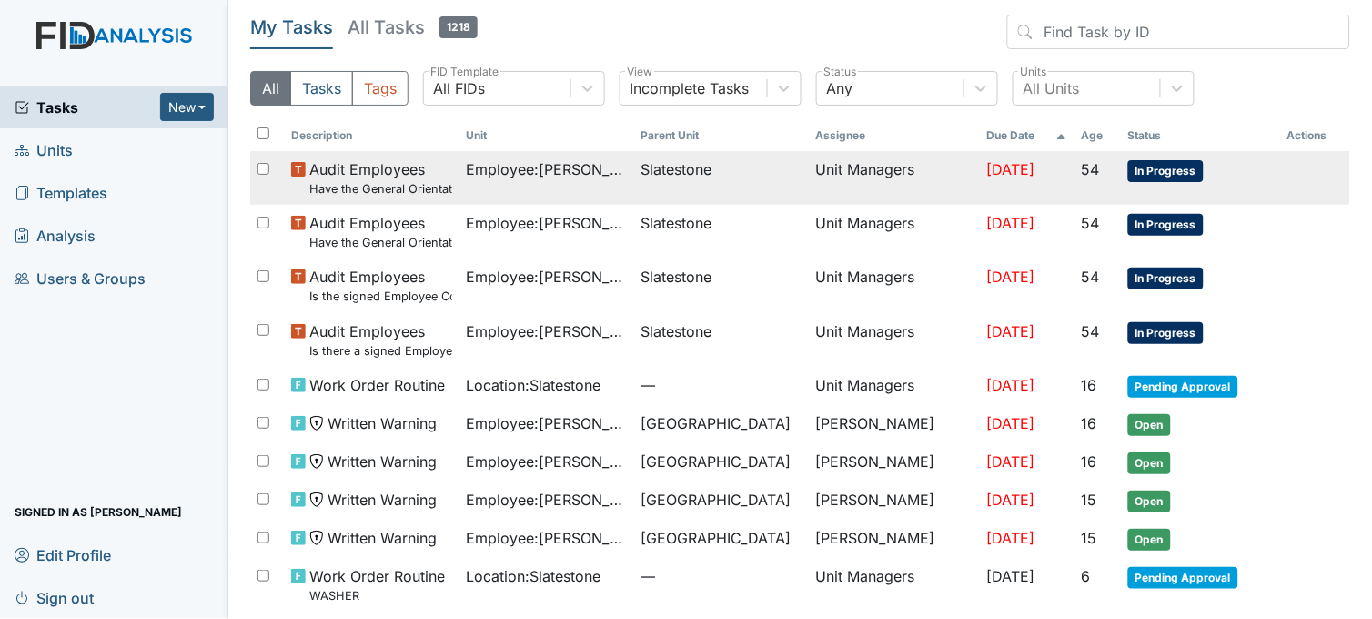
click at [589, 179] on span "Employee : Smith, Regina" at bounding box center [547, 169] width 160 height 22
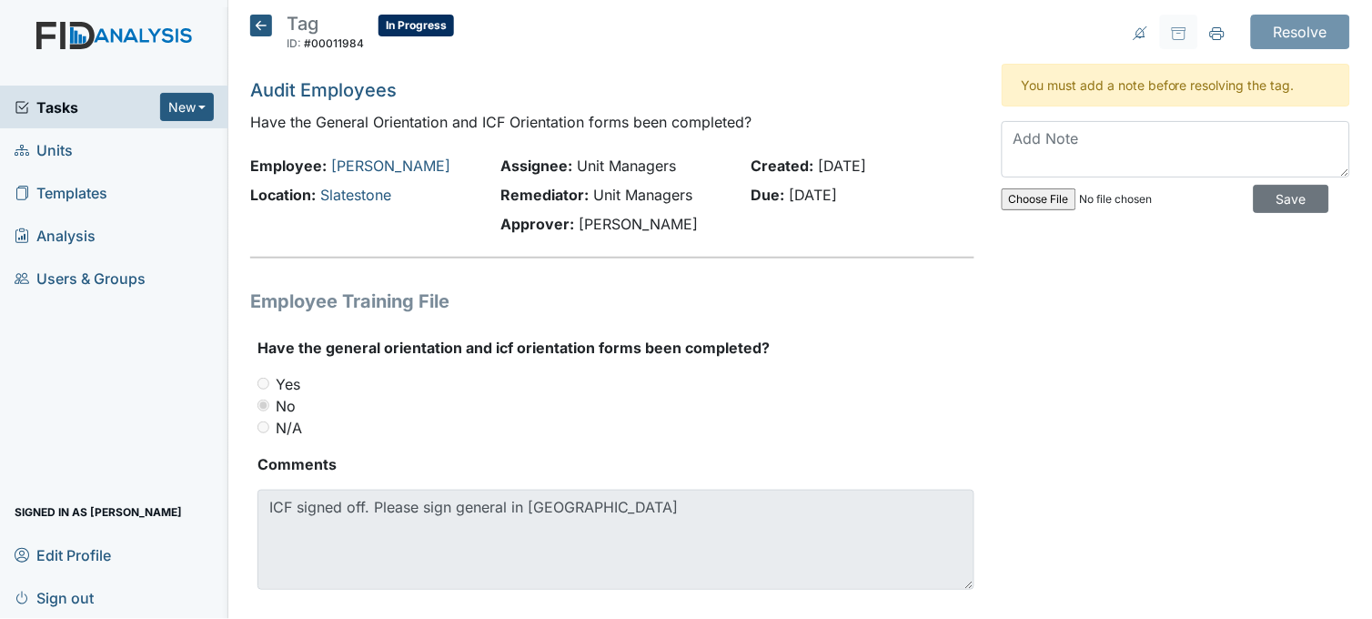
click at [257, 29] on icon at bounding box center [261, 26] width 22 height 22
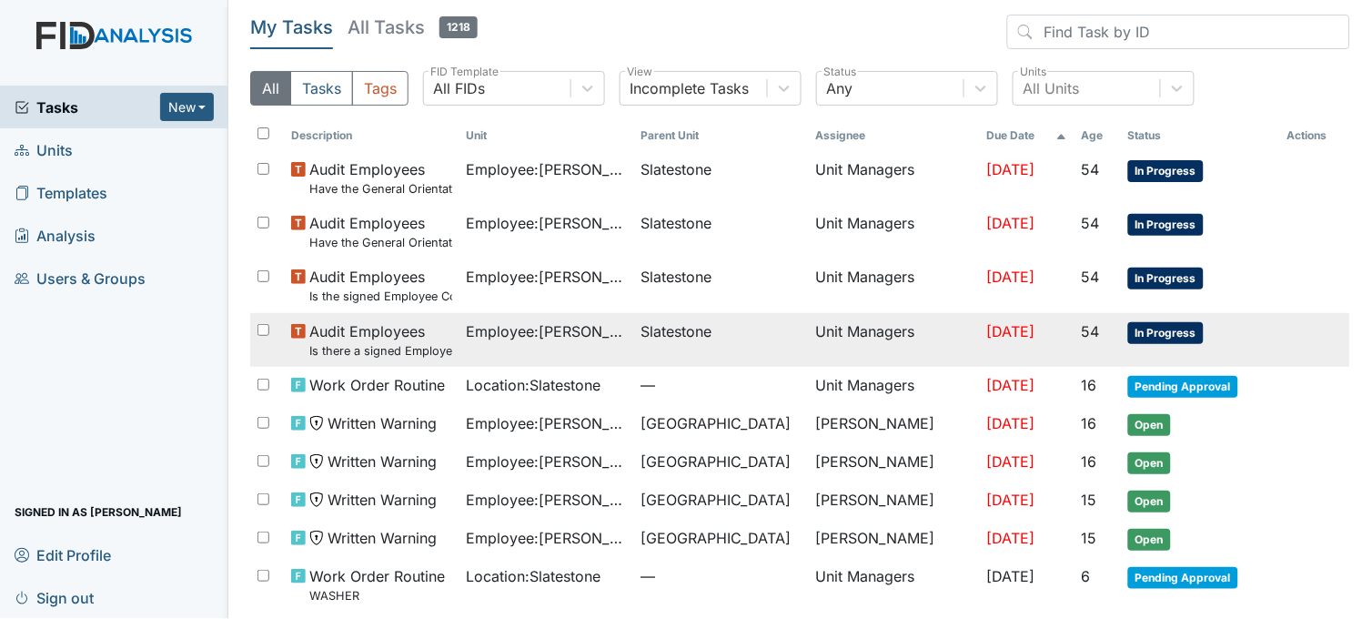
click at [610, 338] on span "Employee : Williams, Shanula" at bounding box center [547, 331] width 160 height 22
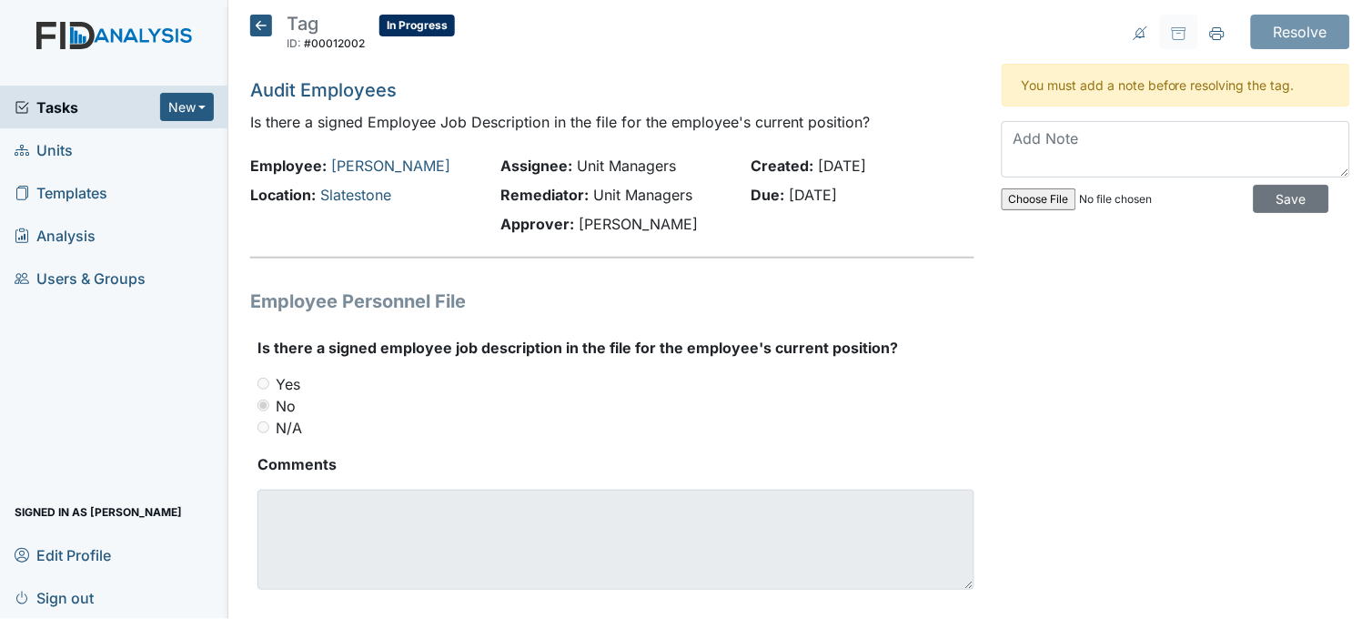
click at [264, 25] on icon at bounding box center [261, 26] width 22 height 22
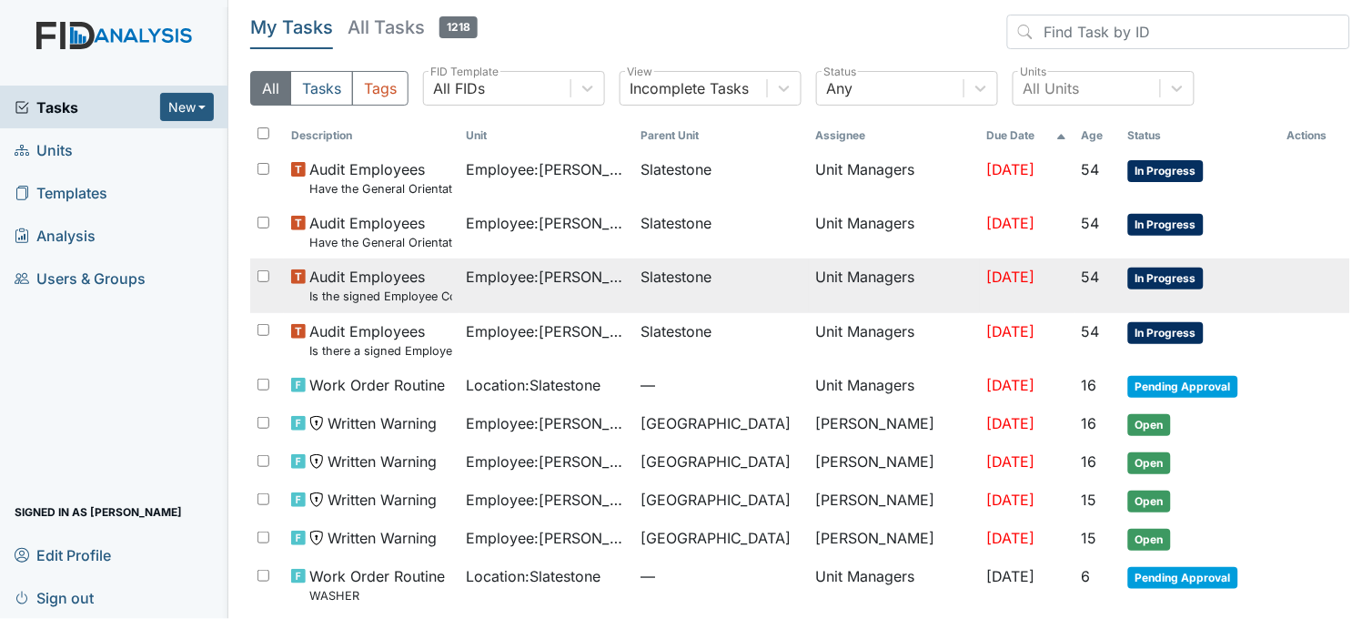
click at [547, 278] on span "Employee : Williams, Shanula" at bounding box center [547, 277] width 160 height 22
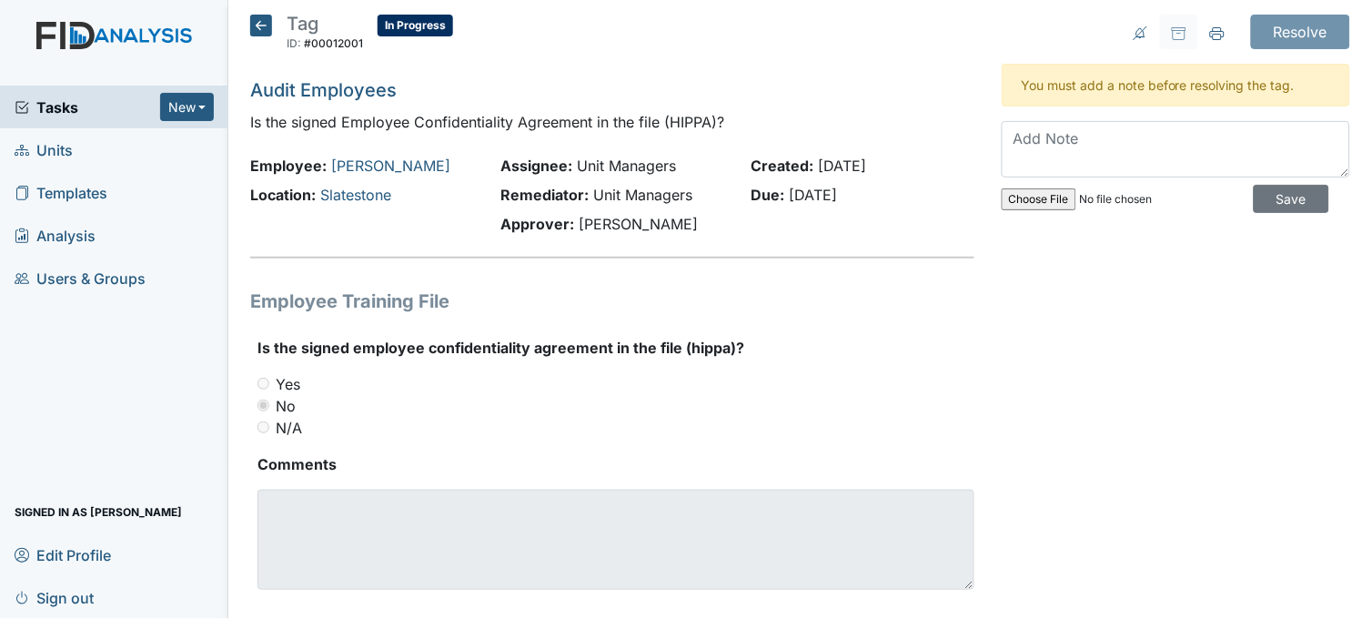
click at [264, 15] on icon at bounding box center [261, 26] width 22 height 22
